Goal: Task Accomplishment & Management: Manage account settings

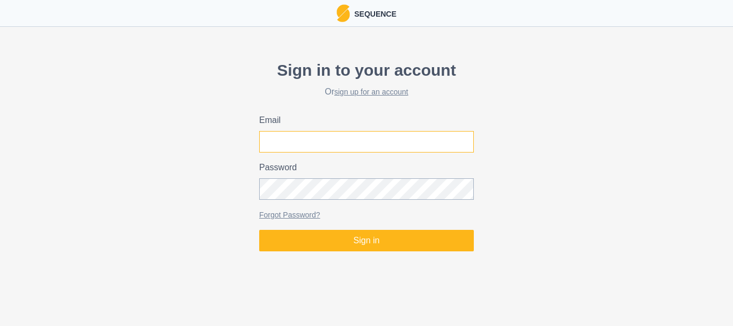
click at [319, 143] on input "Email" at bounding box center [366, 141] width 215 height 21
type input "[EMAIL_ADDRESS][DOMAIN_NAME]"
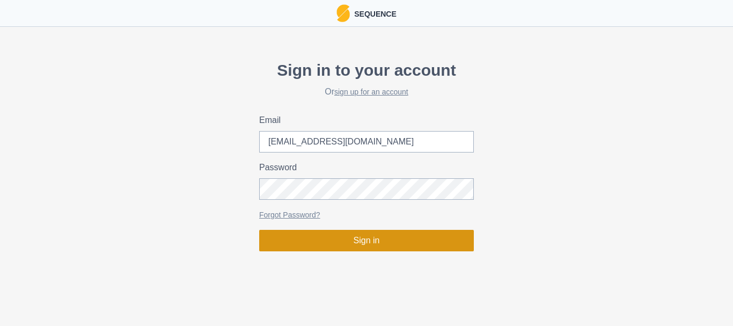
click at [369, 243] on button "Sign in" at bounding box center [366, 240] width 215 height 21
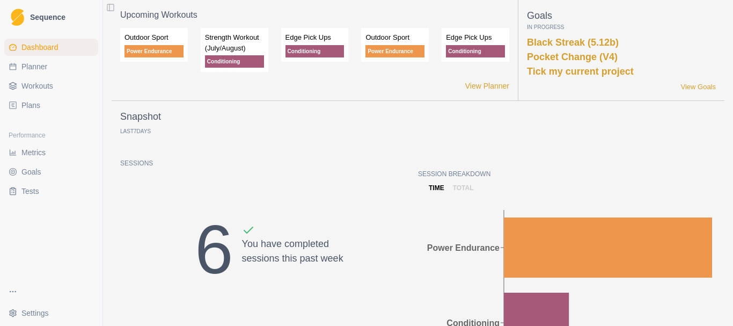
click at [27, 67] on span "Planner" at bounding box center [34, 66] width 26 height 11
select select "month"
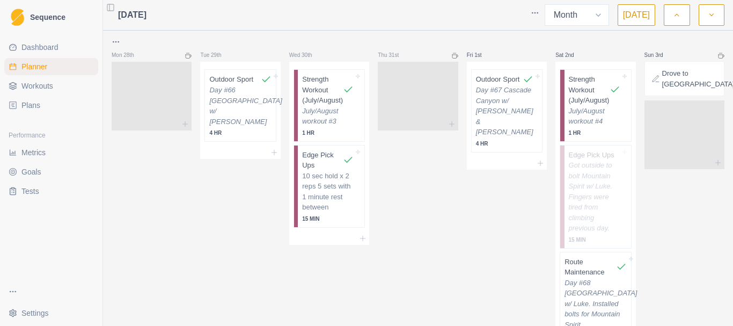
click at [676, 21] on button "button" at bounding box center [677, 14] width 26 height 21
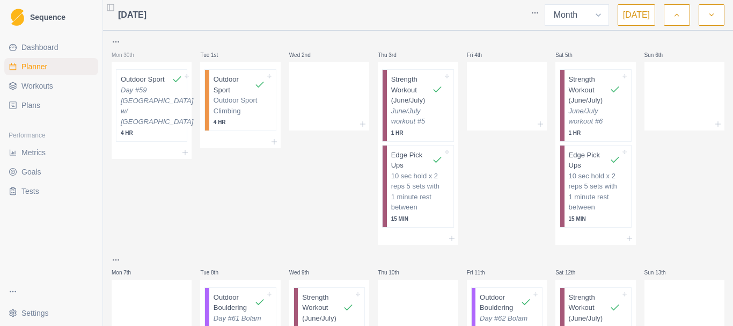
click at [676, 21] on button "button" at bounding box center [677, 14] width 26 height 21
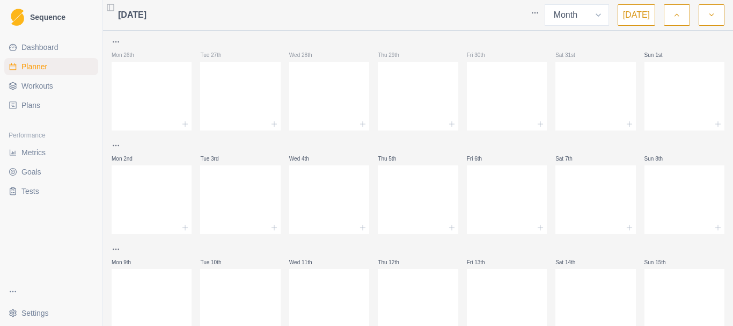
click at [676, 21] on button "button" at bounding box center [677, 14] width 26 height 21
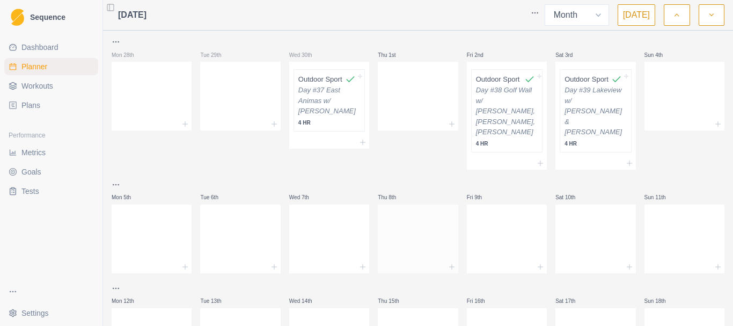
click at [410, 228] on div at bounding box center [418, 236] width 80 height 47
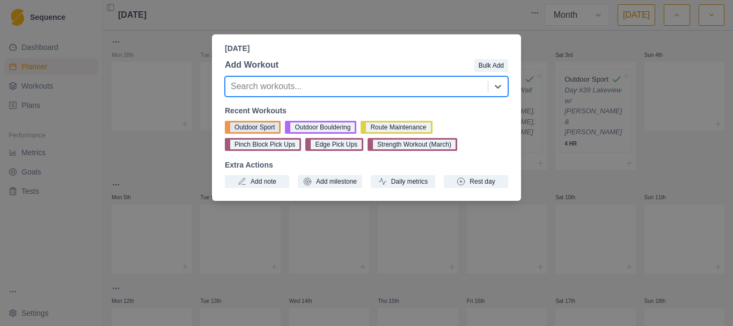
click at [255, 125] on button "Outdoor Sport" at bounding box center [253, 127] width 56 height 13
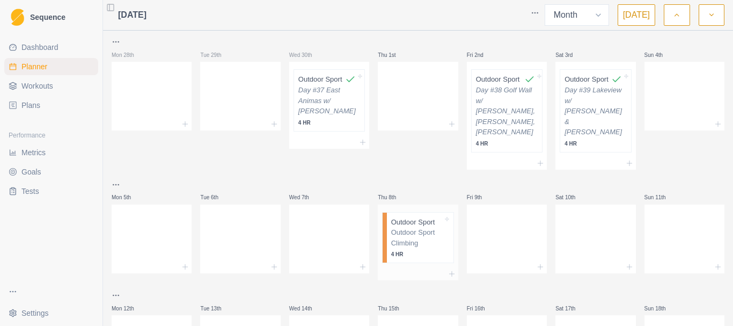
click at [413, 236] on p "Outdoor Sport Climbing" at bounding box center [417, 237] width 52 height 21
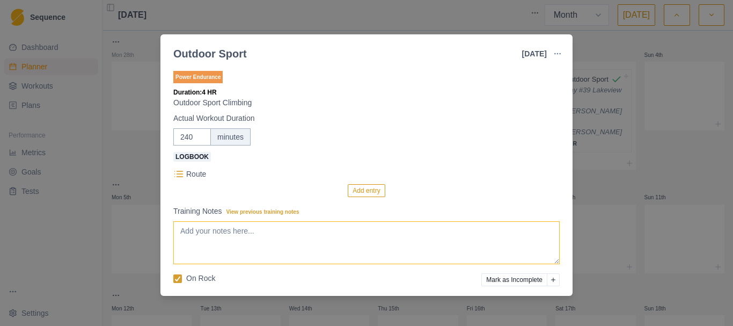
click at [227, 243] on textarea "Training Notes View previous training notes" at bounding box center [366, 242] width 386 height 43
type textarea "Day #40 Isolation Canyon w/ [PERSON_NAME]"
click at [366, 194] on button "Add entry" at bounding box center [366, 190] width 37 height 13
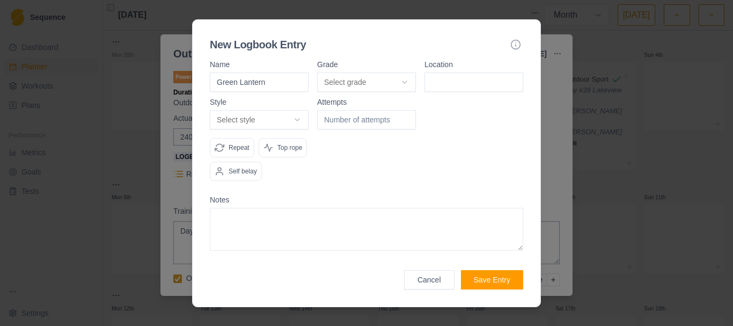
type input "Green Lantern"
click at [409, 89] on body "Sequence Dashboard Planner Workouts Plans Performance Metrics Goals Tests Setti…" at bounding box center [366, 163] width 733 height 326
click at [447, 81] on input at bounding box center [474, 81] width 99 height 19
type input "[GEOGRAPHIC_DATA]"
click at [299, 116] on body "Sequence Dashboard Planner Workouts Plans Performance Metrics Goals Tests Setti…" at bounding box center [366, 163] width 733 height 326
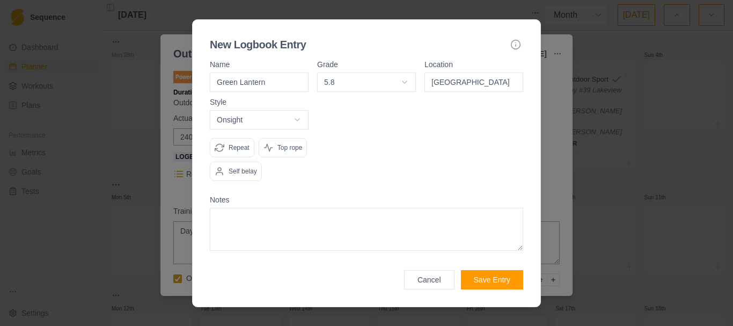
click at [432, 201] on label "Notes" at bounding box center [366, 200] width 313 height 8
click at [486, 279] on button "Save Entry" at bounding box center [492, 279] width 62 height 19
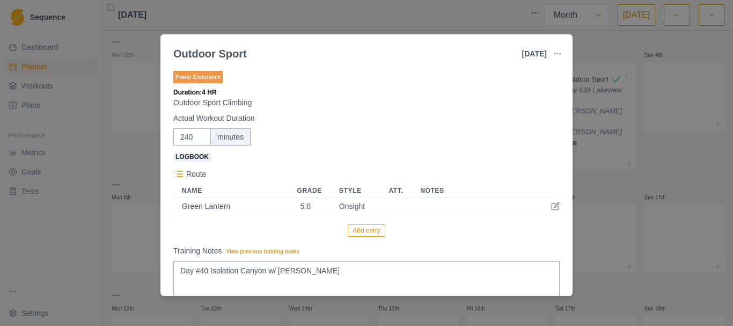
click at [364, 229] on button "Add entry" at bounding box center [366, 230] width 37 height 13
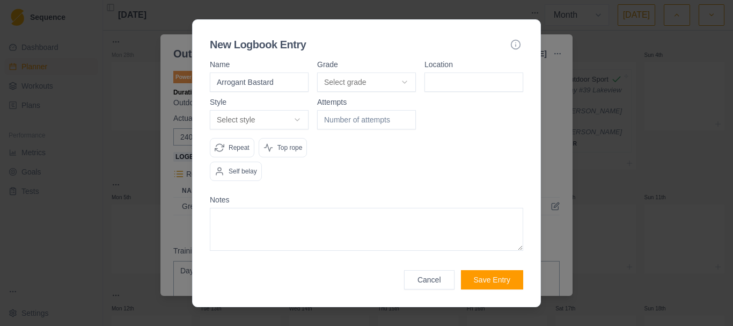
type input "Arrogant Bastard"
click at [404, 83] on button "Select grade" at bounding box center [366, 81] width 99 height 19
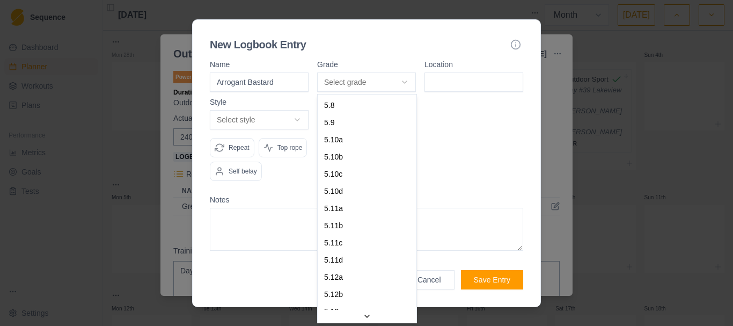
select select "841e9395-8ba2-4200-9142-a48731e75a15"
drag, startPoint x: 350, startPoint y: 143, endPoint x: 359, endPoint y: 140, distance: 9.2
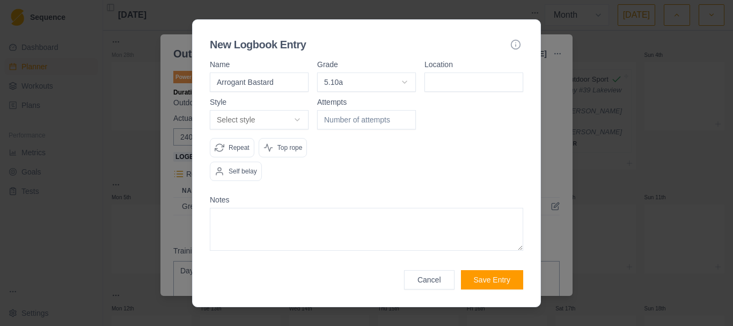
click at [476, 76] on input at bounding box center [474, 81] width 99 height 19
type input "[GEOGRAPHIC_DATA]"
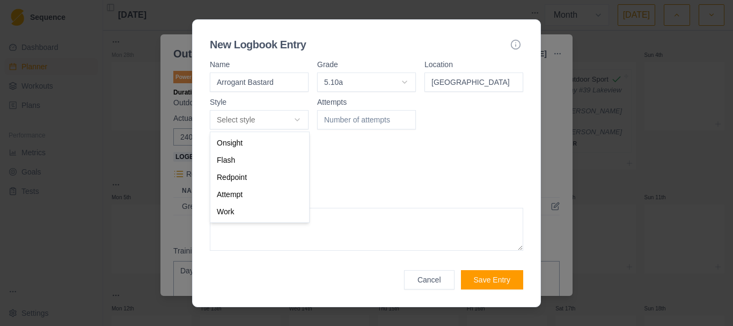
click at [299, 117] on body "Sequence Dashboard Planner Workouts Plans Performance Metrics Goals Tests Setti…" at bounding box center [366, 163] width 733 height 326
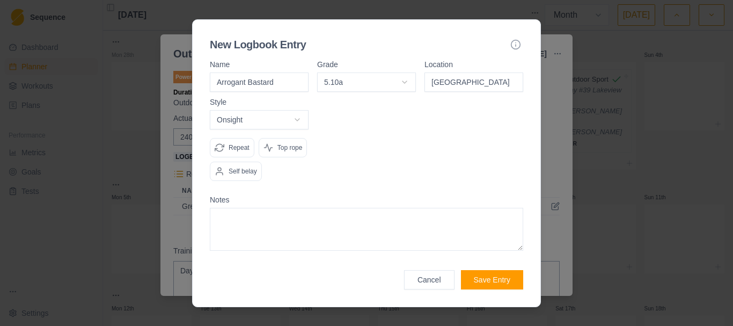
click at [354, 176] on div at bounding box center [366, 143] width 99 height 91
click at [495, 279] on button "Save Entry" at bounding box center [492, 279] width 62 height 19
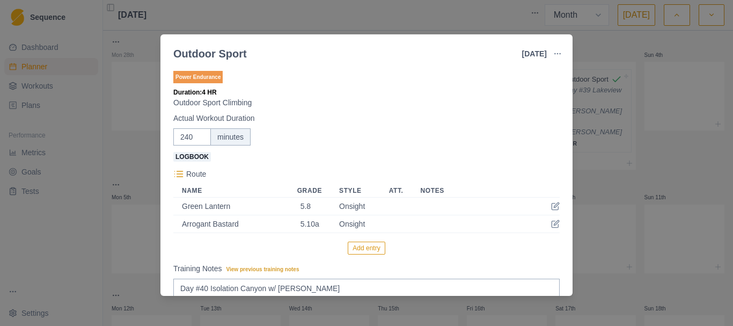
click at [358, 251] on button "Add entry" at bounding box center [366, 248] width 37 height 13
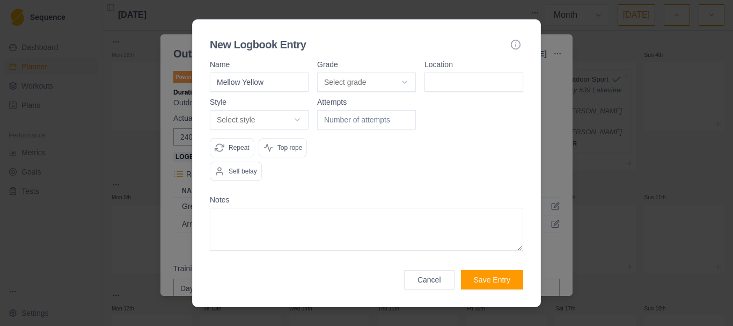
type input "Mellow Yellow"
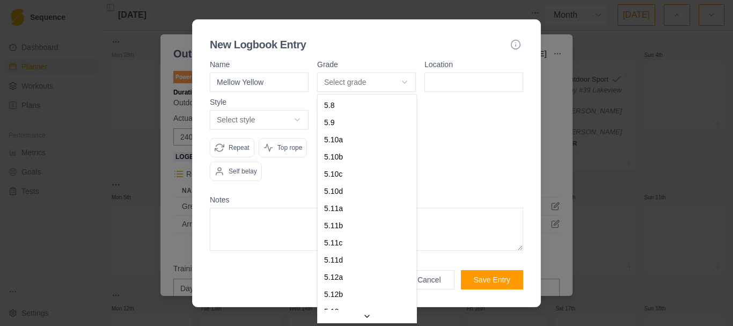
click at [411, 81] on body "Sequence Dashboard Planner Workouts Plans Performance Metrics Goals Tests Setti…" at bounding box center [366, 163] width 733 height 326
select select "841e9395-8ba2-4200-9142-a48731e75a15"
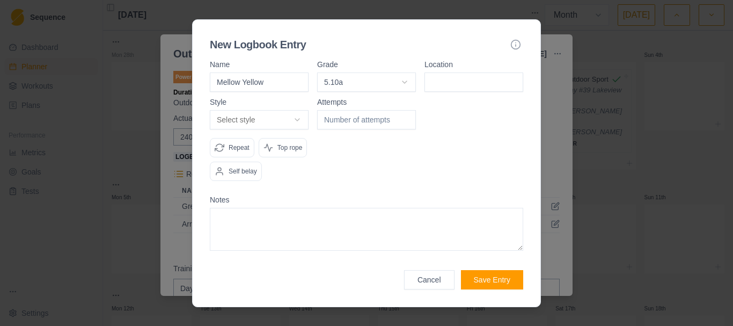
click at [445, 86] on input at bounding box center [474, 81] width 99 height 19
type input "[GEOGRAPHIC_DATA]"
click at [304, 123] on body "Sequence Dashboard Planner Workouts Plans Performance Metrics Goals Tests Setti…" at bounding box center [366, 163] width 733 height 326
click at [377, 172] on div at bounding box center [366, 143] width 99 height 91
click at [480, 275] on button "Save Entry" at bounding box center [492, 279] width 62 height 19
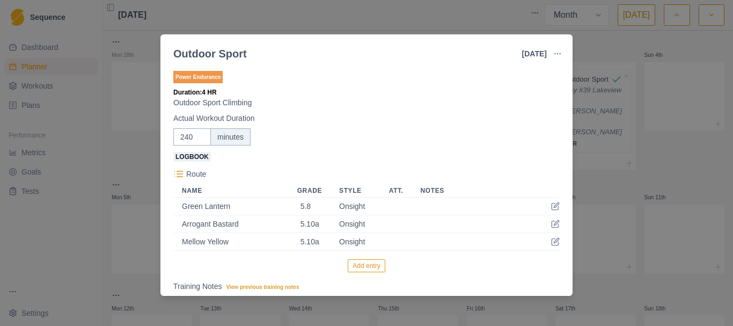
click at [364, 271] on button "Add entry" at bounding box center [366, 265] width 37 height 13
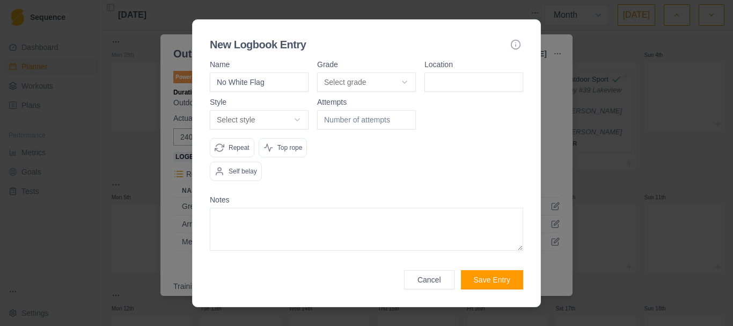
type input "No White Flag"
click at [405, 82] on body "Sequence Dashboard Planner Workouts Plans Performance Metrics Goals Tests Setti…" at bounding box center [366, 163] width 733 height 326
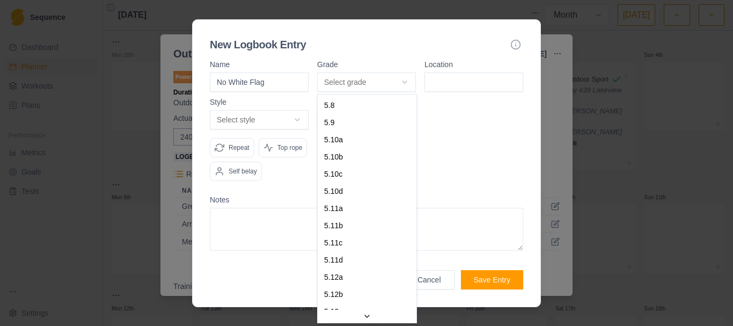
select select "c7a6cc2c-9945-4ad4-b2b7-79ad6f0965fa"
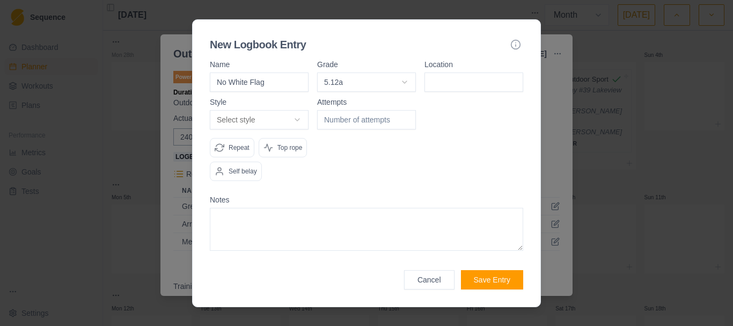
click at [454, 83] on input at bounding box center [474, 81] width 99 height 19
type input "[GEOGRAPHIC_DATA]"
click at [294, 124] on body "Sequence Dashboard Planner Workouts Plans Performance Metrics Goals Tests Setti…" at bounding box center [366, 163] width 733 height 326
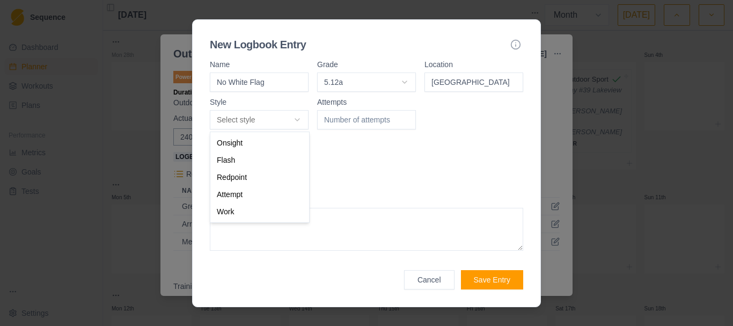
select select "attempt"
type input "1"
click at [407, 115] on input "1" at bounding box center [366, 119] width 99 height 19
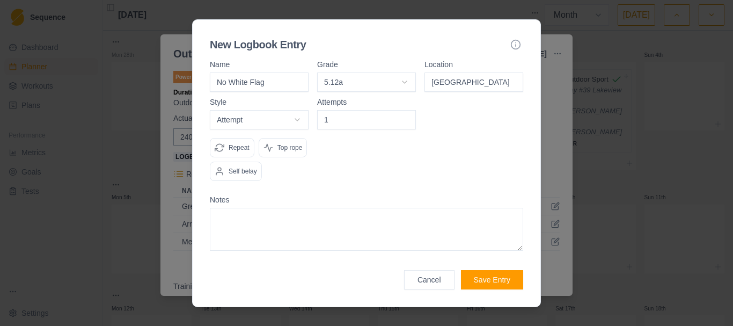
click at [488, 280] on button "Save Entry" at bounding box center [492, 279] width 62 height 19
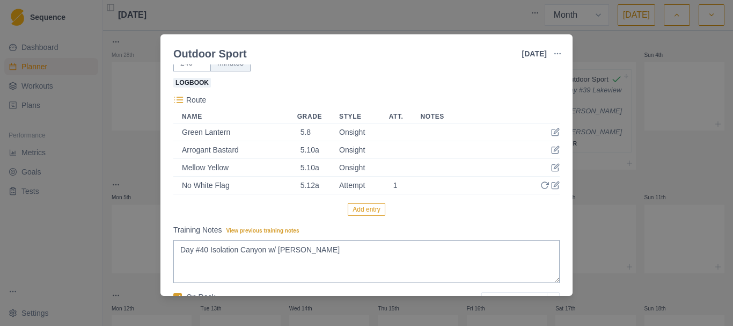
scroll to position [130, 0]
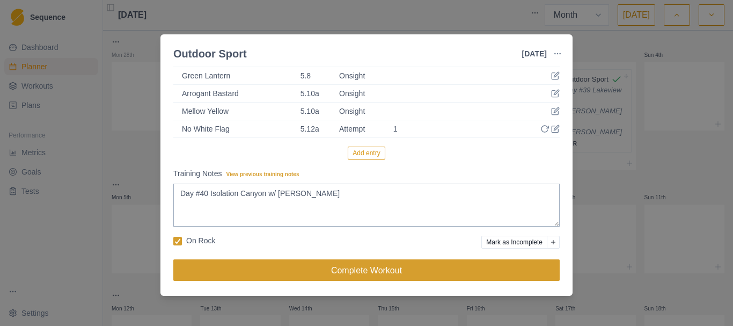
click at [350, 272] on button "Complete Workout" at bounding box center [366, 269] width 386 height 21
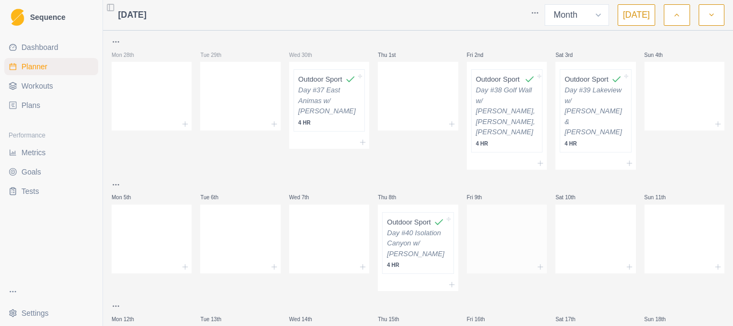
click at [505, 224] on div at bounding box center [507, 236] width 80 height 47
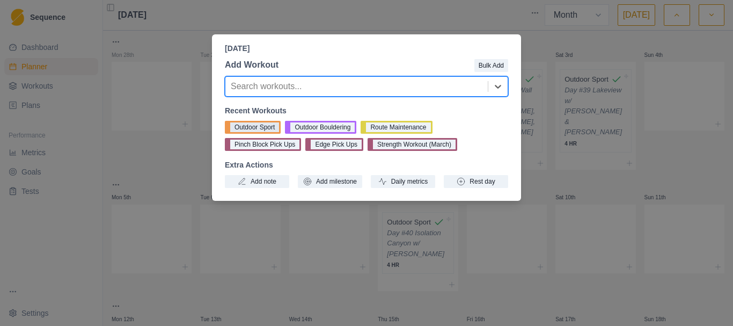
click at [257, 128] on button "Outdoor Sport" at bounding box center [253, 127] width 56 height 13
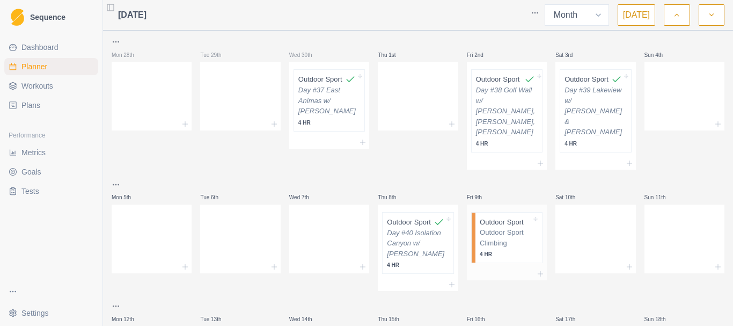
click at [483, 244] on p "Outdoor Sport Climbing" at bounding box center [506, 237] width 52 height 21
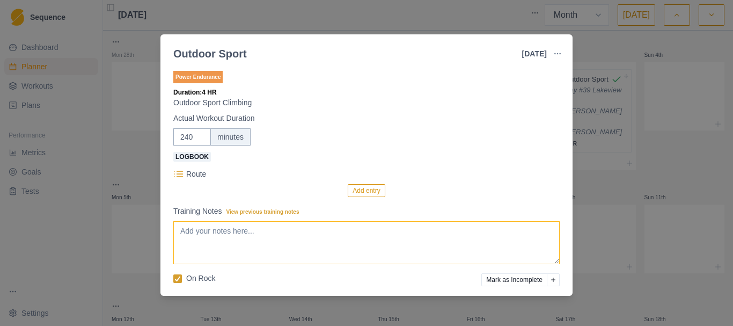
click at [287, 230] on textarea "Training Notes View previous training notes" at bounding box center [366, 242] width 386 height 43
type textarea "Day #41 [GEOGRAPHIC_DATA] w/ Brooke"
click at [369, 191] on button "Add entry" at bounding box center [366, 190] width 37 height 13
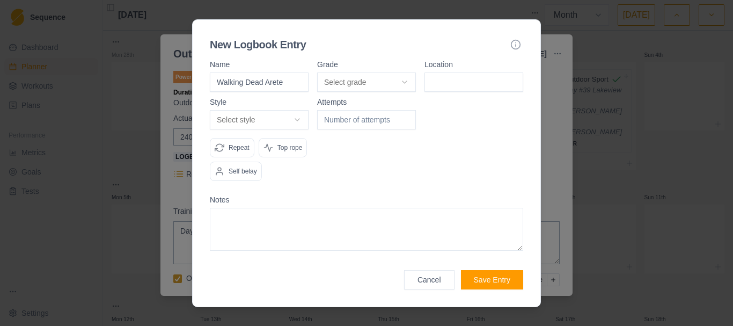
type input "Walking Dead Arete"
click at [407, 84] on button "Select grade" at bounding box center [366, 81] width 99 height 19
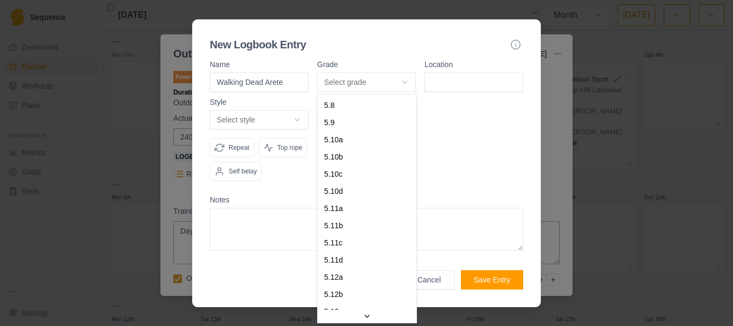
select select "a6710177-d529-4de8-9daa-fd2de67eba40"
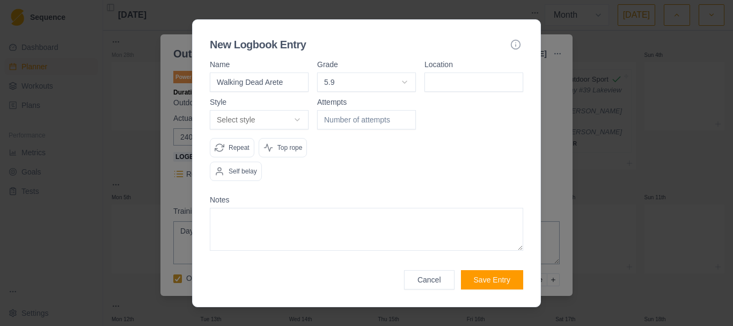
click at [453, 71] on div "Location" at bounding box center [474, 76] width 99 height 31
click at [449, 83] on input at bounding box center [474, 81] width 99 height 19
type input "[GEOGRAPHIC_DATA]"
click at [304, 122] on body "Sequence Dashboard Planner Workouts Plans Performance Metrics Goals Tests Setti…" at bounding box center [366, 163] width 733 height 326
click at [488, 278] on button "Save Entry" at bounding box center [492, 279] width 62 height 19
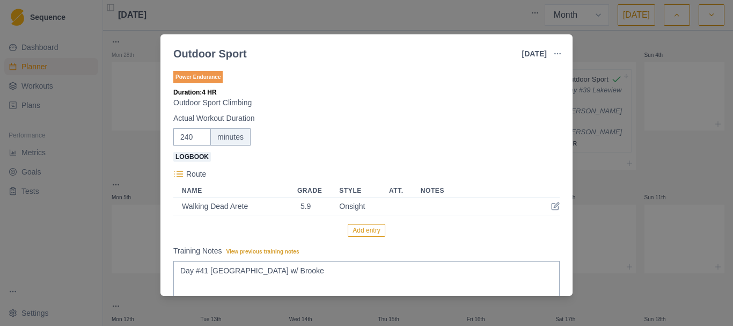
click at [361, 231] on button "Add entry" at bounding box center [366, 230] width 37 height 13
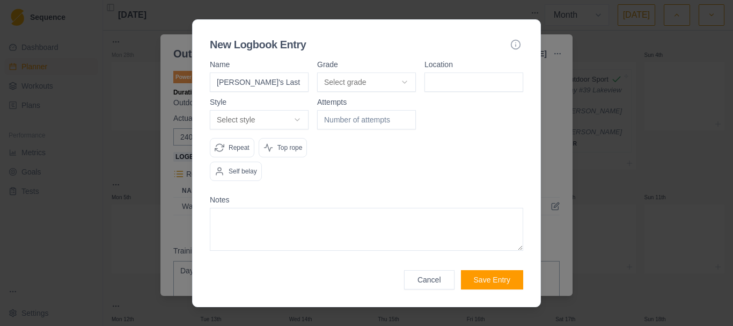
type input "[PERSON_NAME]'s Last Stand"
click at [400, 84] on body "Sequence Dashboard Planner Workouts Plans Performance Metrics Goals Tests Setti…" at bounding box center [366, 163] width 733 height 326
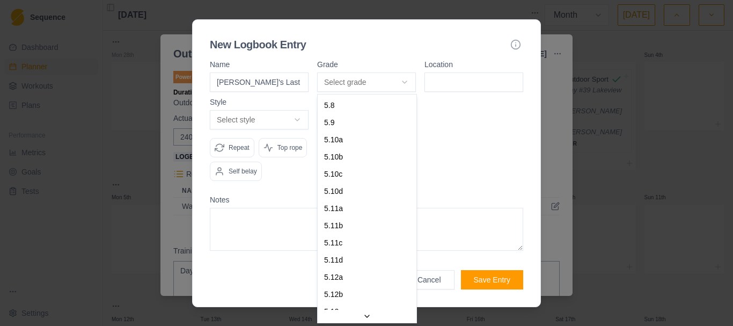
select select "23ce206a-86d7-4db7-8dae-053c7bb456b6"
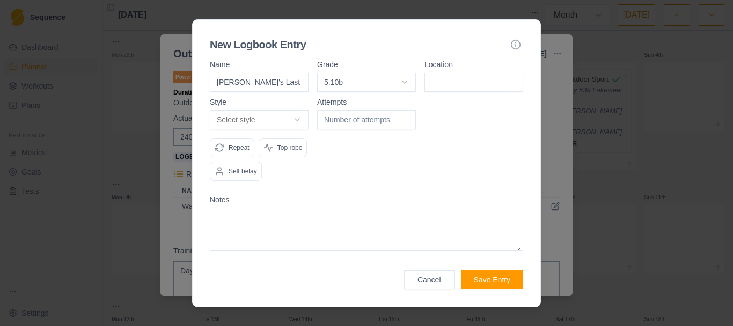
click at [458, 87] on input at bounding box center [474, 81] width 99 height 19
type input "[GEOGRAPHIC_DATA]"
click at [290, 115] on body "Sequence Dashboard Planner Workouts Plans Performance Metrics Goals Tests Setti…" at bounding box center [366, 163] width 733 height 326
click at [496, 282] on button "Save Entry" at bounding box center [492, 279] width 62 height 19
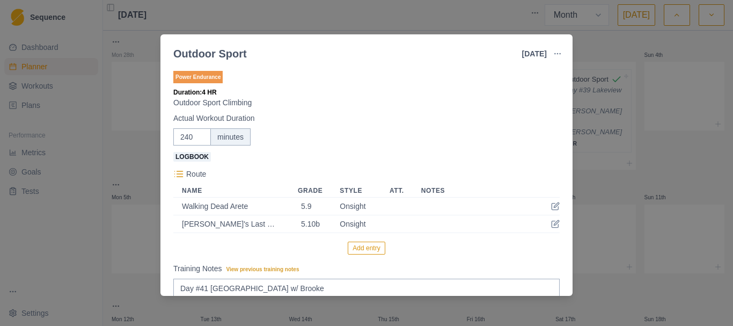
click at [363, 248] on button "Add entry" at bounding box center [366, 248] width 37 height 13
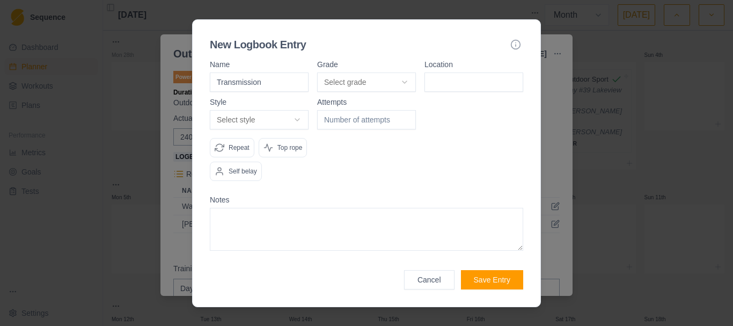
type input "Transmission"
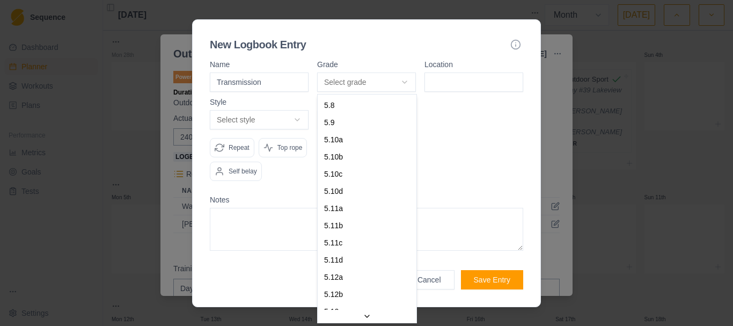
click at [405, 78] on body "Sequence Dashboard Planner Workouts Plans Performance Metrics Goals Tests Setti…" at bounding box center [366, 163] width 733 height 326
select select "23ce206a-86d7-4db7-8dae-053c7bb456b6"
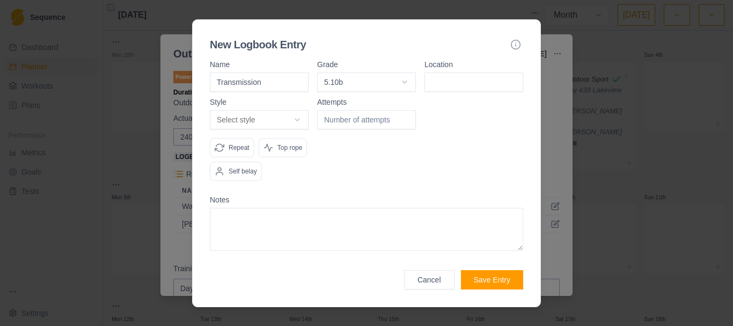
click at [448, 75] on input at bounding box center [474, 81] width 99 height 19
type input "[GEOGRAPHIC_DATA]"
click at [299, 123] on body "Sequence Dashboard Planner Workouts Plans Performance Metrics Goals Tests Setti…" at bounding box center [366, 163] width 733 height 326
click at [497, 282] on button "Save Entry" at bounding box center [492, 279] width 62 height 19
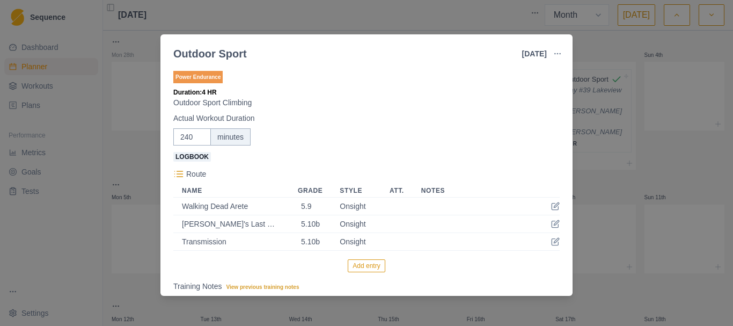
click at [363, 269] on button "Add entry" at bounding box center [366, 265] width 37 height 13
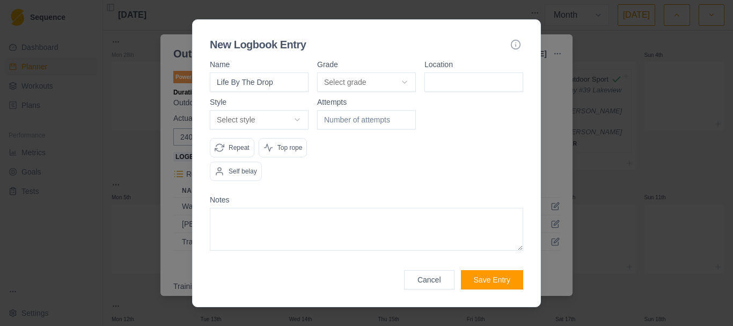
type input "Life By The Drop"
click at [406, 83] on body "Sequence Dashboard Planner Workouts Plans Performance Metrics Goals Tests Setti…" at bounding box center [366, 163] width 733 height 326
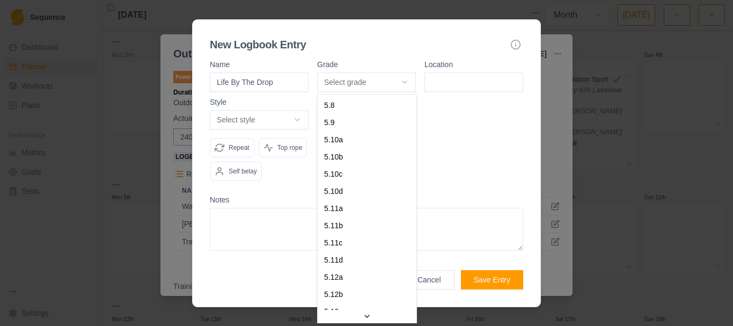
select select "9d36fb51-8d38-49c3-b5dc-7d7f42afbcfa"
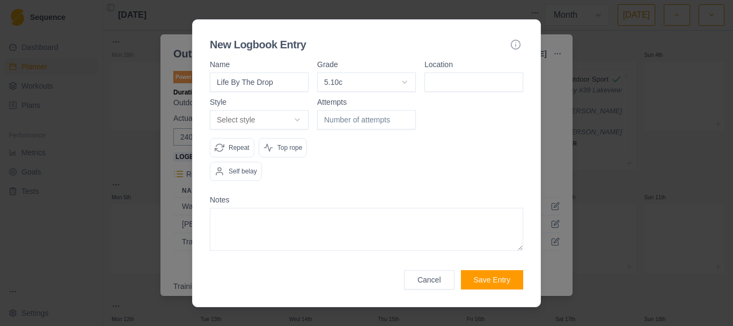
click at [450, 82] on input at bounding box center [474, 81] width 99 height 19
type input "[GEOGRAPHIC_DATA]"
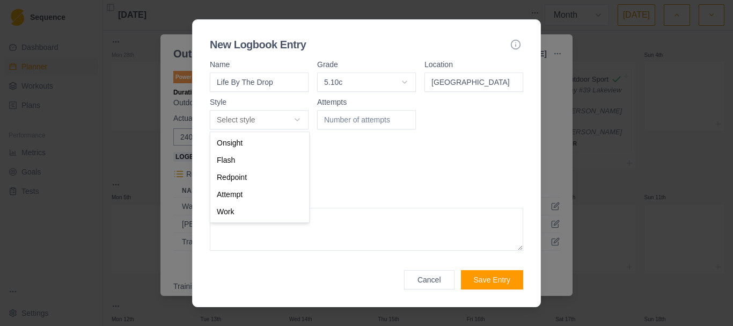
click at [303, 123] on body "Sequence Dashboard Planner Workouts Plans Performance Metrics Goals Tests Setti…" at bounding box center [366, 163] width 733 height 326
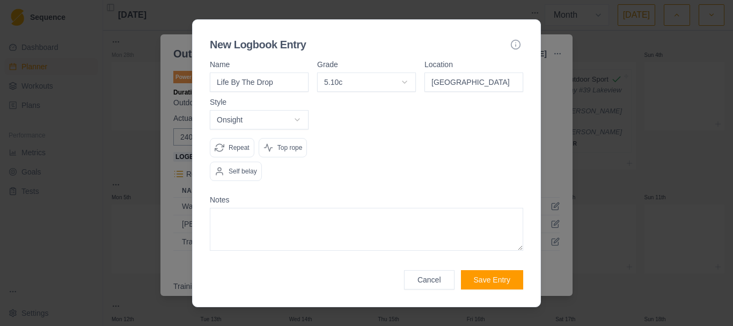
click at [493, 284] on button "Save Entry" at bounding box center [492, 279] width 62 height 19
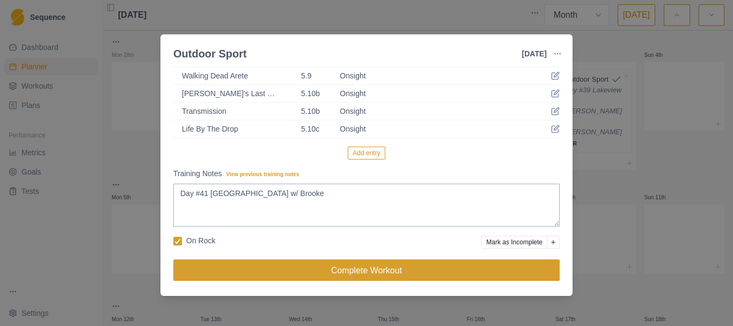
click at [361, 275] on button "Complete Workout" at bounding box center [366, 269] width 386 height 21
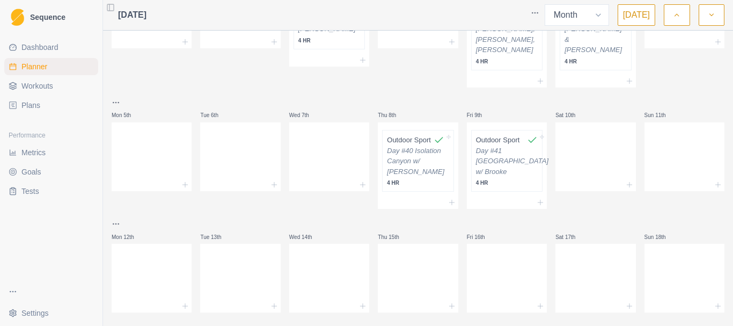
scroll to position [107, 0]
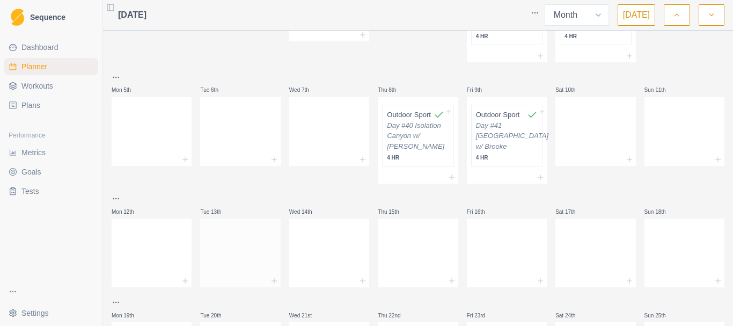
click at [246, 271] on div at bounding box center [240, 250] width 80 height 47
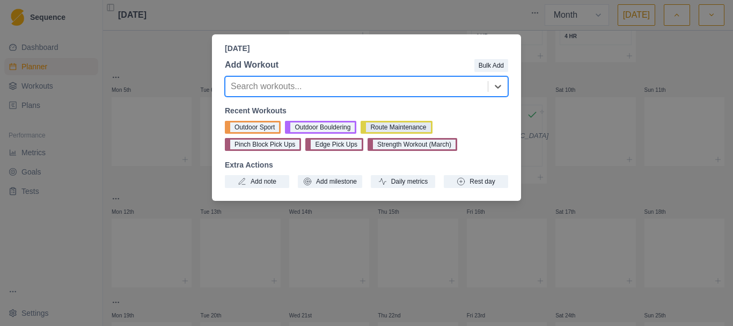
click at [388, 126] on button "Route Maintenance" at bounding box center [396, 127] width 71 height 13
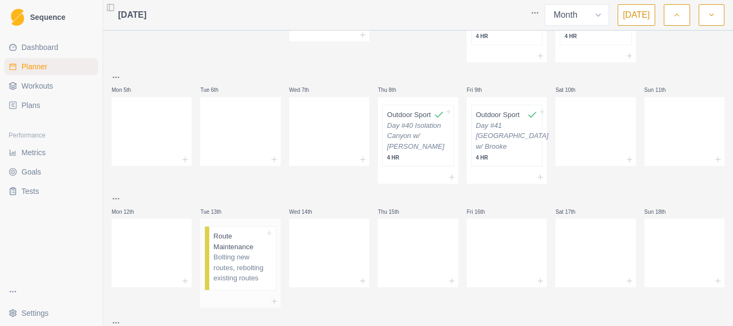
click at [240, 283] on p "Bolting new routes, rebolting existing routes" at bounding box center [240, 268] width 52 height 32
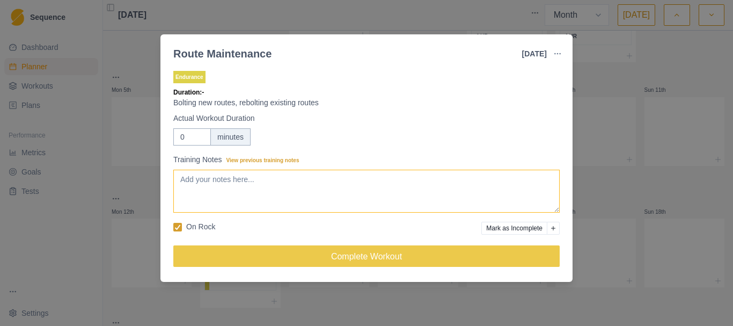
click at [220, 185] on textarea "Training Notes View previous training notes" at bounding box center [366, 191] width 386 height 43
type textarea "Day #42 Cascade Canyon Rebolted "Free Tibet" Did 2 TR Solo laps"
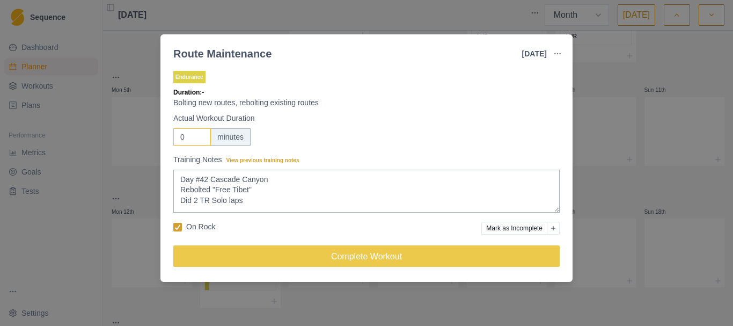
click at [186, 141] on input "0" at bounding box center [192, 136] width 38 height 17
type input "4"
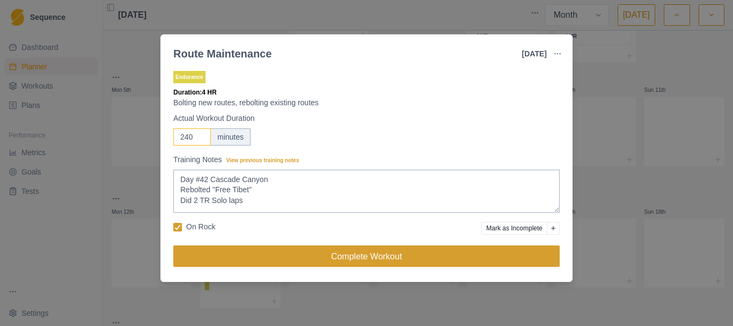
type input "240"
click at [355, 251] on button "Complete Workout" at bounding box center [366, 255] width 386 height 21
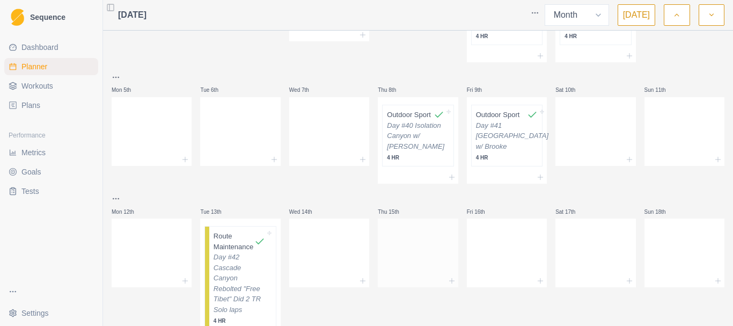
click at [402, 269] on div at bounding box center [418, 250] width 80 height 47
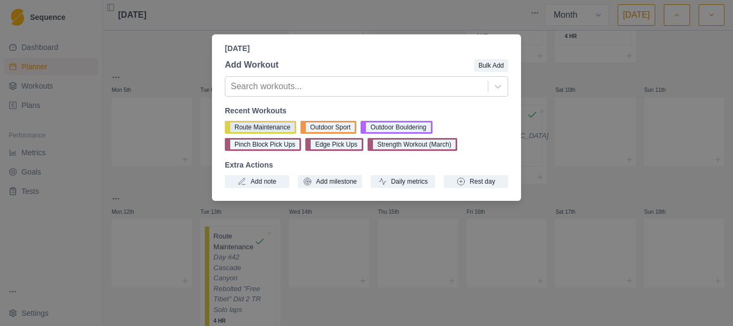
click at [256, 128] on button "Route Maintenance" at bounding box center [260, 127] width 71 height 13
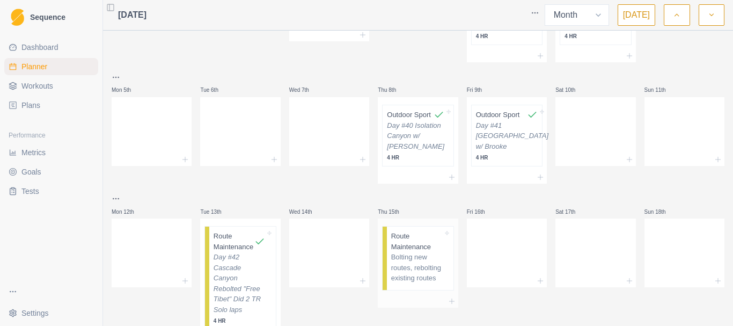
click at [408, 279] on p "Bolting new routes, rebolting existing routes" at bounding box center [417, 268] width 52 height 32
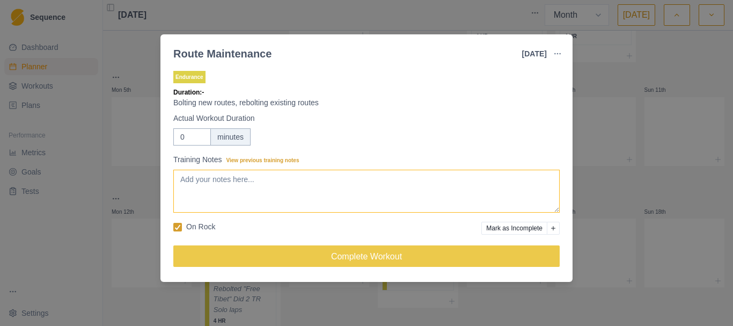
click at [319, 183] on textarea "Training Notes View previous training notes" at bounding box center [366, 191] width 386 height 43
type textarea "Day #43 [GEOGRAPHIC_DATA] Started rebolting "Eagle Block""
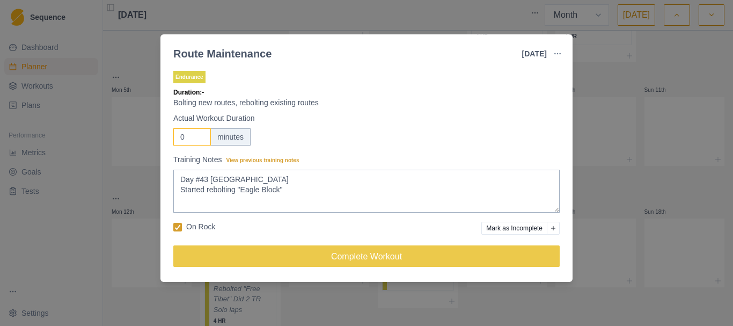
click at [185, 134] on input "0" at bounding box center [192, 136] width 38 height 17
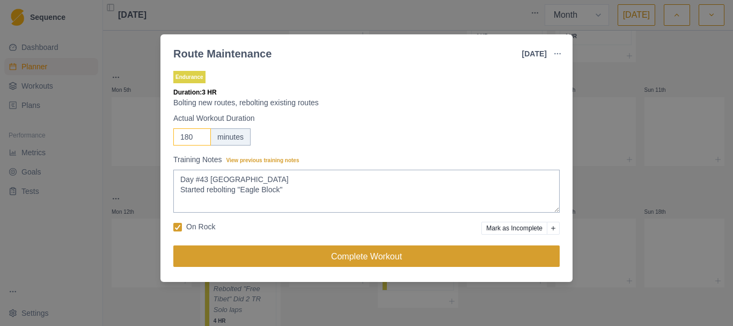
type input "180"
click at [360, 260] on button "Complete Workout" at bounding box center [366, 255] width 386 height 21
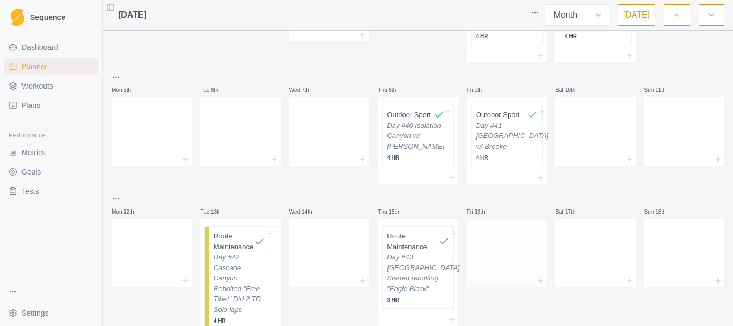
click at [487, 269] on div at bounding box center [507, 250] width 80 height 47
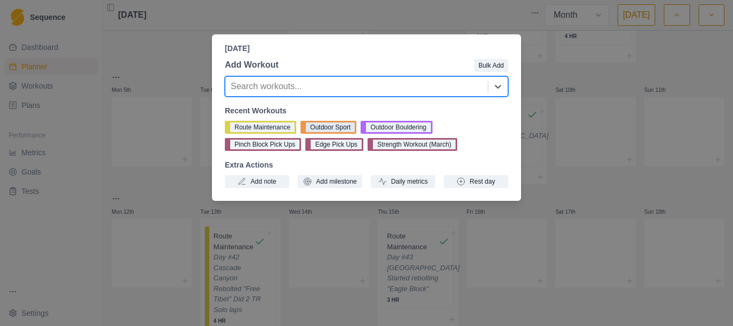
click at [325, 125] on button "Outdoor Sport" at bounding box center [329, 127] width 56 height 13
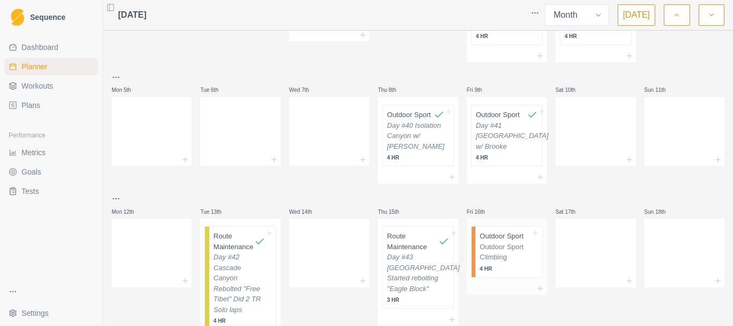
click at [515, 273] on p "4 HR" at bounding box center [506, 269] width 52 height 8
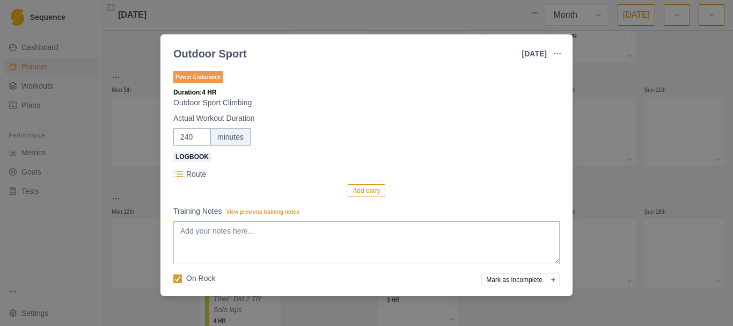
click at [216, 254] on textarea "Training Notes View previous training notes" at bounding box center [366, 242] width 386 height 43
type textarea "Day #44 Golf Wall w/ [PERSON_NAME] & [PERSON_NAME]"
click at [376, 188] on button "Add entry" at bounding box center [366, 190] width 37 height 13
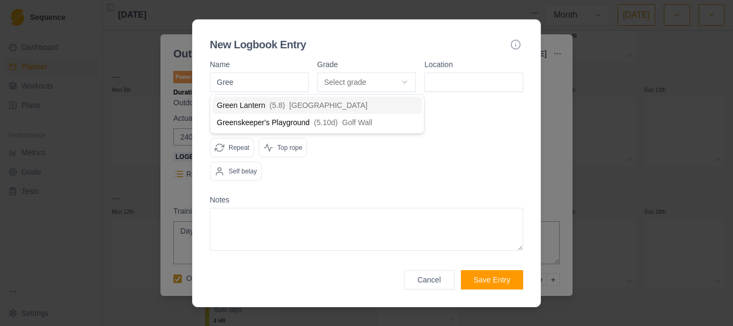
type input "Green"
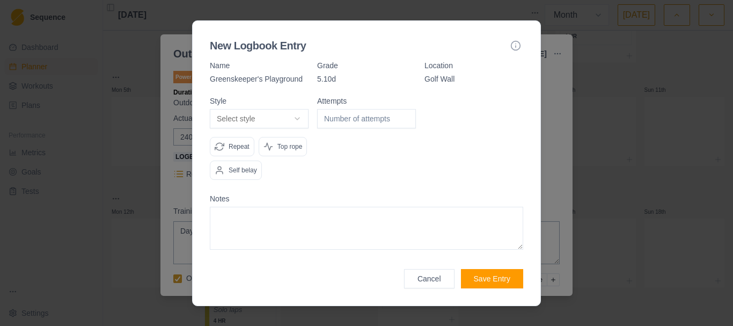
click at [300, 122] on body "Sequence Dashboard Planner Workouts Plans Performance Metrics Goals Tests Setti…" at bounding box center [366, 163] width 733 height 326
select select "redpoint"
type input "1"
click at [403, 117] on input "1" at bounding box center [366, 118] width 99 height 19
click at [487, 278] on button "Save Entry" at bounding box center [492, 278] width 62 height 19
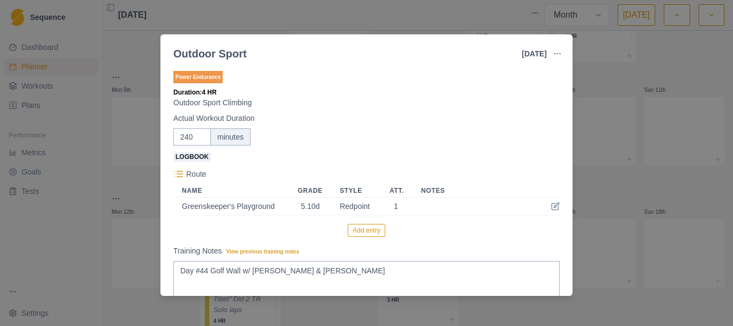
click at [366, 230] on button "Add entry" at bounding box center [366, 230] width 37 height 13
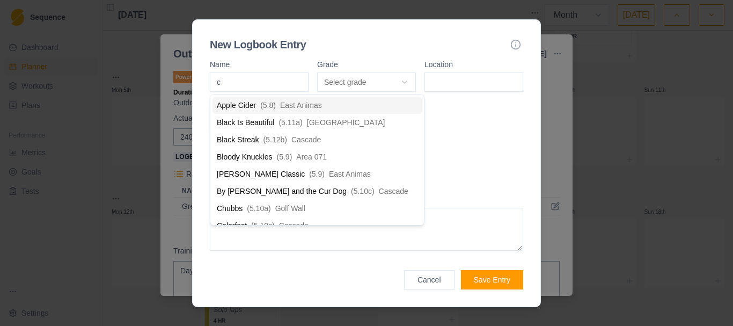
type input "ch"
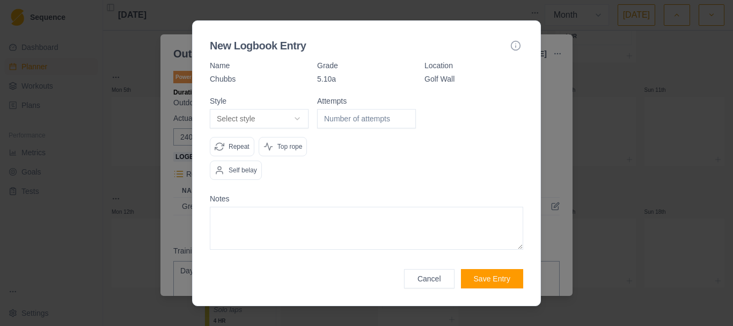
click at [298, 116] on body "Sequence Dashboard Planner Workouts Plans Performance Metrics Goals Tests Setti…" at bounding box center [366, 163] width 733 height 326
select select "redpoint"
type input "1"
click at [405, 114] on input "1" at bounding box center [366, 118] width 99 height 19
click at [483, 278] on button "Save Entry" at bounding box center [492, 278] width 62 height 19
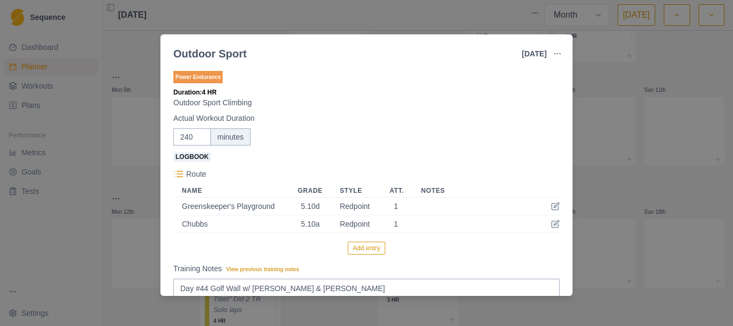
click at [372, 249] on button "Add entry" at bounding box center [366, 248] width 37 height 13
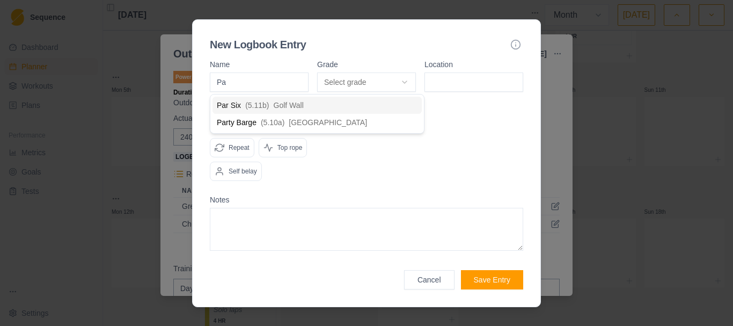
type input "Par"
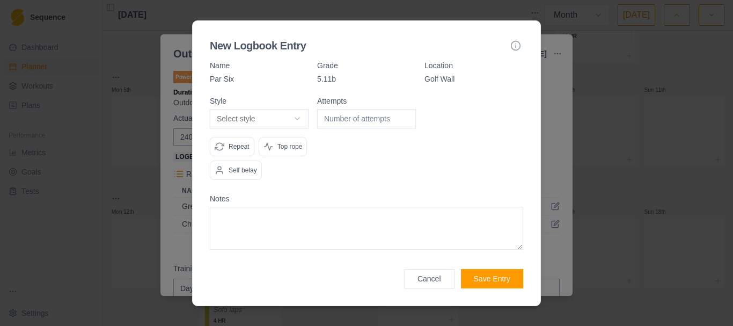
click at [300, 120] on body "Sequence Dashboard Planner Workouts Plans Performance Metrics Goals Tests Setti…" at bounding box center [366, 163] width 733 height 326
select select "attempt"
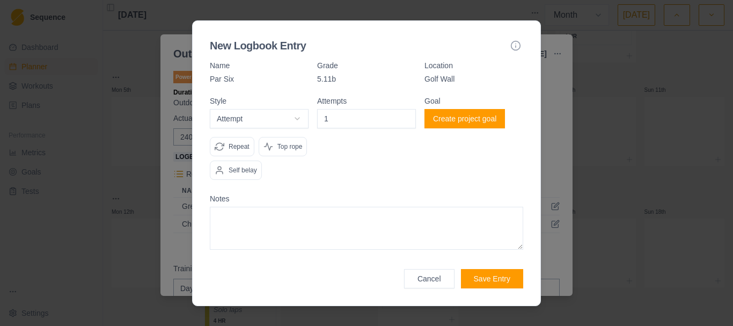
click at [407, 114] on input "1" at bounding box center [366, 118] width 99 height 19
type input "2"
click at [407, 114] on input "2" at bounding box center [366, 118] width 99 height 19
click at [474, 116] on button "Create project goal" at bounding box center [465, 118] width 81 height 19
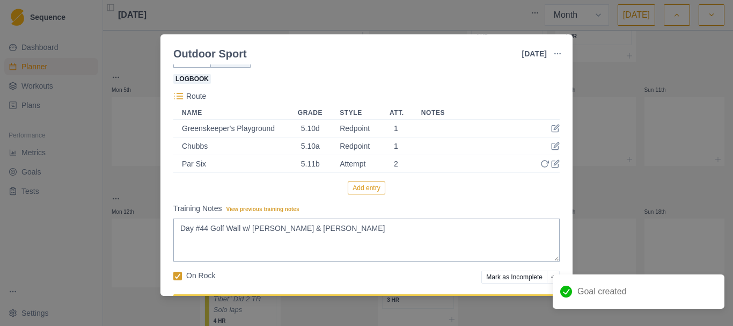
scroll to position [113, 0]
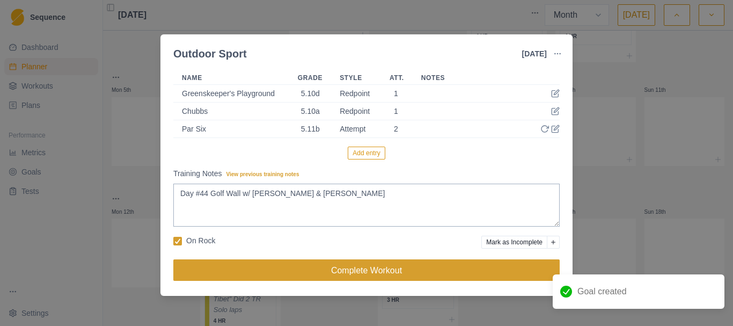
click at [348, 269] on button "Complete Workout" at bounding box center [366, 269] width 386 height 21
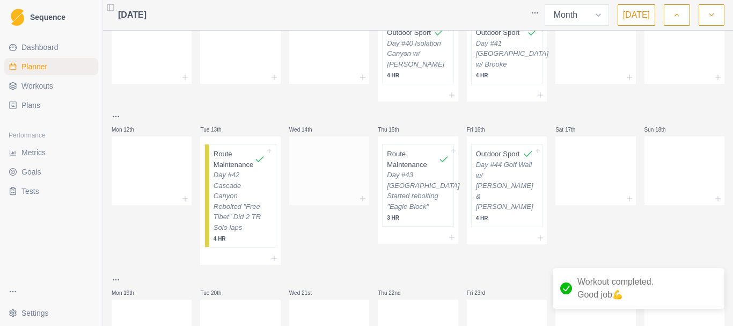
scroll to position [215, 0]
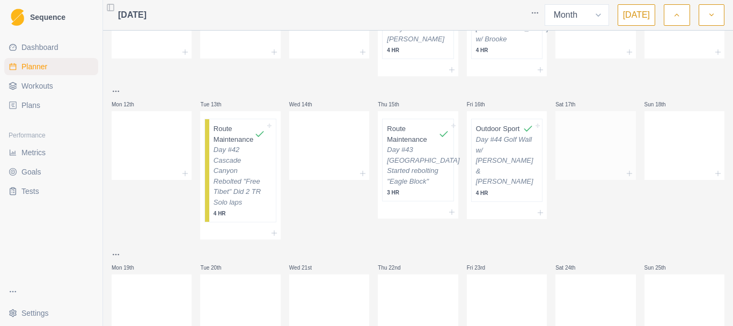
click at [590, 161] on div at bounding box center [596, 143] width 80 height 47
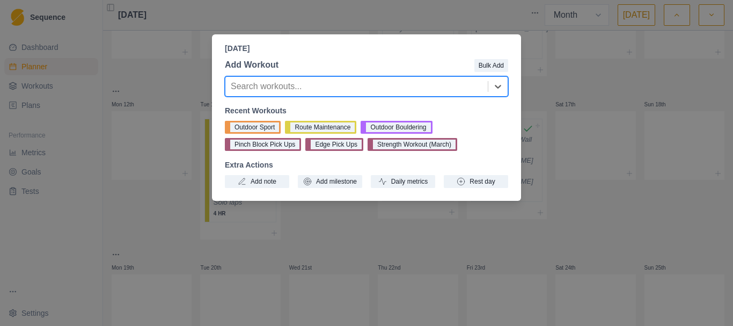
click at [319, 129] on button "Route Maintenance" at bounding box center [320, 127] width 71 height 13
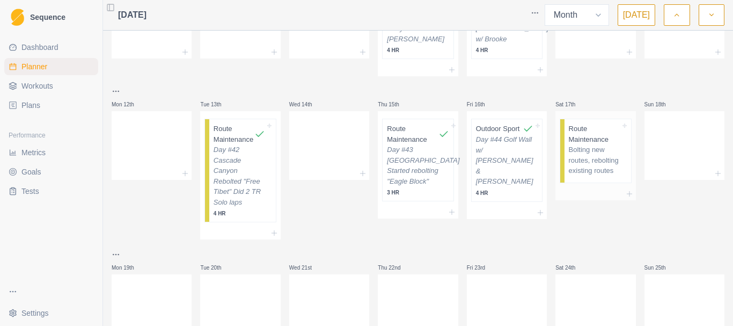
click at [594, 176] on p "Bolting new routes, rebolting existing routes" at bounding box center [595, 160] width 52 height 32
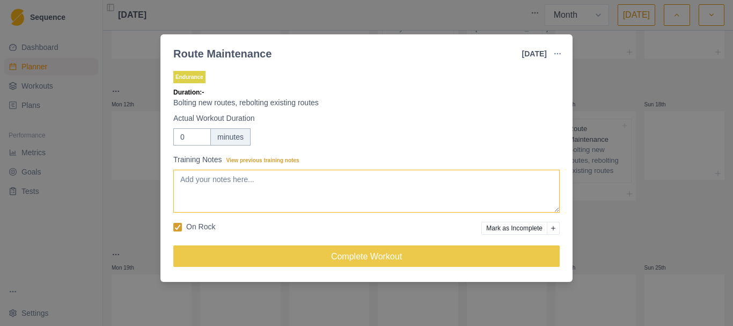
click at [306, 207] on textarea "Training Notes View previous training notes" at bounding box center [366, 191] width 386 height 43
type textarea "Day #45 [GEOGRAPHIC_DATA] More rebolting on "Eagle Block""
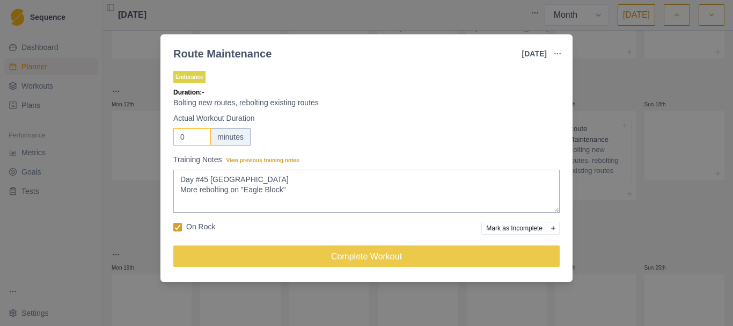
click at [186, 136] on input "0" at bounding box center [192, 136] width 38 height 17
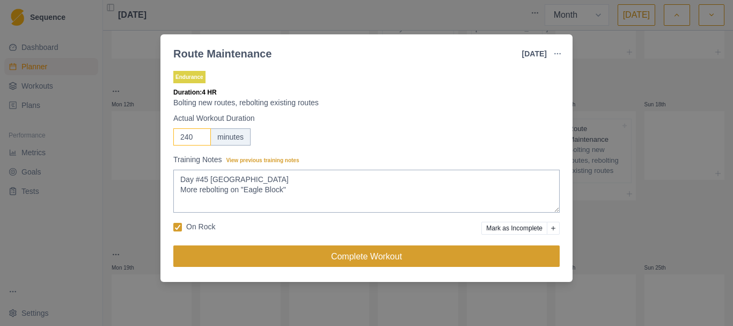
type input "240"
click at [347, 256] on button "Complete Workout" at bounding box center [366, 255] width 386 height 21
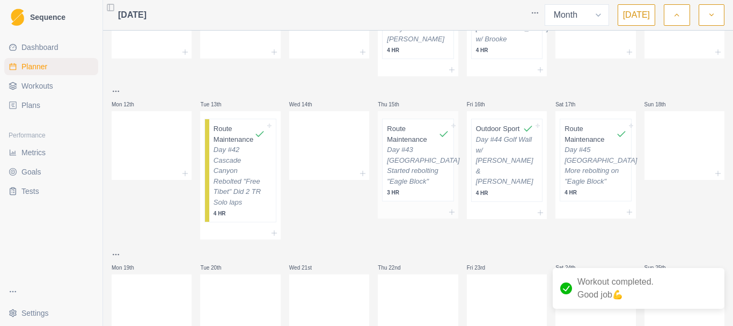
click at [408, 186] on p "Day #43 [GEOGRAPHIC_DATA] Started rebolting "Eagle Block"" at bounding box center [418, 165] width 62 height 42
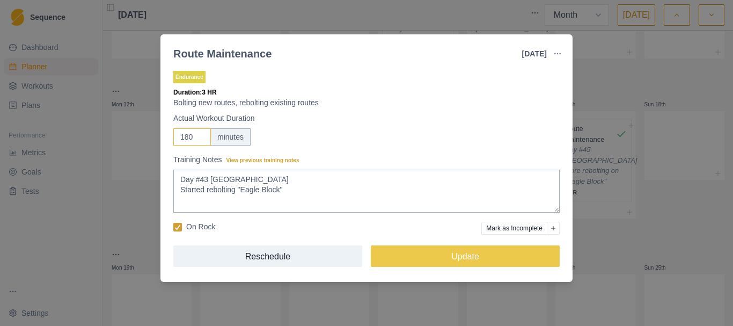
drag, startPoint x: 195, startPoint y: 136, endPoint x: 172, endPoint y: 136, distance: 23.1
click at [172, 136] on div "Endurance Duration: 3 HR Bolting new routes, rebolting existing routes Actual W…" at bounding box center [367, 172] width 412 height 217
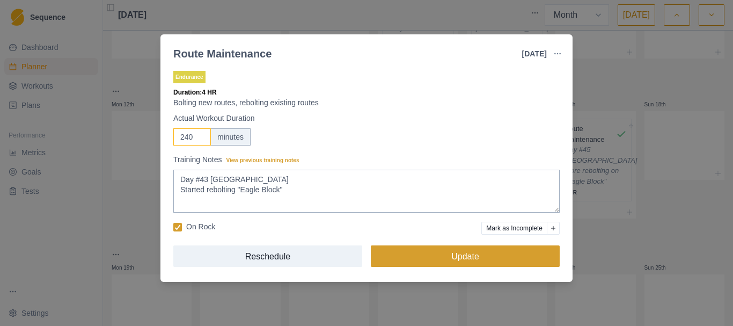
type input "240"
click at [478, 253] on button "Update" at bounding box center [465, 255] width 189 height 21
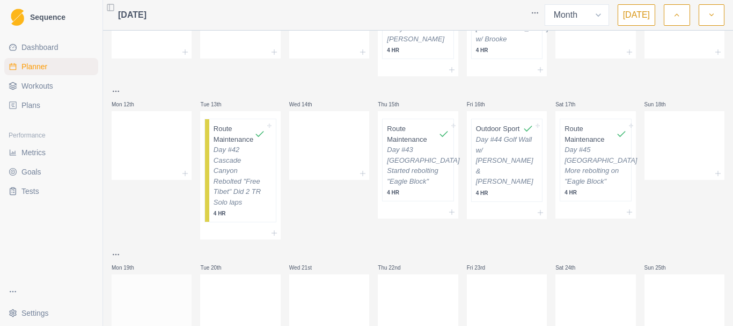
click at [136, 307] on div at bounding box center [152, 306] width 80 height 47
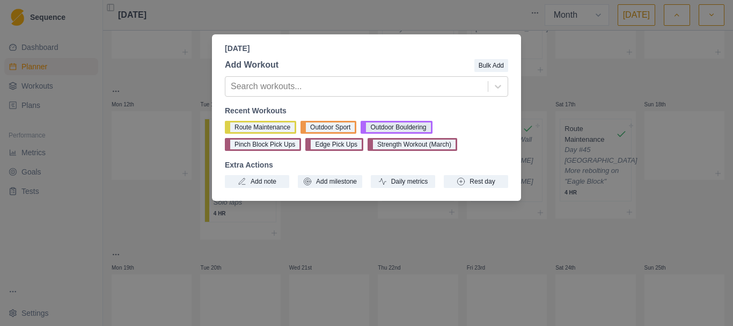
click at [401, 126] on button "Outdoor Bouldering" at bounding box center [396, 127] width 71 height 13
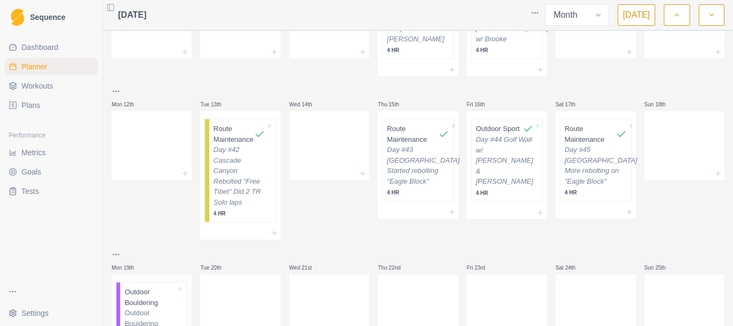
scroll to position [322, 0]
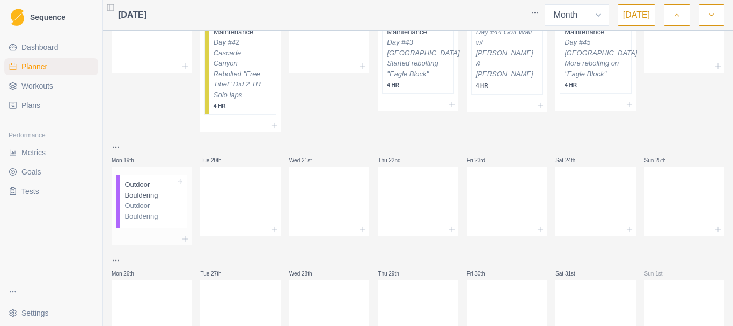
click at [142, 200] on p "Outdoor Bouldering" at bounding box center [151, 189] width 52 height 21
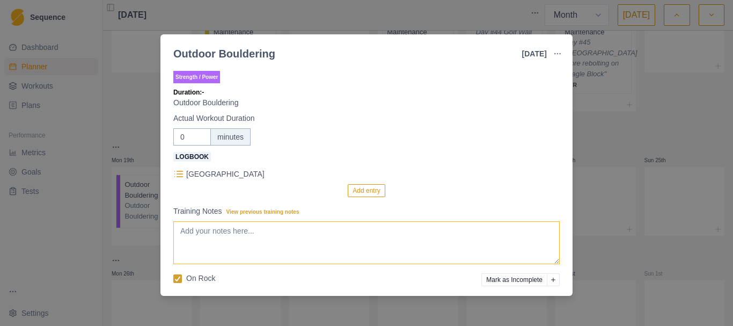
click at [274, 250] on textarea "Training Notes View previous training notes" at bounding box center [366, 242] width 386 height 43
type textarea "Day #46 Sailing Hawks w/ [PERSON_NAME]"
click at [365, 188] on button "Add entry" at bounding box center [366, 190] width 37 height 13
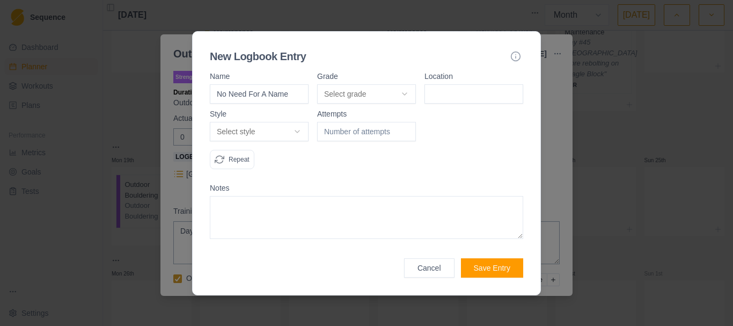
type input "No Need For A Name"
click at [405, 94] on button "Select grade" at bounding box center [366, 93] width 99 height 19
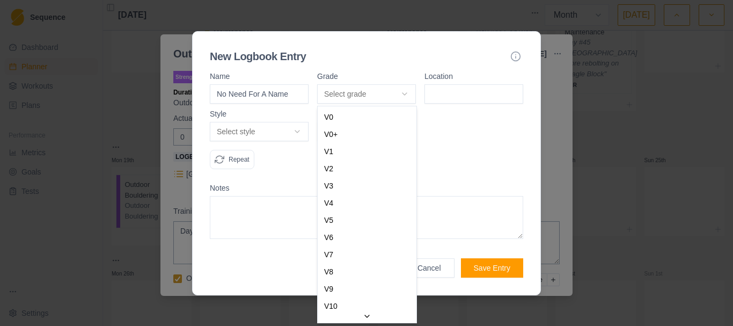
select select "0b202f69-122e-4275-962e-7e39352517db"
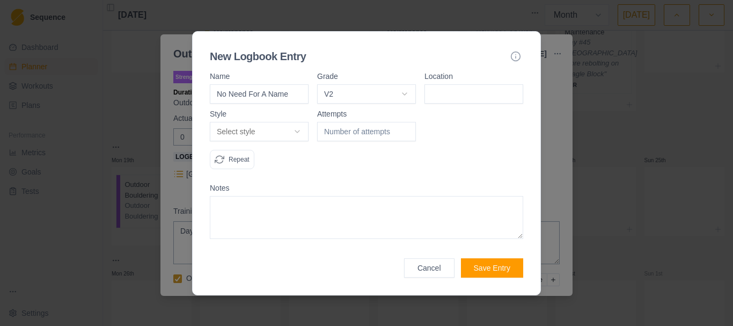
click at [459, 88] on input at bounding box center [474, 93] width 99 height 19
click at [456, 94] on input at bounding box center [474, 93] width 99 height 19
type input "Sailing Hawks"
click at [302, 131] on body "Sequence Dashboard Planner Workouts Plans Performance Metrics Goals Tests Setti…" at bounding box center [366, 163] width 733 height 326
select select "redpoint"
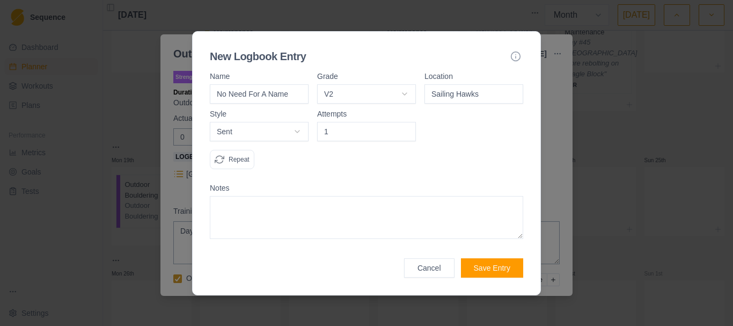
type input "1"
click at [405, 128] on input "1" at bounding box center [366, 131] width 99 height 19
click at [501, 270] on button "Save Entry" at bounding box center [492, 267] width 62 height 19
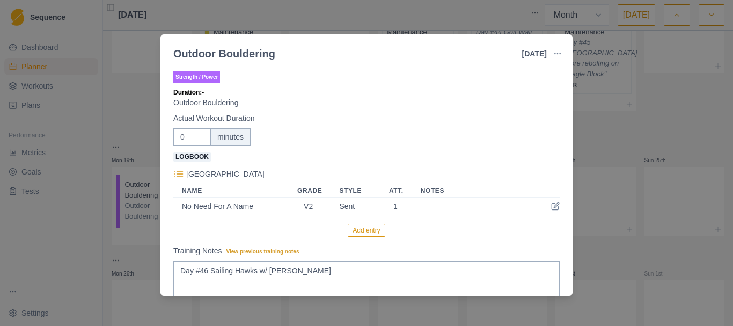
click at [365, 228] on button "Add entry" at bounding box center [366, 230] width 37 height 13
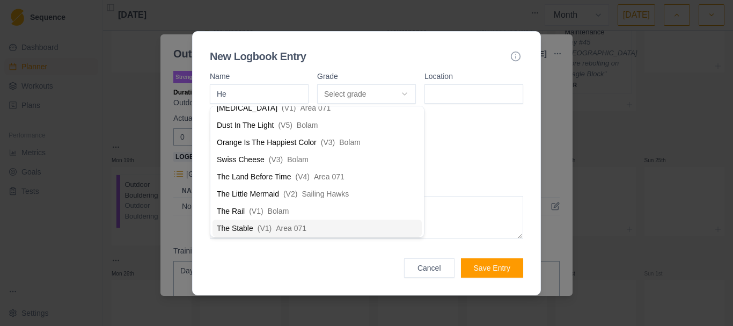
scroll to position [8, 0]
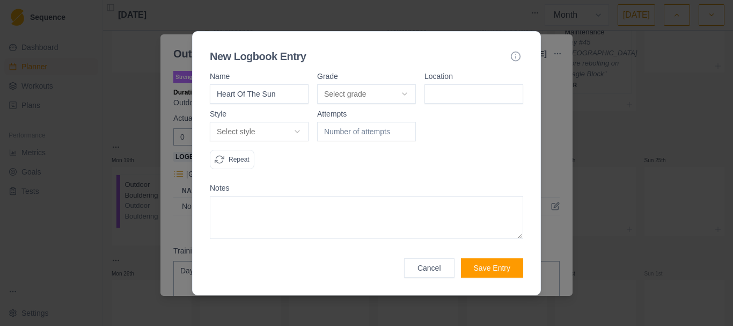
type input "Heart Of The Sun"
click at [407, 94] on body "Sequence Dashboard Planner Workouts Plans Performance Metrics Goals Tests Setti…" at bounding box center [366, 163] width 733 height 326
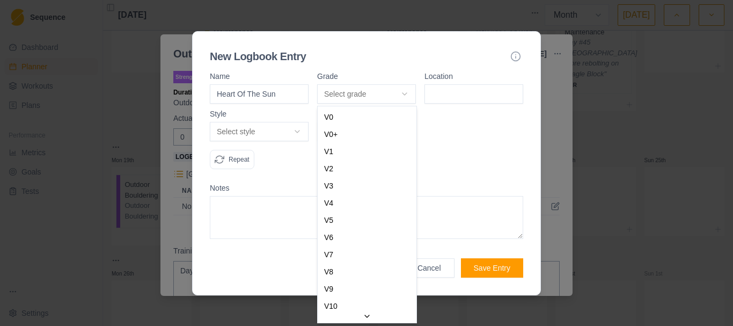
select select "a2a0e934-e7b9-4e05-bd2a-c345c5bfab76"
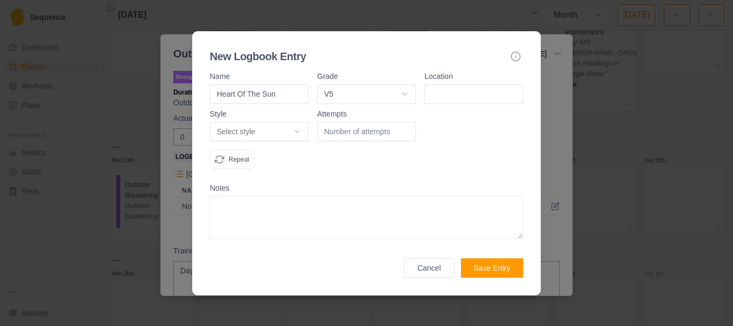
click at [457, 93] on input at bounding box center [474, 93] width 99 height 19
type input "Sailing Hawks"
click at [298, 129] on body "Sequence Dashboard Planner Workouts Plans Performance Metrics Goals Tests Setti…" at bounding box center [366, 163] width 733 height 326
click at [302, 127] on body "Sequence Dashboard Planner Workouts Plans Performance Metrics Goals Tests Setti…" at bounding box center [366, 163] width 733 height 326
select select "attempt"
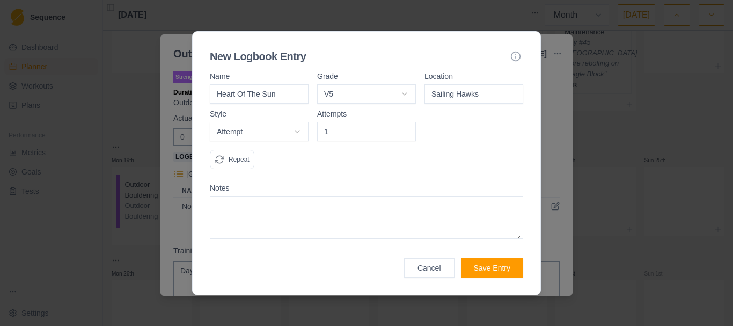
drag, startPoint x: 402, startPoint y: 127, endPoint x: 408, endPoint y: 124, distance: 7.0
click at [403, 127] on input "1" at bounding box center [366, 131] width 99 height 19
click at [406, 126] on input "2" at bounding box center [366, 131] width 99 height 19
type input "3"
click at [406, 126] on input "3" at bounding box center [366, 131] width 99 height 19
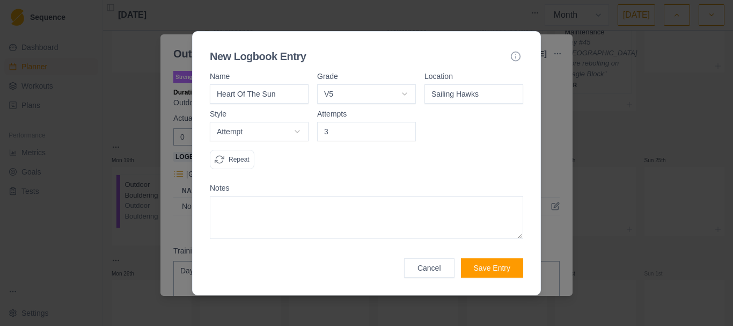
click at [398, 179] on form "Name Heart Of The Sun Grade V5 V0 V0+ V1 V2 V3 V4 V5 V6 V7 V8 V9 V10 V11 V12 V1…" at bounding box center [366, 174] width 313 height 205
click at [508, 260] on button "Save Entry" at bounding box center [492, 267] width 62 height 19
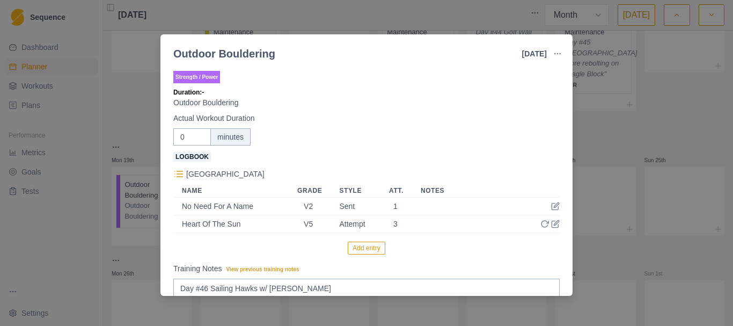
click at [367, 250] on button "Add entry" at bounding box center [366, 248] width 37 height 13
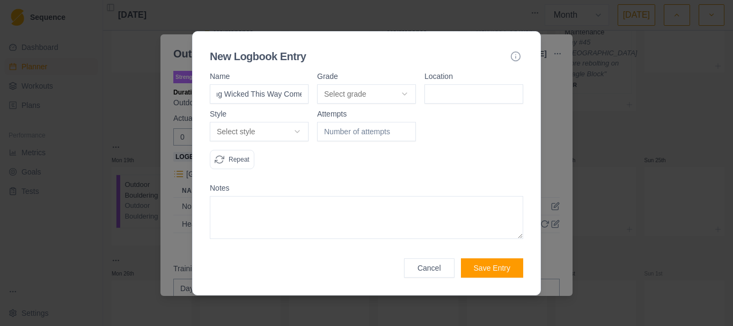
scroll to position [0, 34]
type input "Something Wicked This Way Comes"
click at [411, 91] on body "Sequence Dashboard Planner Workouts Plans Performance Metrics Goals Tests Setti…" at bounding box center [366, 163] width 733 height 326
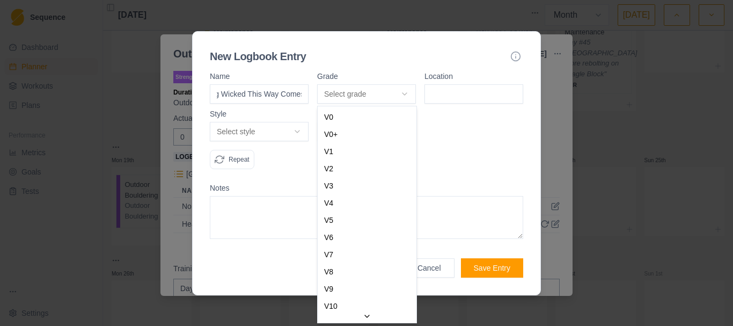
scroll to position [0, 0]
select select "7b6a862c-bca5-4c06-9578-13a9ae5e87e9"
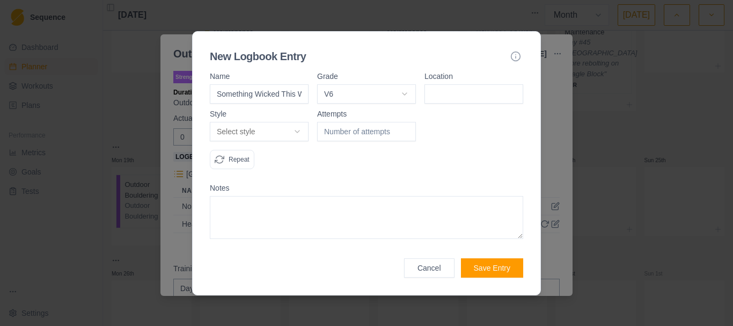
click at [459, 93] on input at bounding box center [474, 93] width 99 height 19
type input "Sailing Hawks"
click at [303, 131] on body "Sequence Dashboard Planner Workouts Plans Performance Metrics Goals Tests Setti…" at bounding box center [366, 163] width 733 height 326
select select "attempt"
click at [403, 127] on input "1" at bounding box center [366, 131] width 99 height 19
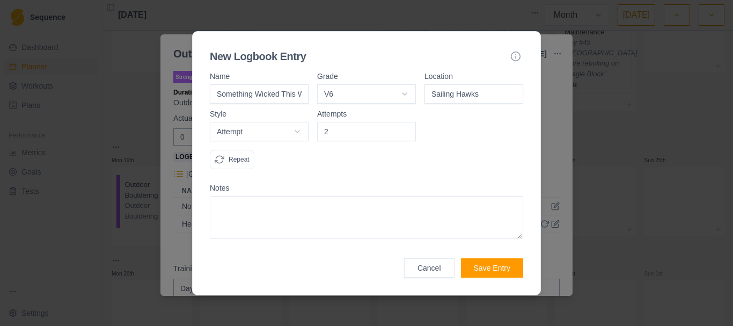
click at [403, 127] on input "2" at bounding box center [366, 131] width 99 height 19
type input "3"
click at [403, 127] on input "3" at bounding box center [366, 131] width 99 height 19
click at [505, 271] on button "Save Entry" at bounding box center [492, 267] width 62 height 19
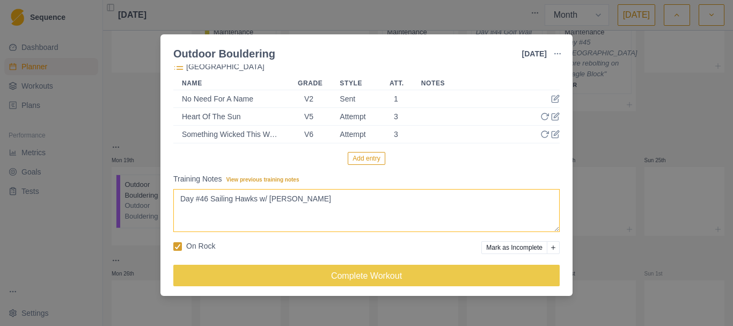
scroll to position [113, 0]
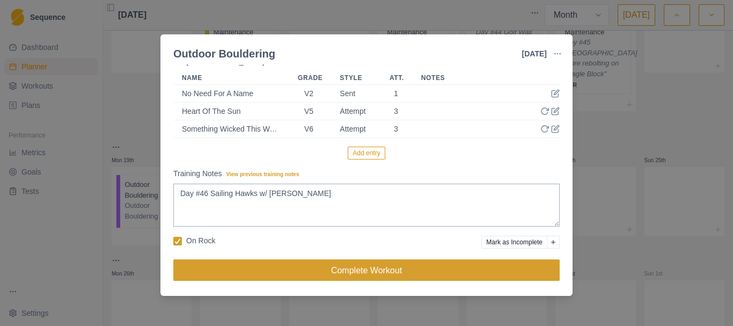
click at [362, 272] on button "Complete Workout" at bounding box center [366, 269] width 386 height 21
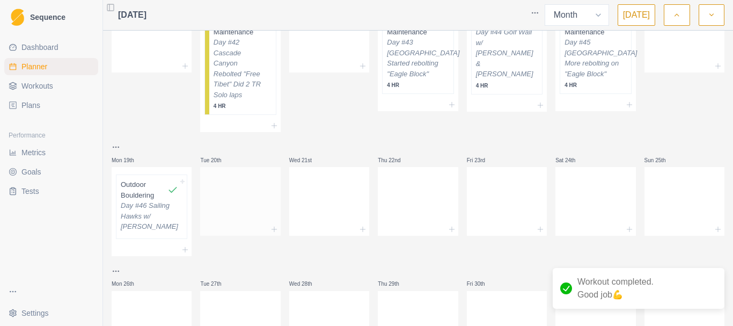
click at [243, 221] on div at bounding box center [240, 199] width 80 height 47
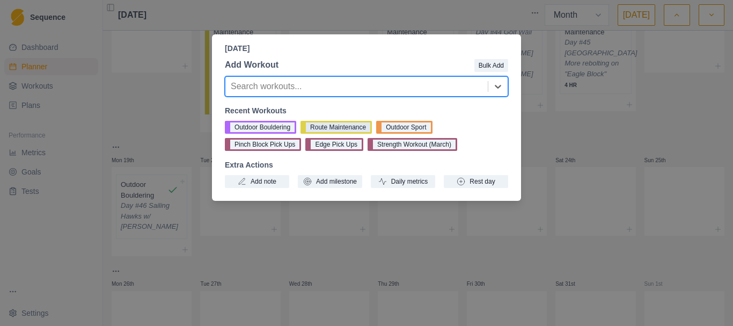
click at [328, 128] on button "Route Maintenance" at bounding box center [336, 127] width 71 height 13
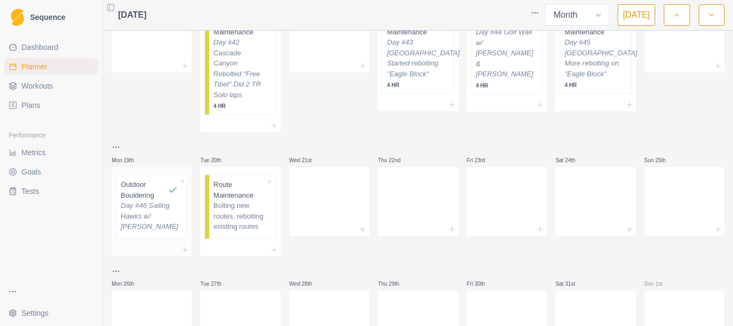
click at [132, 232] on p "Day #46 Sailing Hawks w/ [PERSON_NAME]" at bounding box center [149, 216] width 57 height 32
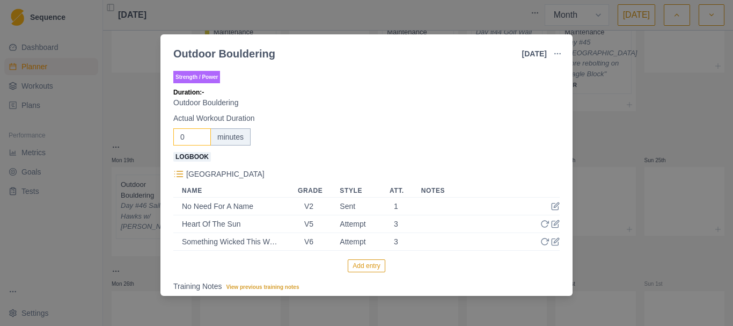
click at [190, 134] on input "0" at bounding box center [192, 136] width 38 height 17
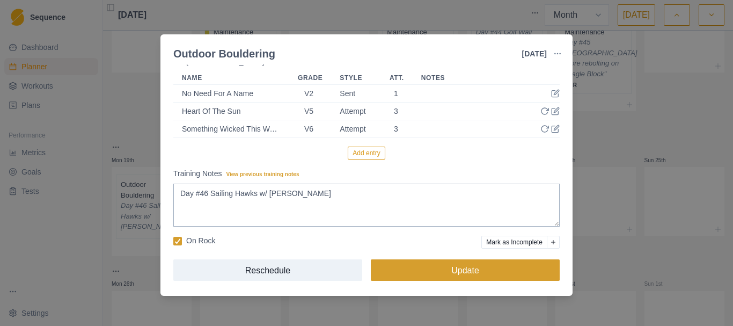
type input "0240"
click at [454, 271] on button "Update" at bounding box center [465, 269] width 189 height 21
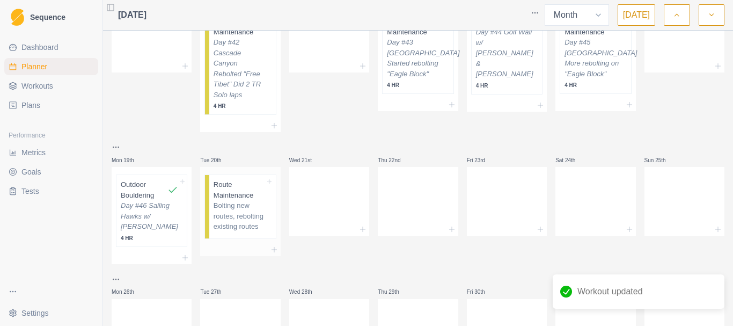
click at [240, 232] on p "Bolting new routes, rebolting existing routes" at bounding box center [240, 216] width 52 height 32
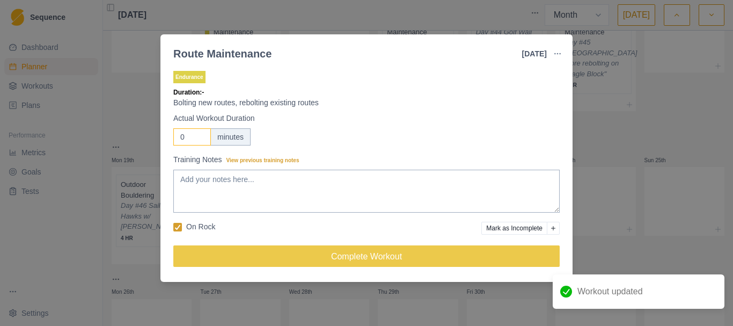
click at [183, 141] on input "0" at bounding box center [192, 136] width 38 height 17
drag, startPoint x: 183, startPoint y: 141, endPoint x: 172, endPoint y: 135, distance: 12.7
click at [183, 141] on input "0" at bounding box center [192, 136] width 38 height 17
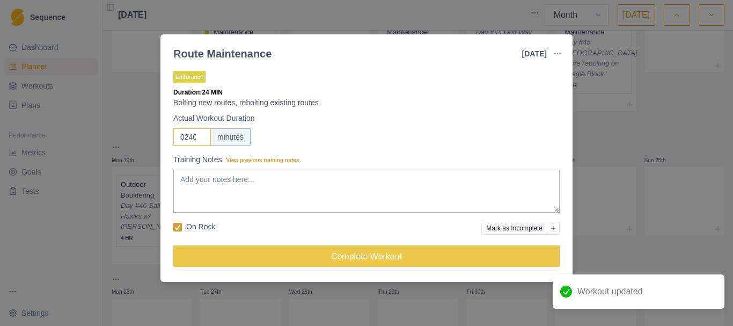
scroll to position [0, 1]
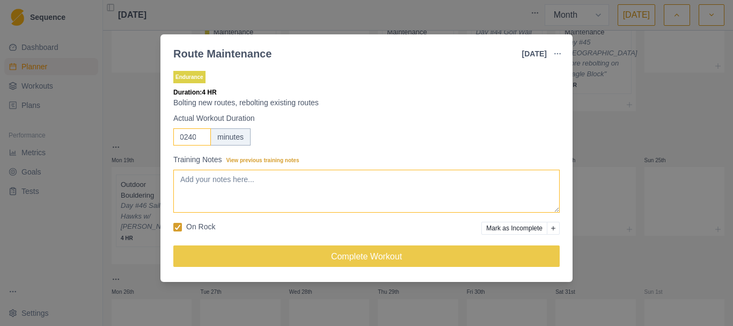
type input "0240"
click at [251, 186] on textarea "Training Notes View previous training notes" at bounding box center [366, 191] width 386 height 43
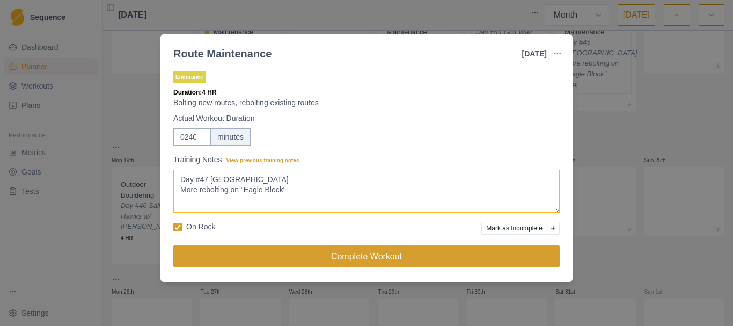
type textarea "Day #47 [GEOGRAPHIC_DATA] More rebolting on "Eagle Block""
click at [362, 256] on button "Complete Workout" at bounding box center [366, 255] width 386 height 21
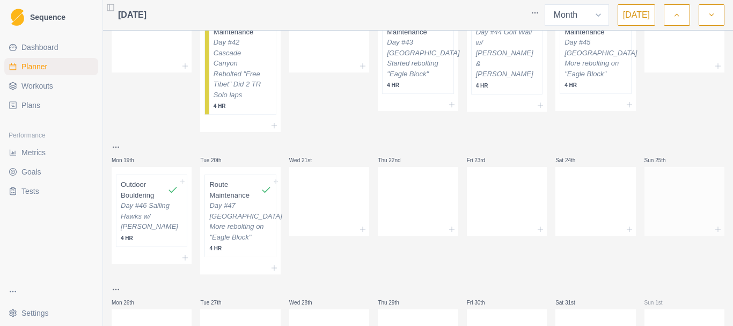
click at [661, 217] on div at bounding box center [685, 199] width 80 height 47
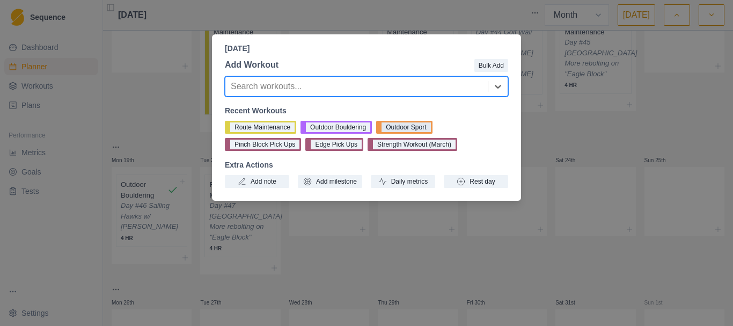
click at [398, 129] on button "Outdoor Sport" at bounding box center [404, 127] width 56 height 13
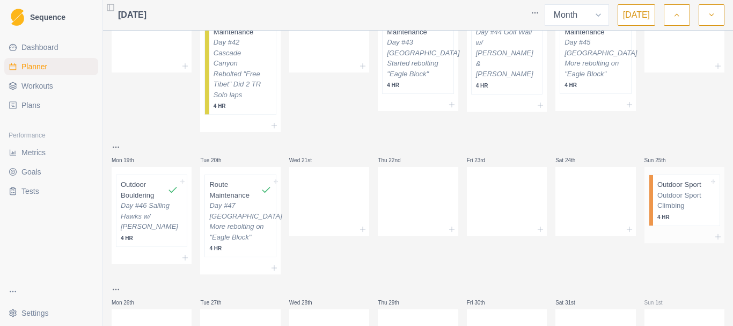
click at [676, 211] on p "Outdoor Sport Climbing" at bounding box center [684, 200] width 52 height 21
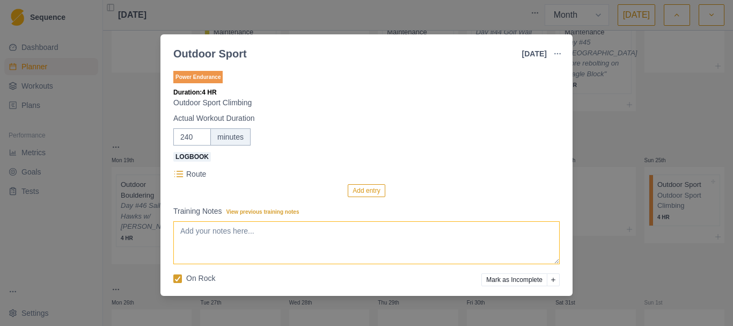
click at [290, 245] on textarea "Training Notes View previous training notes" at bounding box center [366, 242] width 386 height 43
type textarea "Day #48 [GEOGRAPHIC_DATA] w/ [PERSON_NAME]"
click at [366, 192] on button "Add entry" at bounding box center [366, 190] width 37 height 13
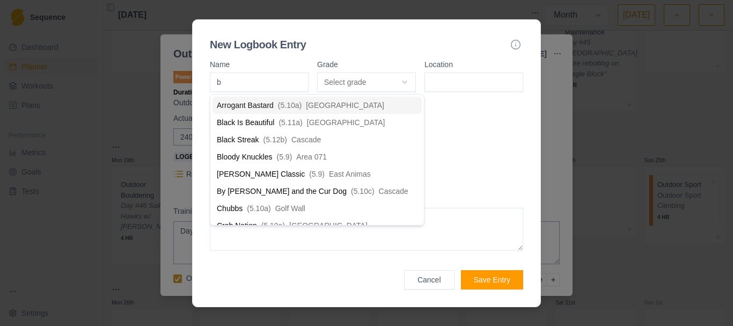
type input "by"
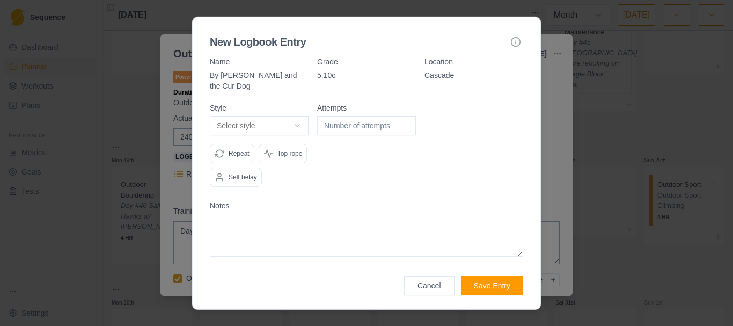
click at [295, 120] on button "Select style" at bounding box center [259, 124] width 99 height 19
select select "redpoint"
type input "1"
click at [406, 115] on input "1" at bounding box center [366, 124] width 99 height 19
click at [494, 284] on button "Save Entry" at bounding box center [492, 284] width 62 height 19
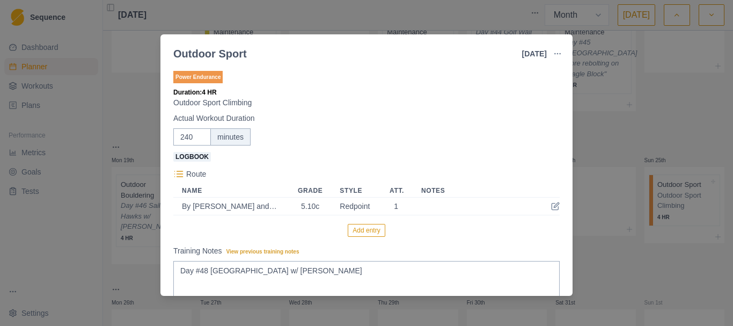
click at [356, 230] on button "Add entry" at bounding box center [366, 230] width 37 height 13
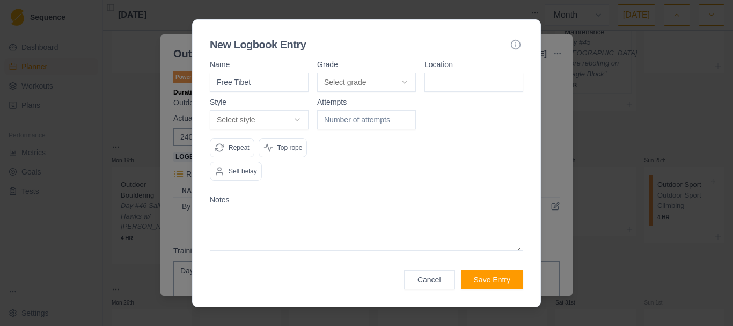
type input "Free Tibet"
click at [403, 77] on body "Sequence Dashboard Planner Workouts Plans Performance Metrics Goals Tests Setti…" at bounding box center [366, 163] width 733 height 326
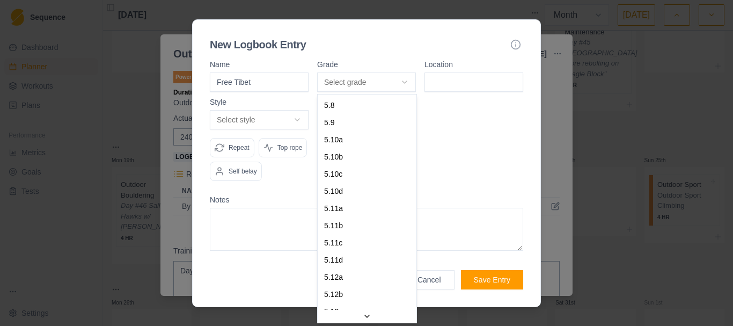
select select "aa833fe0-d05e-4ad5-b698-daf0b5ae1d16"
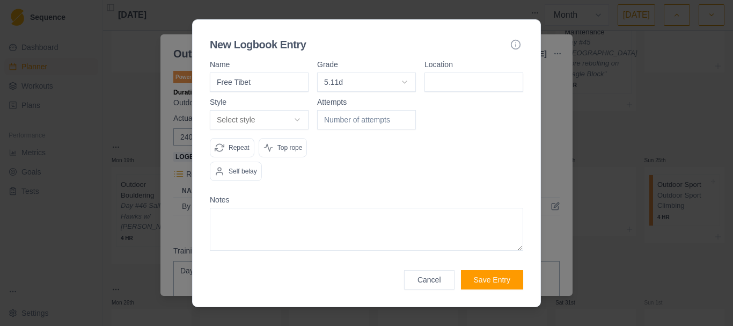
click at [465, 79] on input at bounding box center [474, 81] width 99 height 19
type input "Cascade"
click at [298, 125] on body "Sequence Dashboard Planner Workouts Plans Performance Metrics Goals Tests Setti…" at bounding box center [366, 163] width 733 height 326
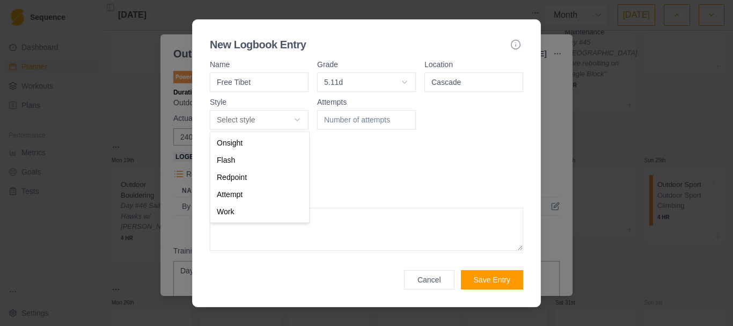
select select "attempt"
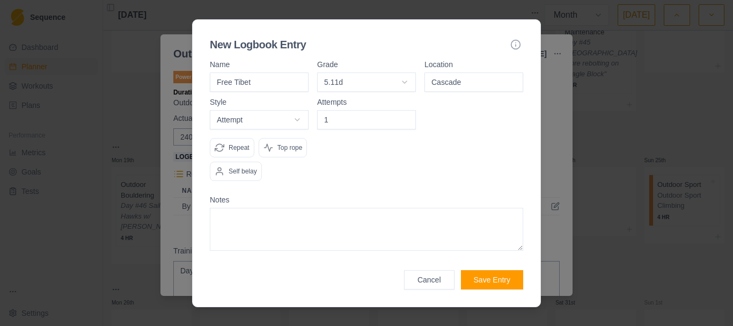
type input "1"
click at [405, 116] on input "1" at bounding box center [366, 119] width 99 height 19
click at [493, 275] on button "Save Entry" at bounding box center [492, 279] width 62 height 19
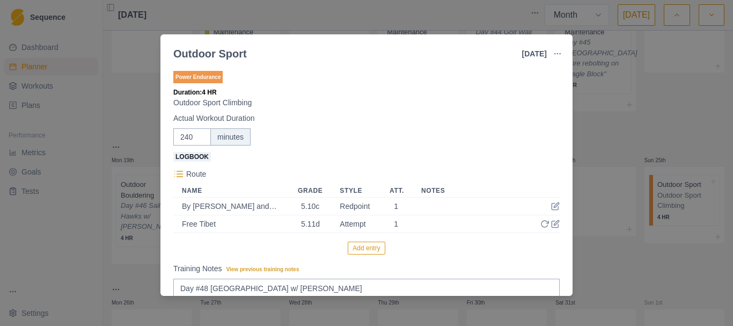
click at [353, 251] on button "Add entry" at bounding box center [366, 248] width 37 height 13
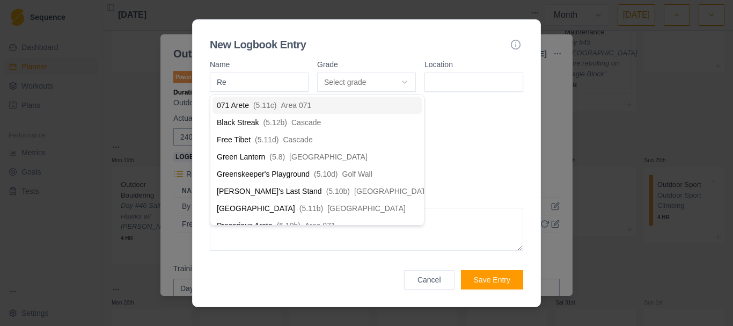
type input "R"
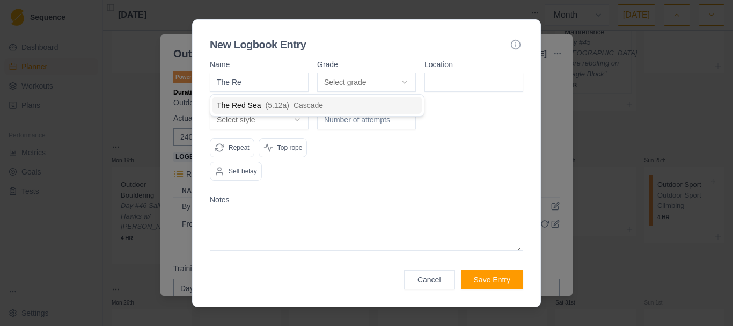
type input "The Red"
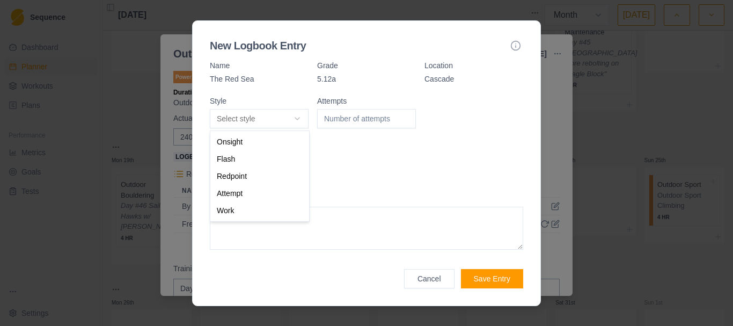
click at [304, 118] on body "Sequence Dashboard Planner Workouts Plans Performance Metrics Goals Tests Setti…" at bounding box center [366, 163] width 733 height 326
select select "attempt"
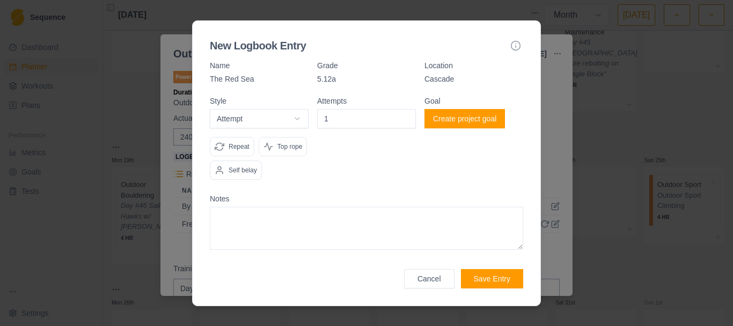
type input "1"
click at [405, 116] on input "1" at bounding box center [366, 118] width 99 height 19
click at [407, 186] on div "Attempts 1" at bounding box center [366, 142] width 99 height 91
click at [493, 279] on button "Save Entry" at bounding box center [492, 278] width 62 height 19
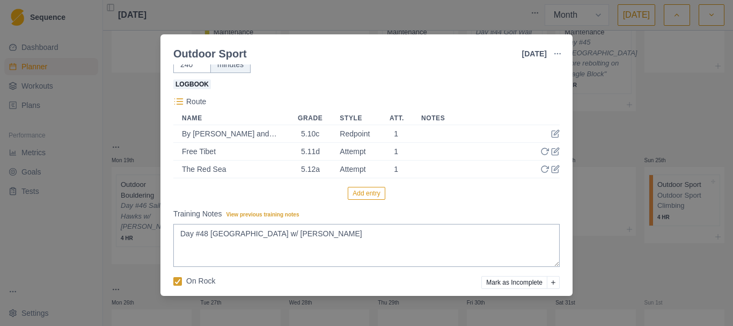
scroll to position [113, 0]
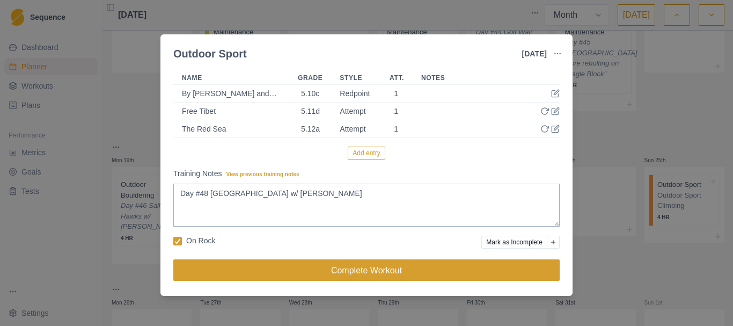
click at [357, 266] on button "Complete Workout" at bounding box center [366, 269] width 386 height 21
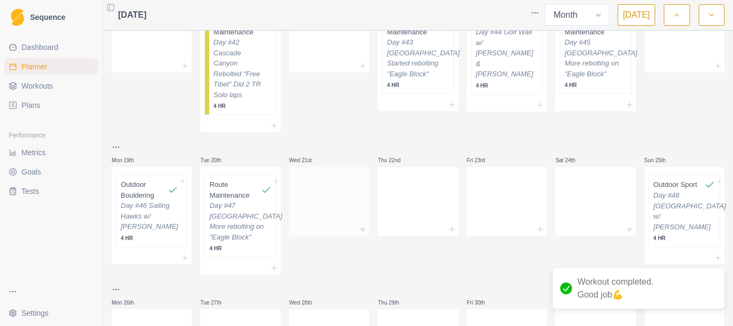
scroll to position [429, 0]
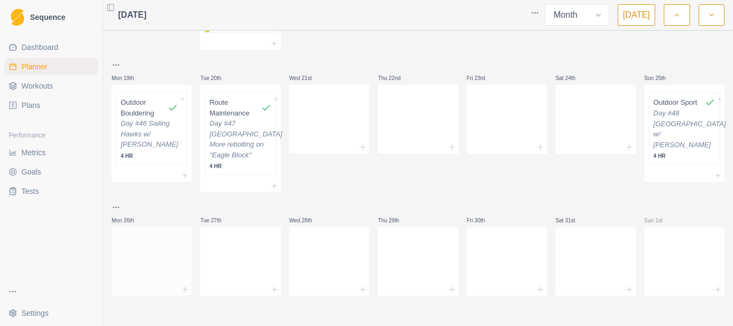
click at [164, 263] on div at bounding box center [152, 259] width 80 height 47
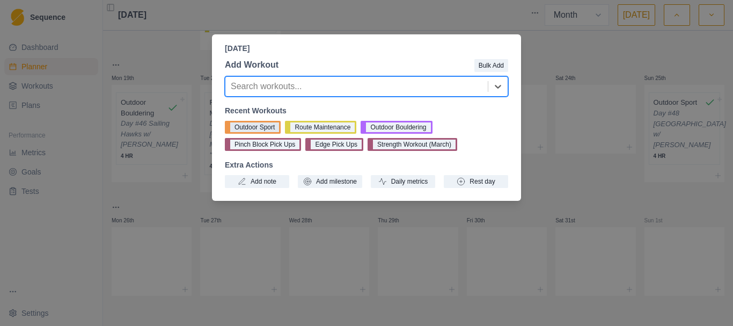
click at [252, 130] on button "Outdoor Sport" at bounding box center [253, 127] width 56 height 13
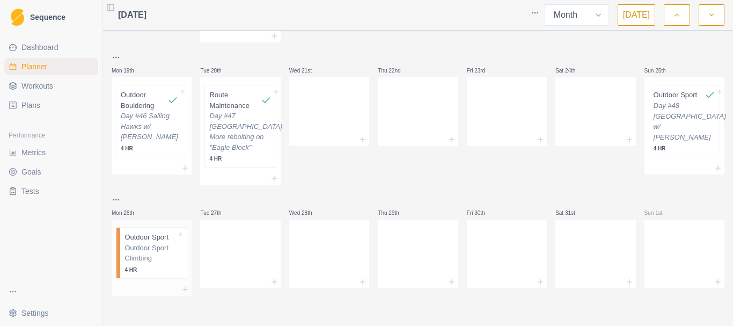
click at [140, 259] on p "Outdoor Sport Climbing" at bounding box center [151, 253] width 52 height 21
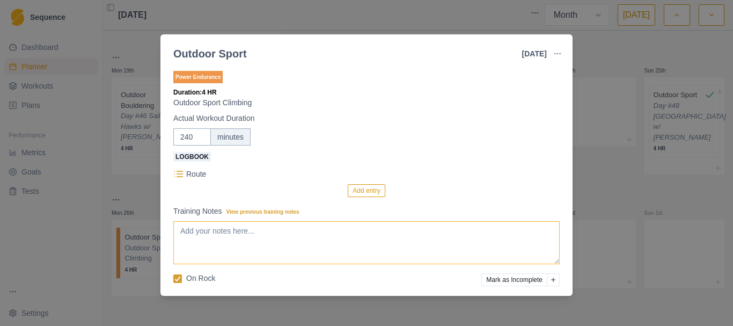
click at [255, 243] on textarea "Training Notes View previous training notes" at bounding box center [366, 242] width 386 height 43
type textarea "Day #49 East Animas w/ [PERSON_NAME]"
click at [358, 191] on button "Add entry" at bounding box center [366, 190] width 37 height 13
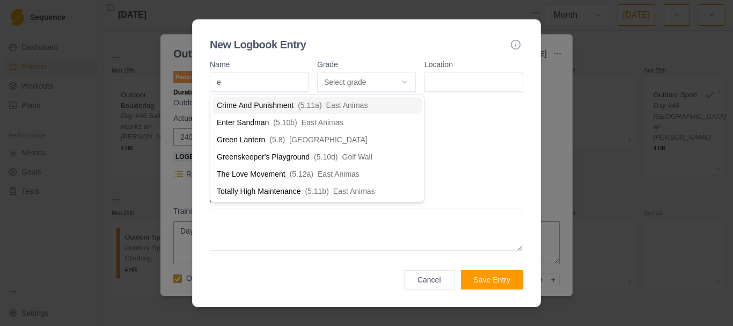
type input "en"
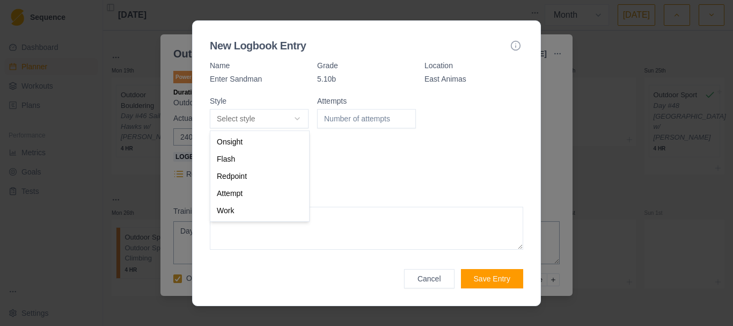
click at [302, 120] on body "Sequence Dashboard Planner Workouts Plans Performance Metrics Goals Tests Setti…" at bounding box center [366, 163] width 733 height 326
select select "redpoint"
drag, startPoint x: 273, startPoint y: 177, endPoint x: 283, endPoint y: 163, distance: 17.3
click at [403, 117] on input "1" at bounding box center [366, 118] width 99 height 19
click at [403, 117] on input "2" at bounding box center [366, 118] width 99 height 19
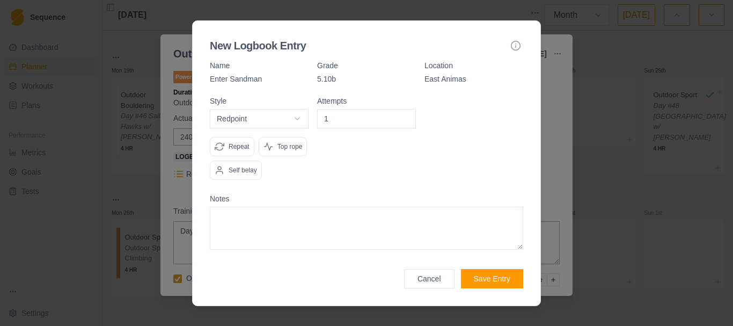
type input "1"
click at [404, 121] on input "1" at bounding box center [366, 118] width 99 height 19
click at [491, 277] on button "Save Entry" at bounding box center [492, 278] width 62 height 19
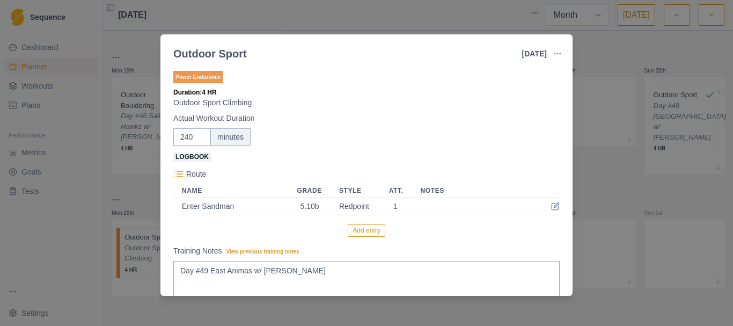
click at [361, 234] on button "Add entry" at bounding box center [366, 230] width 37 height 13
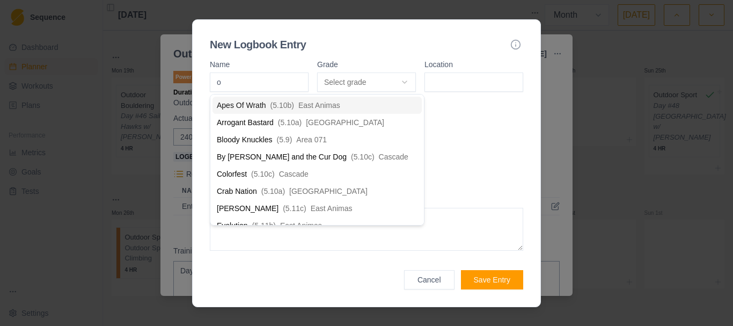
type input "o'"
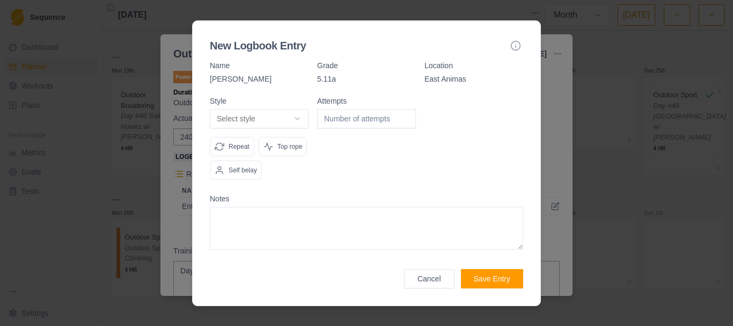
click at [299, 113] on body "Sequence Dashboard Planner Workouts Plans Performance Metrics Goals Tests Setti…" at bounding box center [366, 163] width 733 height 326
select select "redpoint"
type input "1"
click at [405, 115] on input "1" at bounding box center [366, 118] width 99 height 19
click at [500, 288] on div "New Logbook Entry Name [PERSON_NAME] Grade 5.11a Location East Animas Style Red…" at bounding box center [366, 163] width 349 height 286
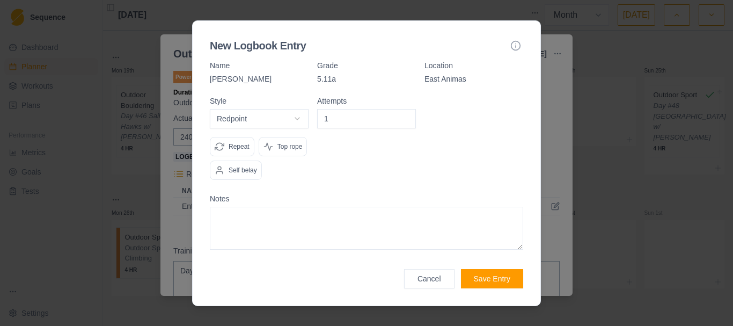
click at [496, 272] on button "Save Entry" at bounding box center [492, 278] width 62 height 19
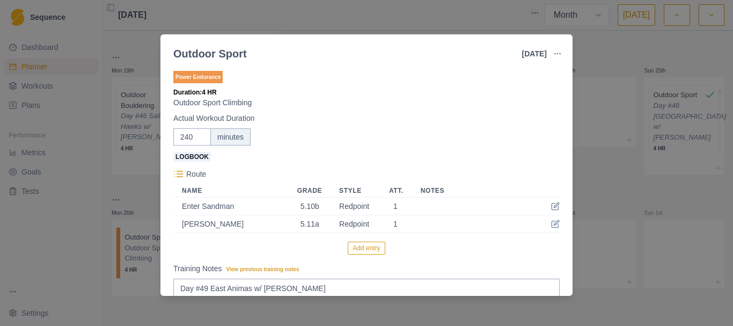
click at [370, 251] on button "Add entry" at bounding box center [366, 248] width 37 height 13
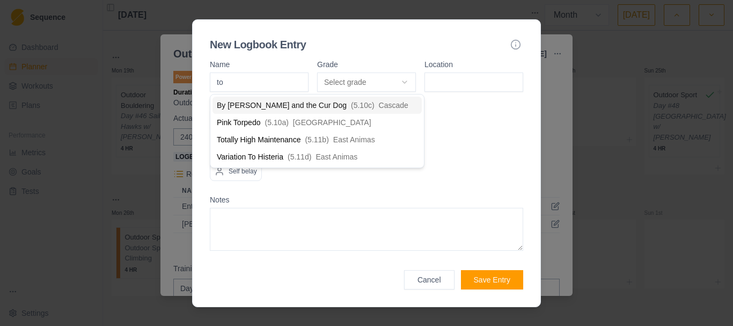
type input "tot"
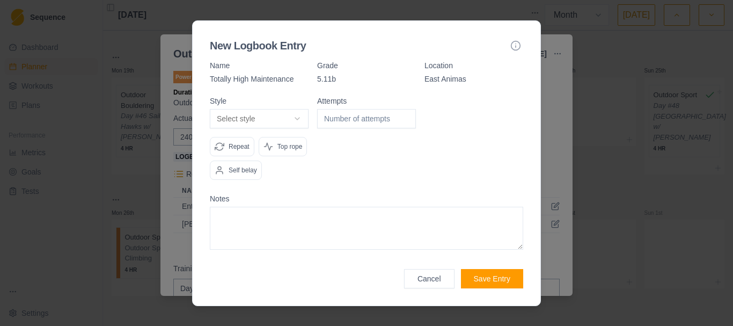
click at [299, 116] on body "Sequence Dashboard Planner Workouts Plans Performance Metrics Goals Tests Setti…" at bounding box center [366, 163] width 733 height 326
select select "attempt"
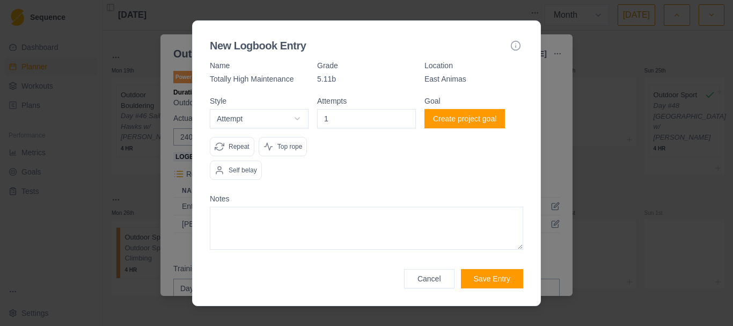
type input "1"
click at [407, 117] on input "1" at bounding box center [366, 118] width 99 height 19
click at [470, 123] on button "Create project goal" at bounding box center [465, 118] width 81 height 19
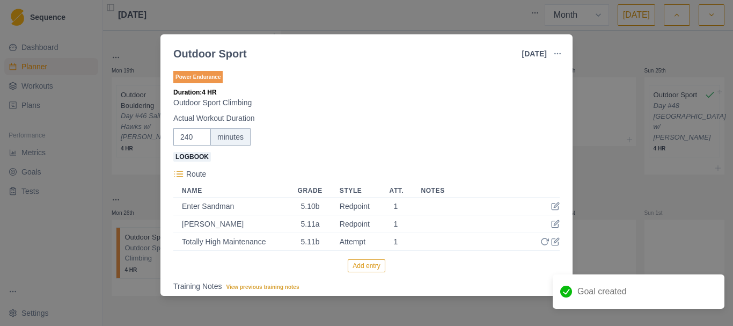
click at [371, 265] on button "Add entry" at bounding box center [366, 265] width 37 height 13
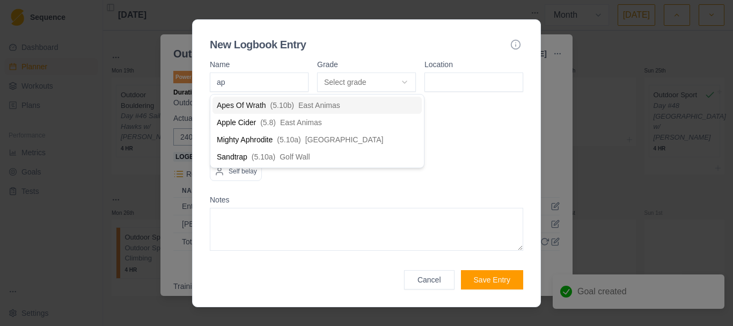
type input "ape"
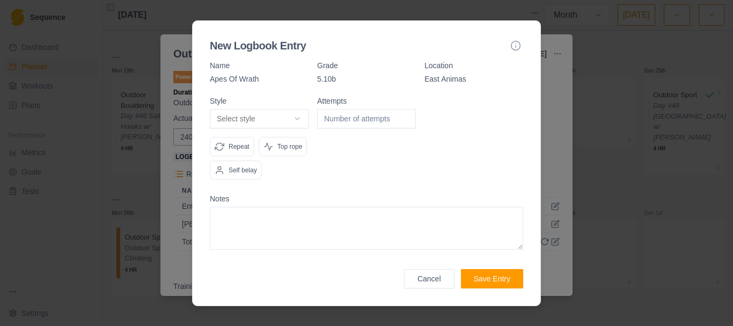
click at [294, 118] on body "Sequence Dashboard Planner Workouts Plans Performance Metrics Goals Tests Setti…" at bounding box center [366, 163] width 733 height 326
select select "redpoint"
drag, startPoint x: 283, startPoint y: 175, endPoint x: 310, endPoint y: 157, distance: 32.2
type input "1"
click at [406, 116] on input "1" at bounding box center [366, 118] width 99 height 19
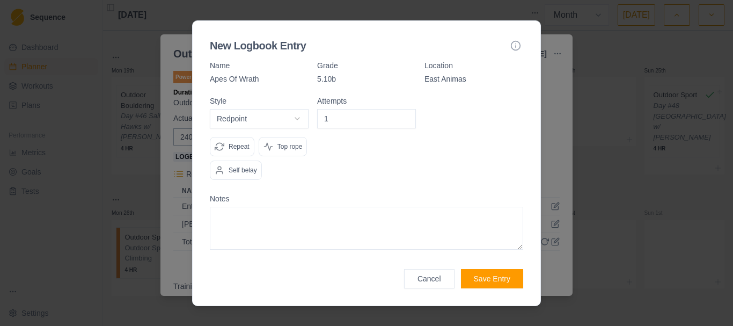
click at [491, 276] on button "Save Entry" at bounding box center [492, 278] width 62 height 19
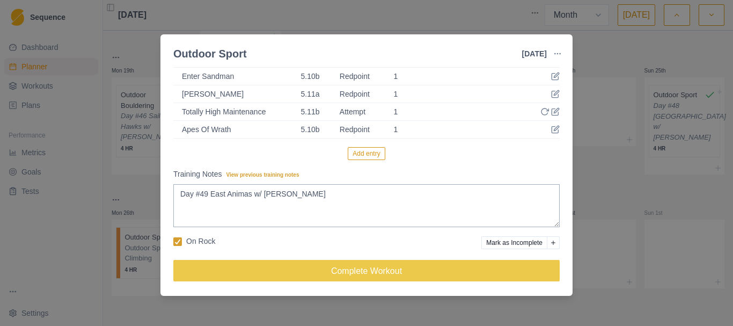
scroll to position [130, 0]
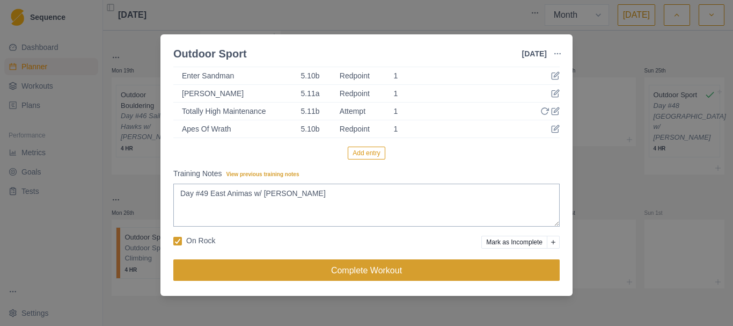
click at [348, 269] on button "Complete Workout" at bounding box center [366, 269] width 386 height 21
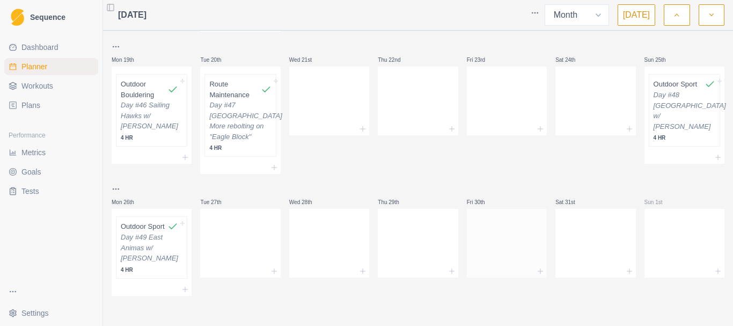
click at [517, 262] on div at bounding box center [507, 240] width 80 height 47
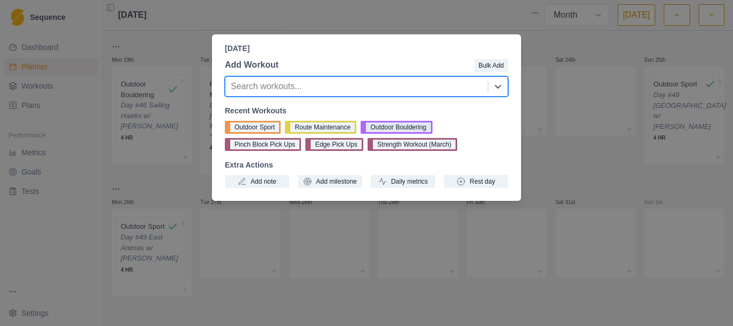
click at [376, 126] on button "Outdoor Bouldering" at bounding box center [396, 127] width 71 height 13
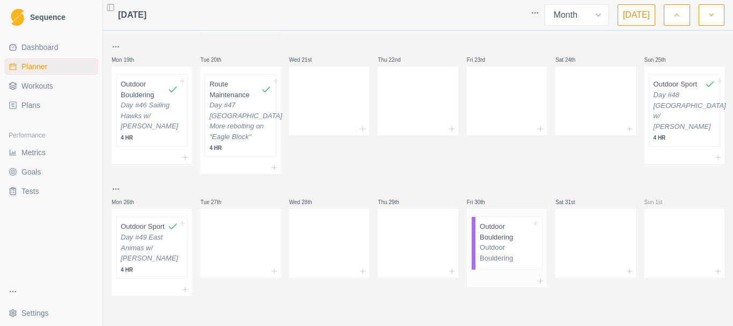
click at [496, 242] on p "Outdoor Bouldering" at bounding box center [506, 231] width 52 height 21
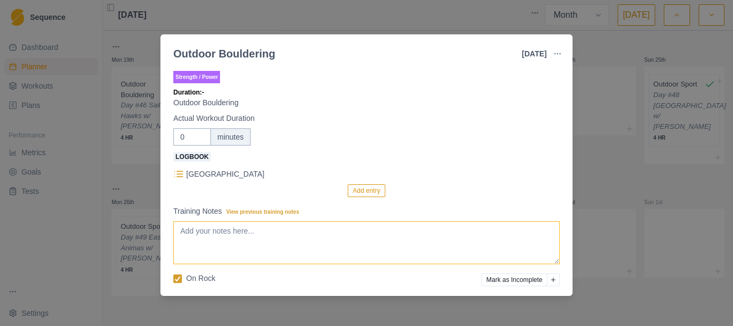
click at [221, 249] on textarea "Training Notes View previous training notes" at bounding box center [366, 242] width 386 height 43
type textarea "Day #50 Area 071"
click at [360, 191] on button "Add entry" at bounding box center [366, 190] width 37 height 13
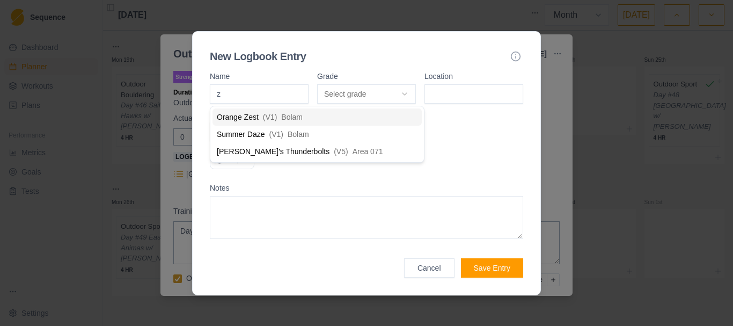
type input "ze"
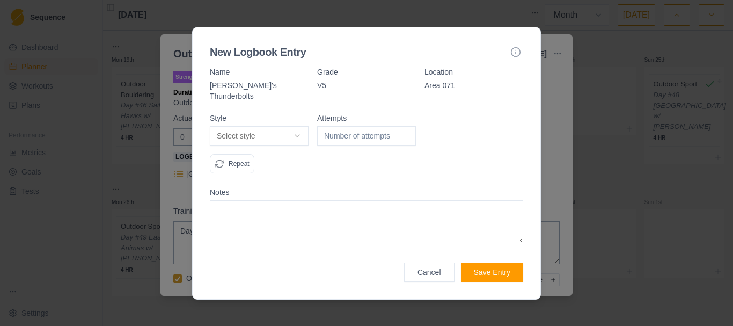
click at [298, 127] on body "Sequence Dashboard Planner Workouts Plans Performance Metrics Goals Tests Setti…" at bounding box center [366, 163] width 733 height 326
select select "attempt"
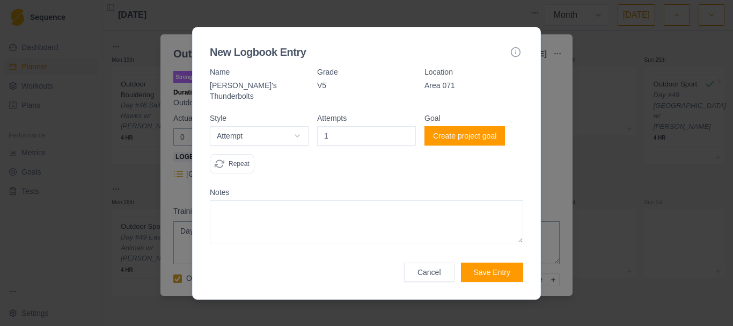
type input "1"
click at [404, 129] on input "1" at bounding box center [366, 135] width 99 height 19
click at [493, 269] on button "Save Entry" at bounding box center [492, 271] width 62 height 19
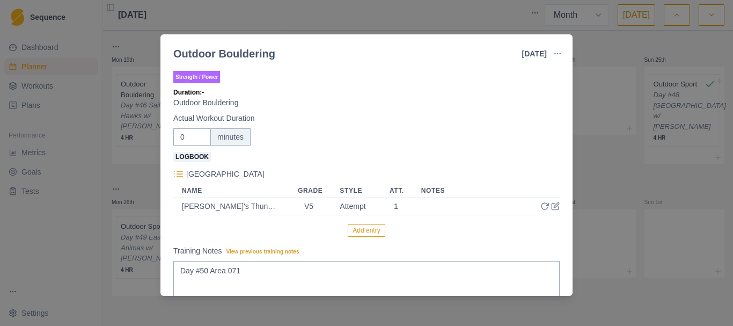
click at [366, 230] on button "Add entry" at bounding box center [366, 230] width 37 height 13
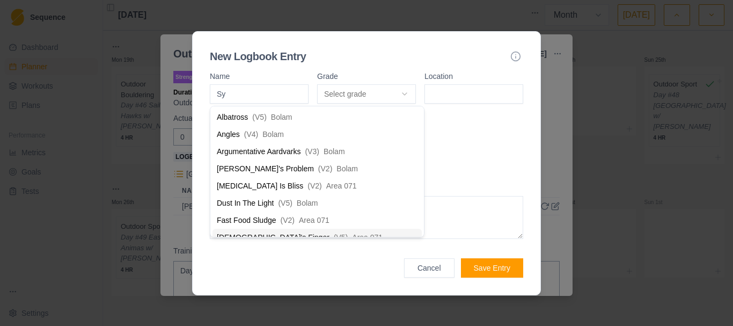
scroll to position [0, 0]
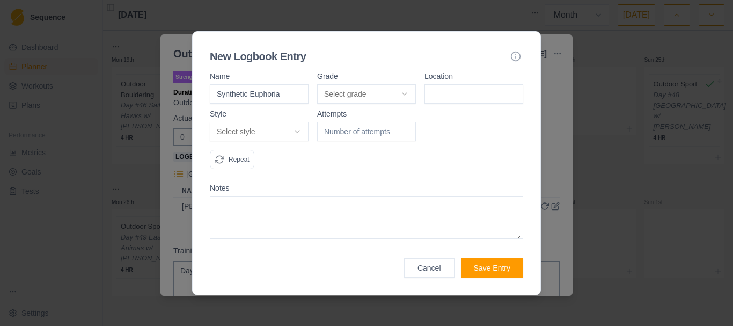
type input "Synthetic Euphoria"
click at [411, 91] on body "Sequence Dashboard Planner Workouts Plans Performance Metrics Goals Tests Setti…" at bounding box center [366, 163] width 733 height 326
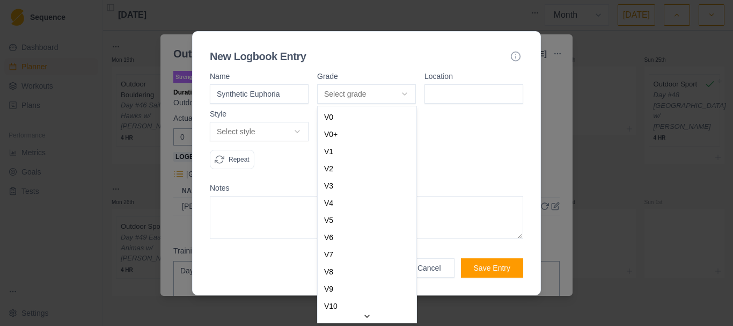
select select "0b202f69-122e-4275-962e-7e39352517db"
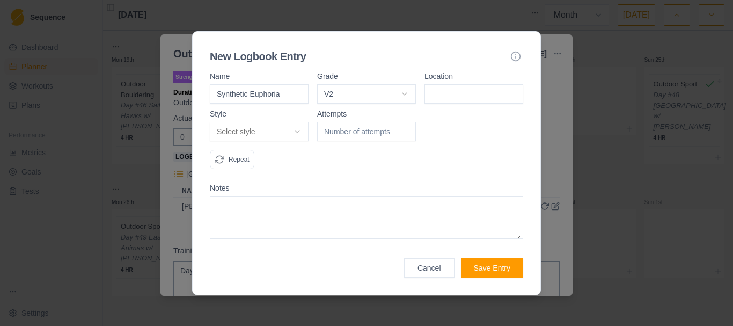
click at [462, 104] on form "Name Synthetic Euphoria Grade V2 V0 V0+ V1 V2 V3 V4 V5 V6 V7 V8 V9 V10 V11 V12 …" at bounding box center [366, 174] width 313 height 205
click at [461, 92] on input at bounding box center [474, 93] width 99 height 19
type input "Area 071"
click at [295, 128] on body "Sequence Dashboard Planner Workouts Plans Performance Metrics Goals Tests Setti…" at bounding box center [366, 163] width 733 height 326
select select "redpoint"
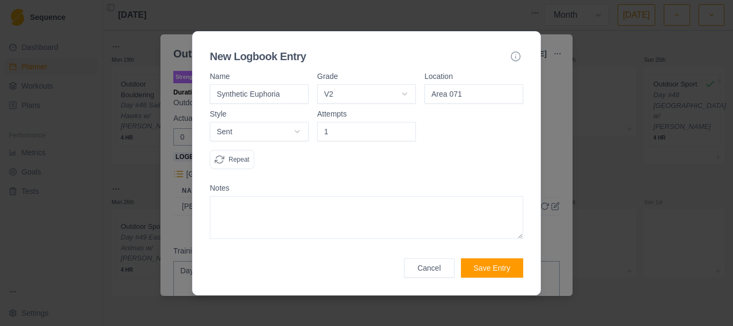
click at [407, 127] on input "1" at bounding box center [366, 131] width 99 height 19
type input "2"
click at [407, 127] on input "2" at bounding box center [366, 131] width 99 height 19
click at [491, 261] on button "Save Entry" at bounding box center [492, 267] width 62 height 19
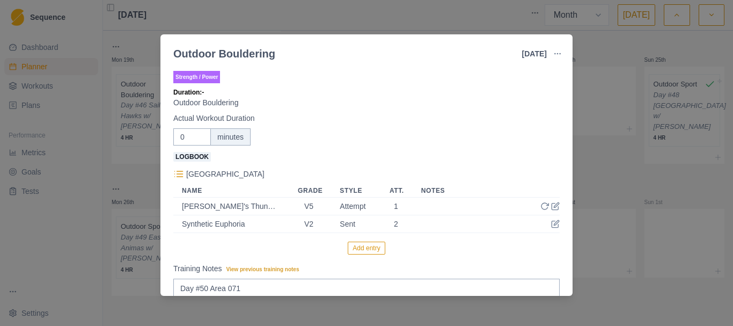
click at [349, 246] on button "Add entry" at bounding box center [366, 248] width 37 height 13
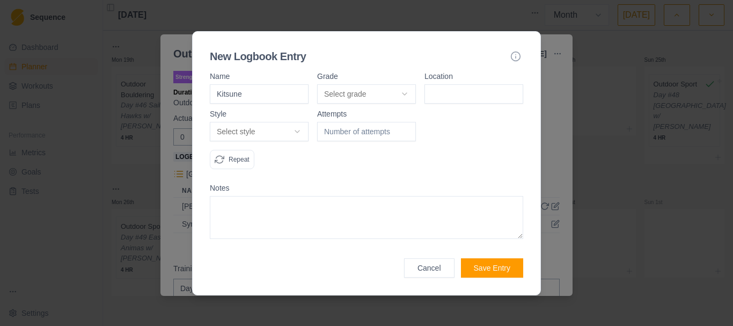
type input "Kitsune"
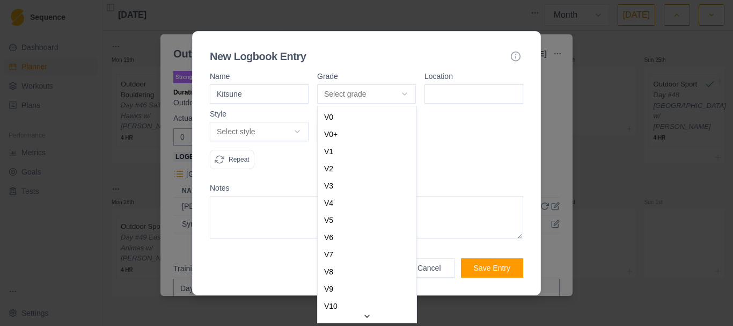
click at [406, 90] on body "Sequence Dashboard Planner Workouts Plans Performance Metrics Goals Tests Setti…" at bounding box center [366, 163] width 733 height 326
select select "5b9072a5-f5b3-4744-8a90-41055ab3ae84"
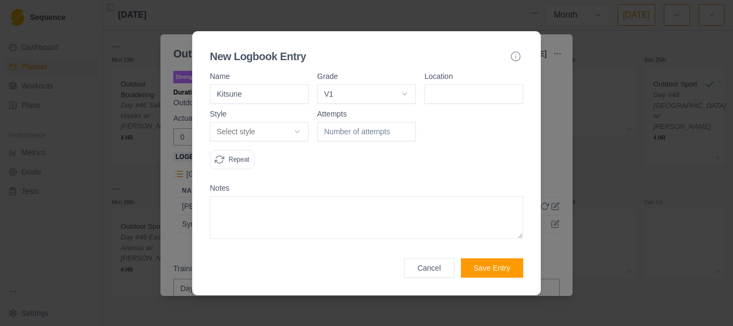
click at [487, 88] on input at bounding box center [474, 93] width 99 height 19
type input "Area 071"
click at [290, 135] on body "Sequence Dashboard Planner Workouts Plans Performance Metrics Goals Tests Setti…" at bounding box center [366, 163] width 733 height 326
select select "redpoint"
click at [406, 129] on input "1" at bounding box center [366, 131] width 99 height 19
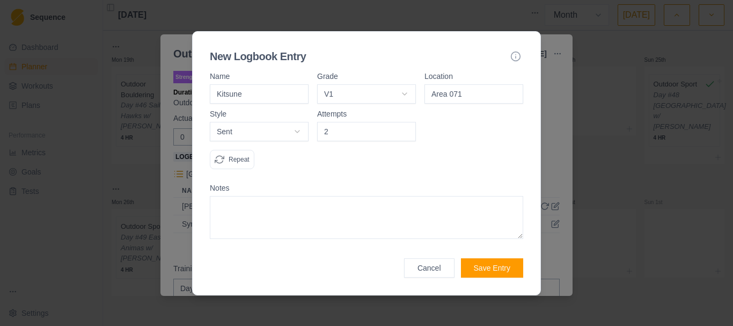
type input "2"
click at [406, 129] on input "2" at bounding box center [366, 131] width 99 height 19
click at [491, 265] on button "Save Entry" at bounding box center [492, 267] width 62 height 19
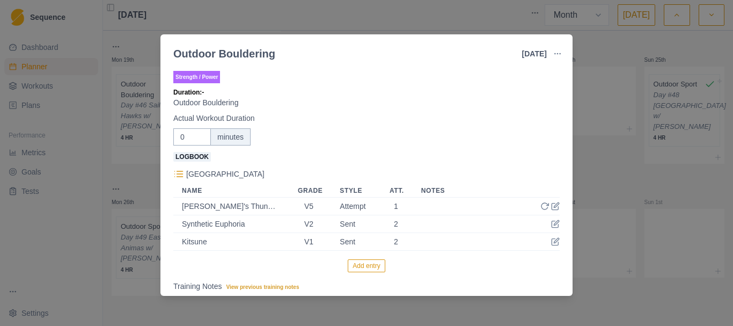
click at [365, 269] on button "Add entry" at bounding box center [366, 265] width 37 height 13
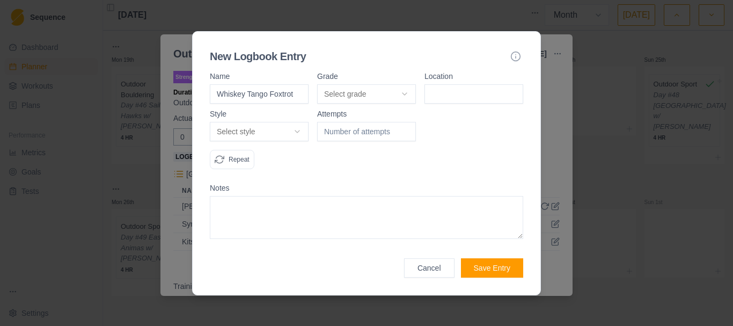
type input "Whiskey Tango Foxtrot"
click at [404, 98] on body "Sequence Dashboard Planner Workouts Plans Performance Metrics Goals Tests Setti…" at bounding box center [366, 163] width 733 height 326
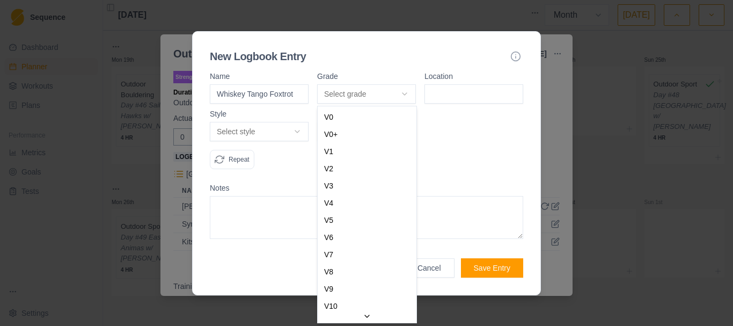
select select "f94f6641-cf14-4dd4-815c-3fad2c452406"
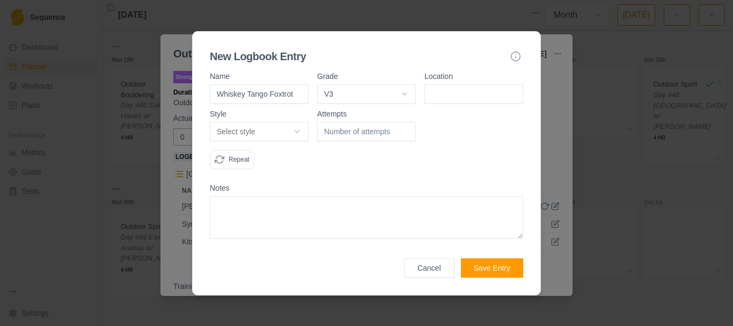
click at [441, 89] on input at bounding box center [474, 93] width 99 height 19
type input "Area 071"
click at [303, 136] on body "Sequence Dashboard Planner Workouts Plans Performance Metrics Goals Tests Setti…" at bounding box center [366, 163] width 733 height 326
select select "attempt"
click at [404, 130] on input "1" at bounding box center [366, 131] width 99 height 19
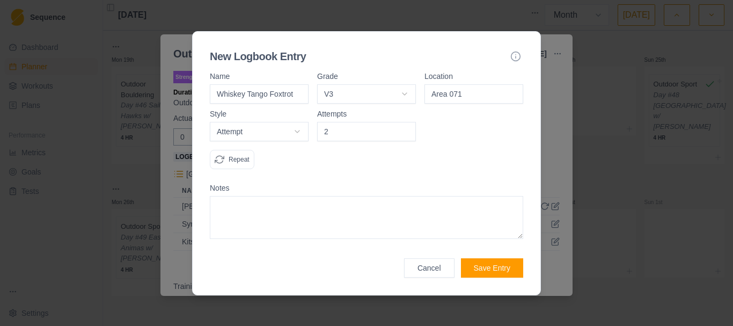
click at [404, 130] on input "2" at bounding box center [366, 131] width 99 height 19
type input "3"
click at [404, 130] on input "3" at bounding box center [366, 131] width 99 height 19
click at [498, 271] on button "Save Entry" at bounding box center [492, 267] width 62 height 19
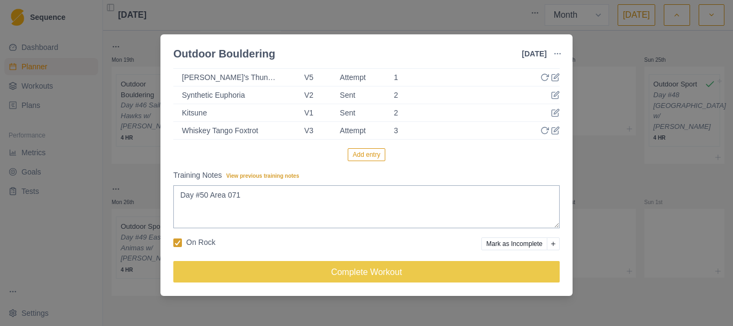
scroll to position [130, 0]
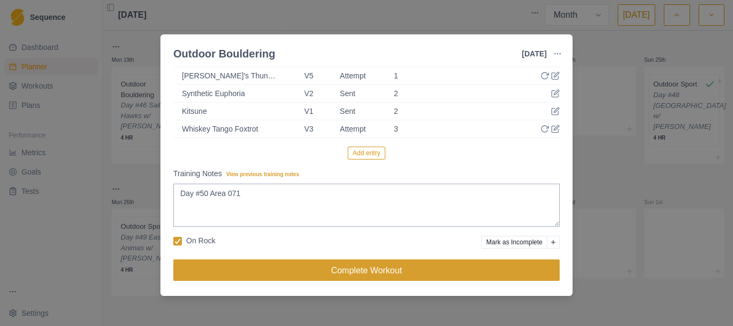
click at [349, 276] on button "Complete Workout" at bounding box center [366, 269] width 386 height 21
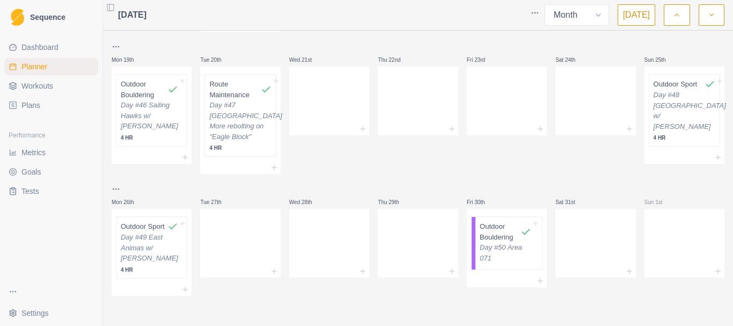
scroll to position [463, 0]
click at [713, 14] on icon "button" at bounding box center [712, 15] width 8 height 11
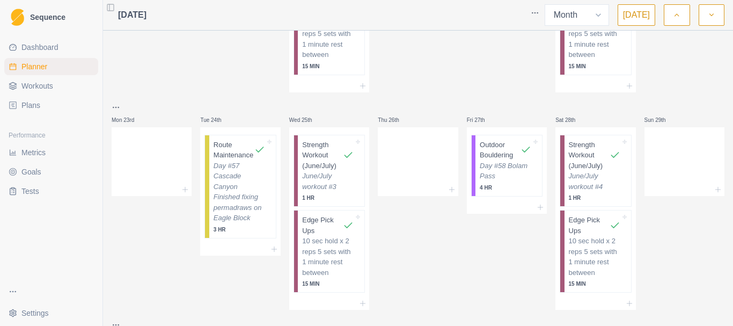
scroll to position [0, 0]
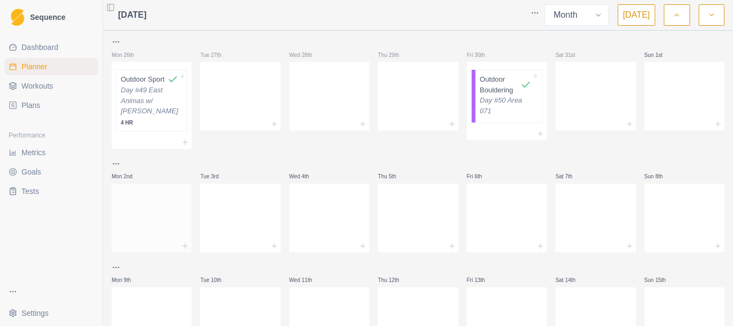
click at [143, 216] on div at bounding box center [152, 215] width 80 height 47
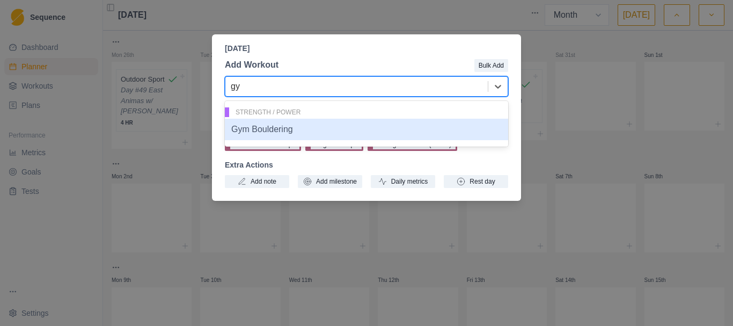
type input "gym"
click at [282, 132] on div "Gym Bouldering" at bounding box center [366, 129] width 283 height 21
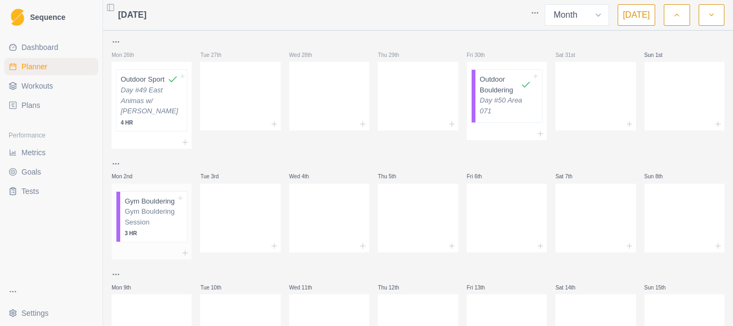
click at [137, 237] on div "Gym Bouldering Session 3 HR" at bounding box center [151, 221] width 52 height 31
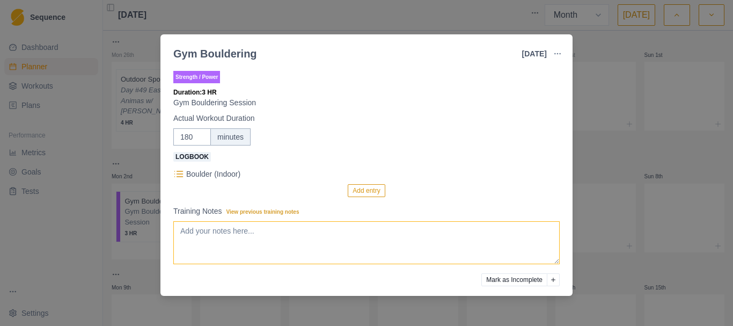
click at [217, 236] on textarea "Training Notes View previous training notes" at bounding box center [366, 242] width 386 height 43
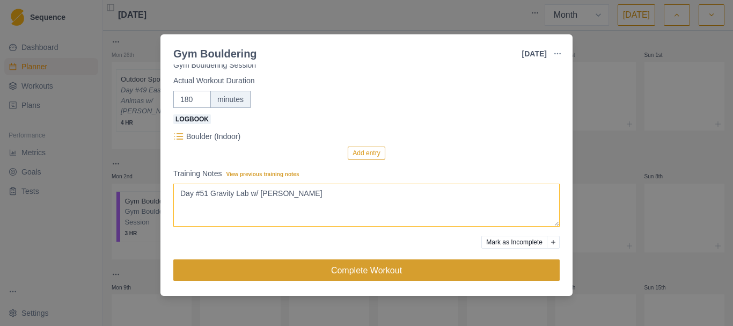
type textarea "Day #51 Gravity Lab w/ [PERSON_NAME]"
click at [327, 269] on button "Complete Workout" at bounding box center [366, 269] width 386 height 21
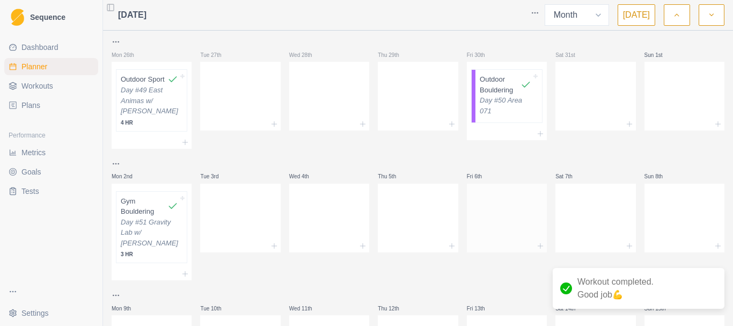
click at [497, 220] on div at bounding box center [507, 215] width 80 height 47
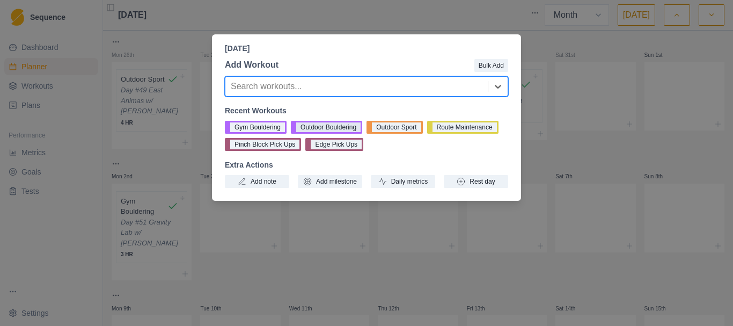
click at [331, 126] on button "Outdoor Bouldering" at bounding box center [326, 127] width 71 height 13
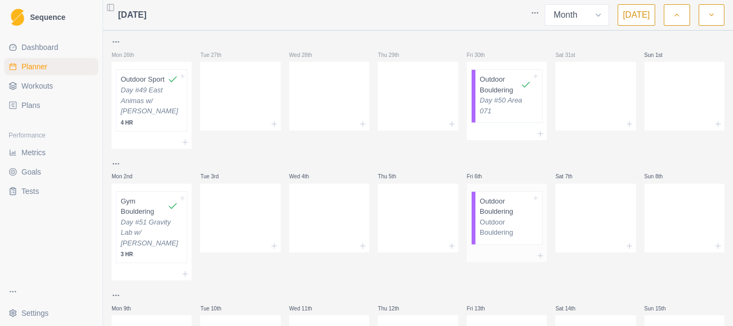
click at [499, 227] on p "Outdoor Bouldering" at bounding box center [506, 227] width 52 height 21
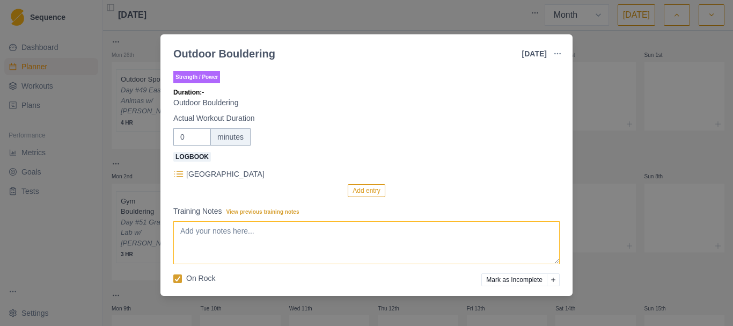
click at [329, 248] on textarea "Training Notes View previous training notes" at bounding box center [366, 242] width 386 height 43
click at [327, 243] on textarea "Training Notes View previous training notes" at bounding box center [366, 242] width 386 height 43
type textarea "Day #52 Bolam Pass"
drag, startPoint x: 187, startPoint y: 135, endPoint x: 176, endPoint y: 136, distance: 11.3
click at [178, 136] on input "0" at bounding box center [192, 136] width 38 height 17
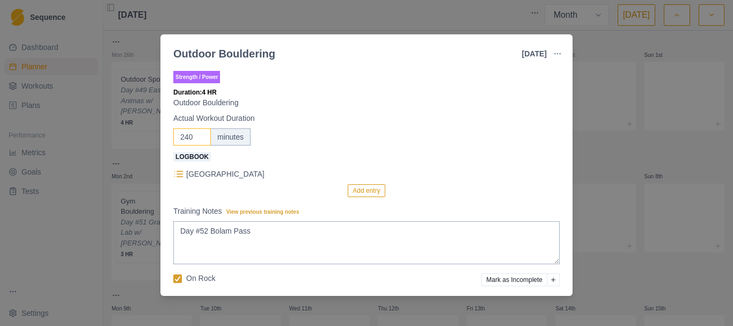
type input "240"
click at [370, 193] on button "Add entry" at bounding box center [366, 190] width 37 height 13
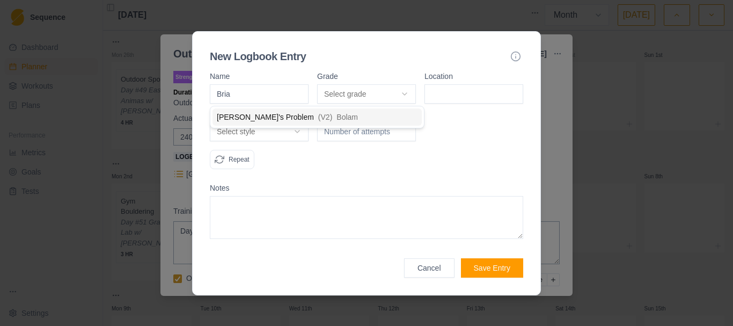
type input "[PERSON_NAME]"
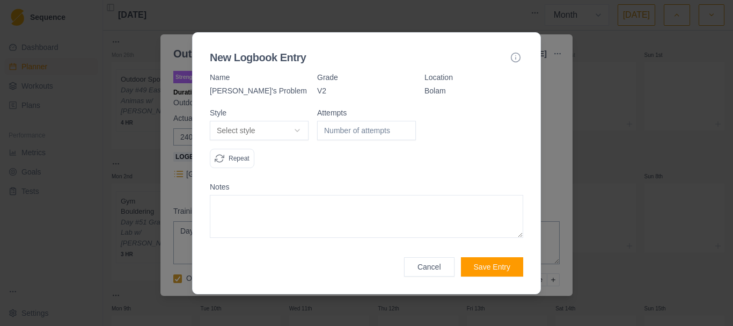
click at [300, 130] on body "Sequence Dashboard Planner Workouts Plans Performance Metrics Goals Tests Setti…" at bounding box center [366, 163] width 733 height 326
select select "attempt"
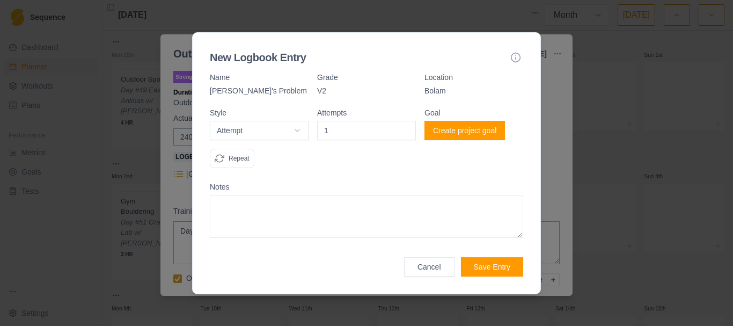
click at [406, 127] on input "1" at bounding box center [366, 130] width 99 height 19
click at [406, 127] on input "2" at bounding box center [366, 130] width 99 height 19
type input "3"
click at [406, 127] on input "3" at bounding box center [366, 130] width 99 height 19
click at [491, 275] on button "Save Entry" at bounding box center [492, 266] width 62 height 19
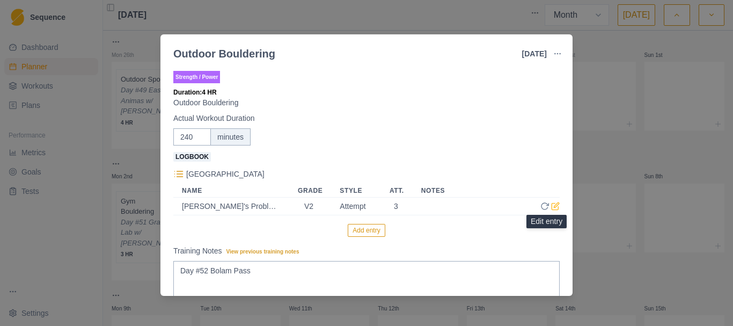
click at [551, 208] on icon at bounding box center [555, 206] width 9 height 9
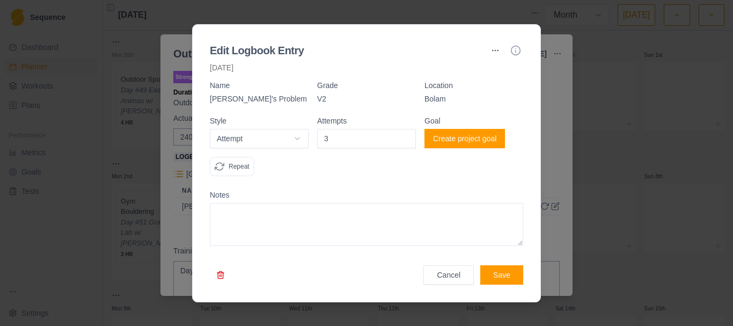
click at [408, 238] on textarea at bounding box center [366, 224] width 313 height 43
type textarea "Couldn't commit to last big move"
click at [515, 273] on button "Save" at bounding box center [501, 274] width 43 height 19
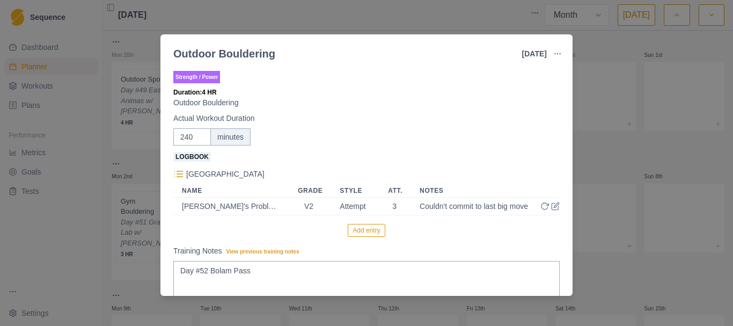
click at [371, 231] on button "Add entry" at bounding box center [366, 230] width 37 height 13
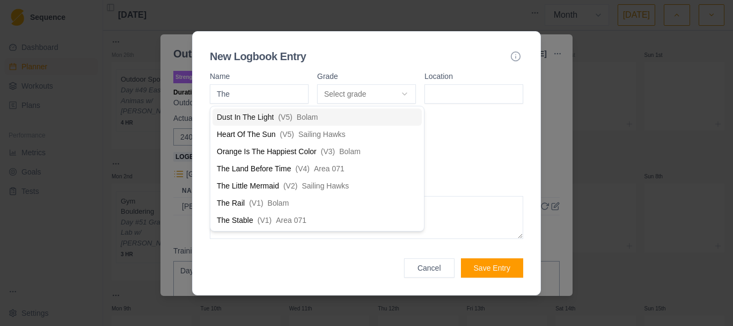
scroll to position [0, 0]
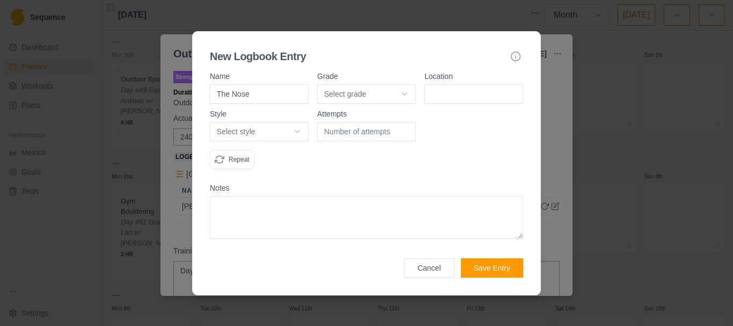
type input "The Nose"
click at [403, 93] on body "Sequence Dashboard Planner Workouts Plans Performance Metrics Goals Tests Setti…" at bounding box center [366, 163] width 733 height 326
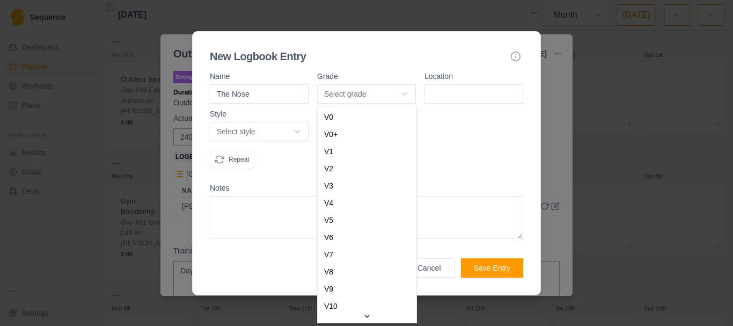
select select "f94f6641-cf14-4dd4-815c-3fad2c452406"
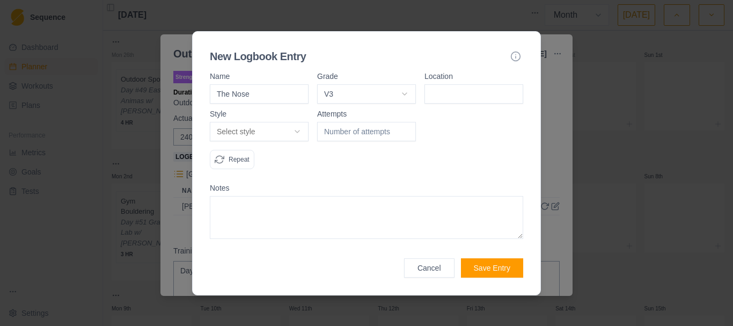
click at [455, 91] on input at bounding box center [474, 93] width 99 height 19
type input "Bolam"
click at [297, 131] on body "Sequence Dashboard Planner Workouts Plans Performance Metrics Goals Tests Setti…" at bounding box center [366, 163] width 733 height 326
select select "attempt"
click at [404, 128] on input "1" at bounding box center [366, 131] width 99 height 19
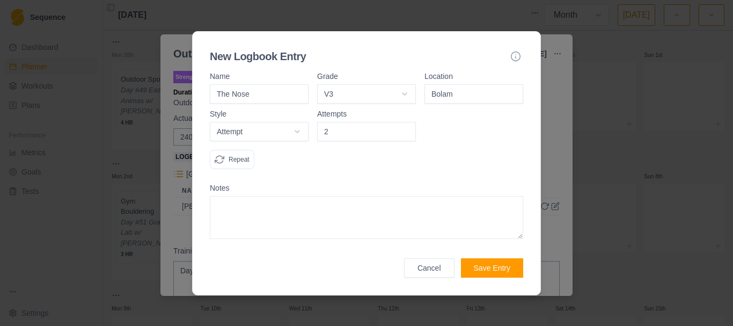
click at [404, 128] on input "2" at bounding box center [366, 131] width 99 height 19
type input "3"
click at [404, 128] on input "3" at bounding box center [366, 131] width 99 height 19
click at [486, 269] on button "Save Entry" at bounding box center [492, 267] width 62 height 19
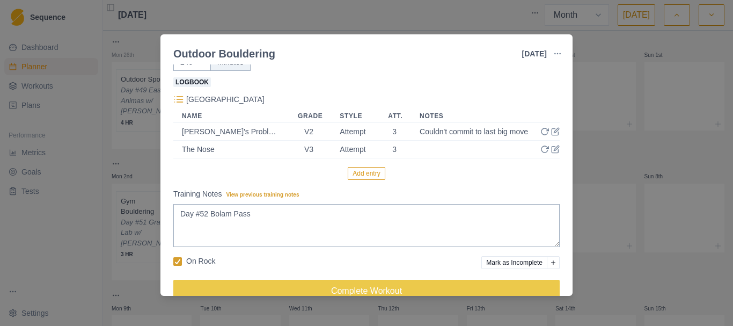
scroll to position [95, 0]
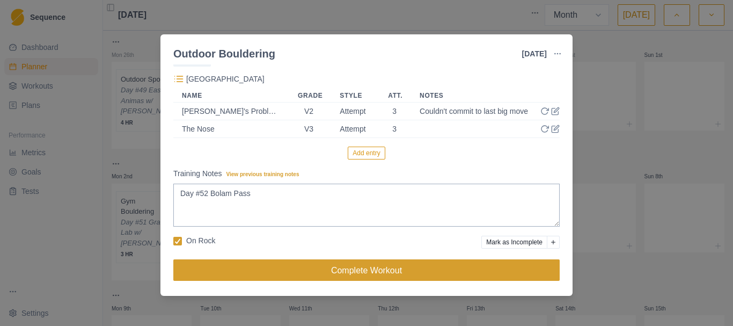
click at [351, 271] on button "Complete Workout" at bounding box center [366, 269] width 386 height 21
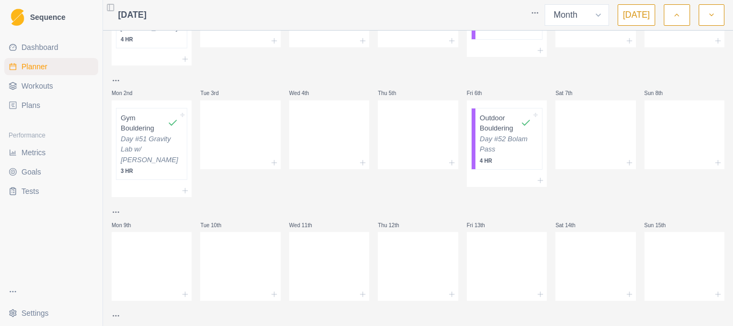
scroll to position [107, 0]
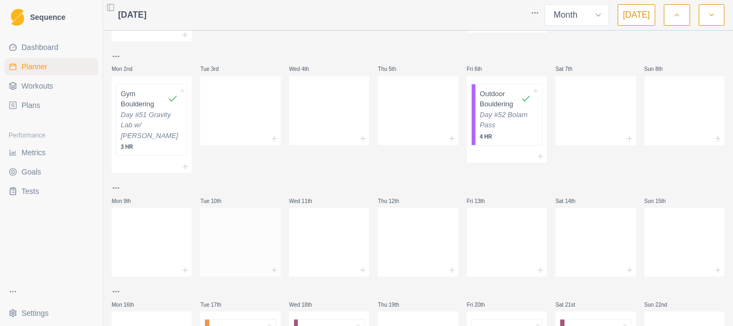
click at [238, 244] on div at bounding box center [240, 239] width 80 height 47
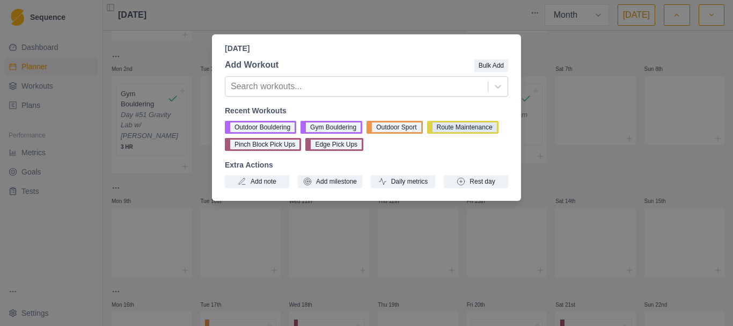
click at [446, 128] on button "Route Maintenance" at bounding box center [462, 127] width 71 height 13
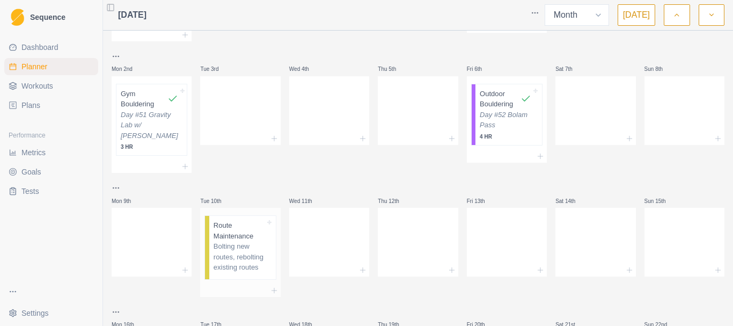
click at [223, 262] on p "Bolting new routes, rebolting existing routes" at bounding box center [240, 257] width 52 height 32
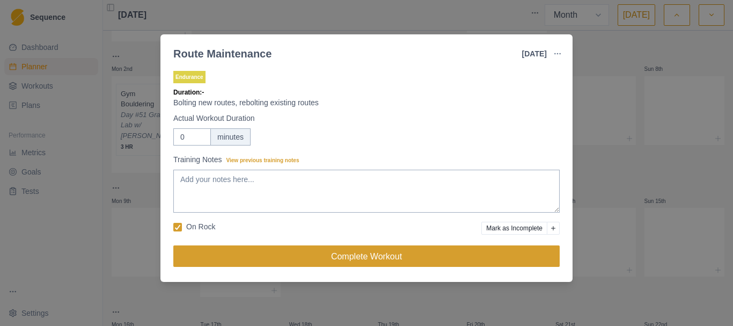
click at [357, 256] on button "Complete Workout" at bounding box center [366, 255] width 386 height 21
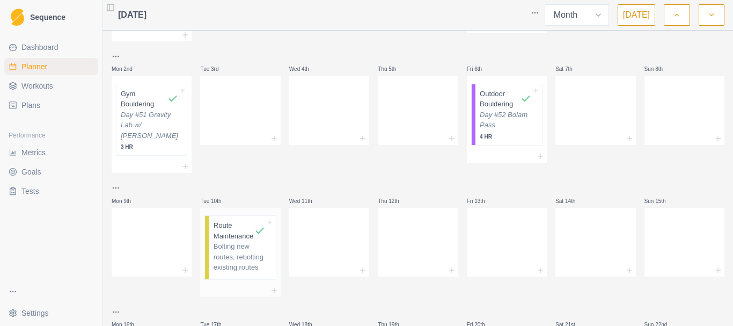
click at [235, 231] on p "Route Maintenance" at bounding box center [234, 230] width 41 height 21
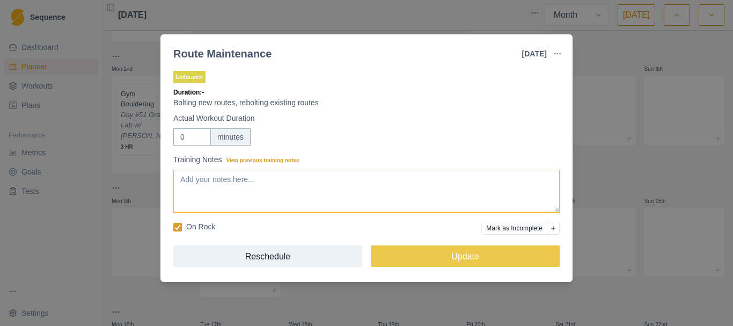
click at [240, 178] on textarea "Training Notes View previous training notes" at bounding box center [366, 191] width 386 height 43
type textarea "Day #53 [GEOGRAPHIC_DATA] w/ Luke"
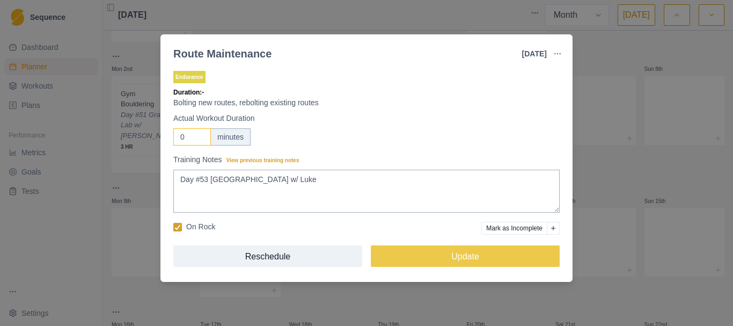
click at [182, 133] on input "0" at bounding box center [192, 136] width 38 height 17
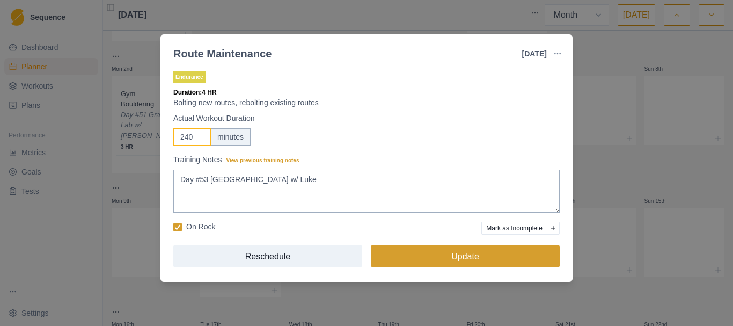
type input "240"
click at [476, 257] on button "Update" at bounding box center [465, 255] width 189 height 21
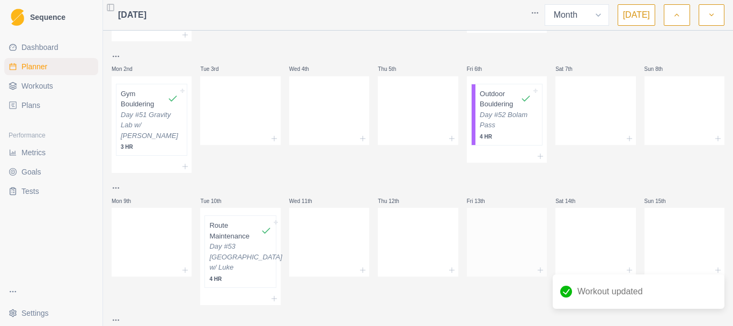
click at [487, 239] on div at bounding box center [507, 239] width 80 height 47
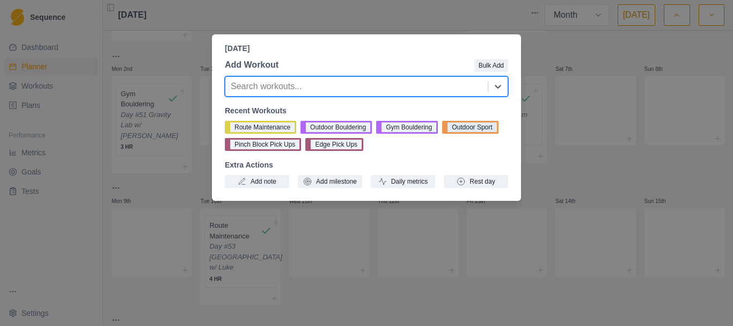
click at [484, 129] on button "Outdoor Sport" at bounding box center [470, 127] width 56 height 13
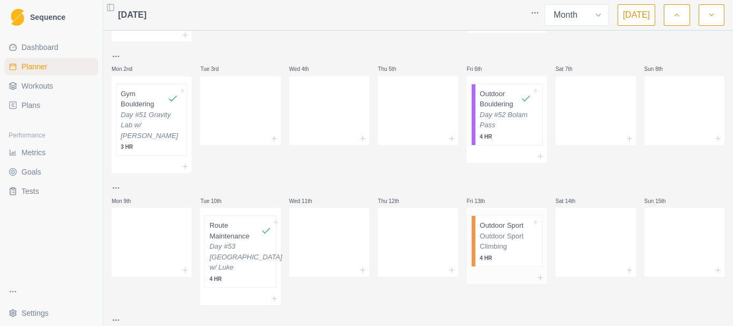
click at [500, 245] on p "Outdoor Sport Climbing" at bounding box center [506, 241] width 52 height 21
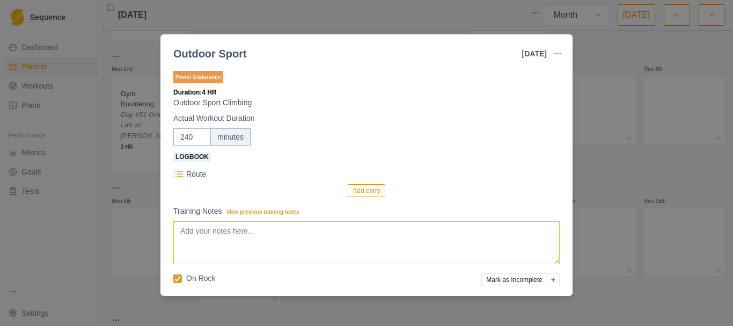
click at [256, 257] on textarea "Training Notes View previous training notes" at bounding box center [366, 242] width 386 height 43
type textarea "Day #54 Golf Wall w/ [PERSON_NAME]"
click at [361, 189] on button "Add entry" at bounding box center [366, 190] width 37 height 13
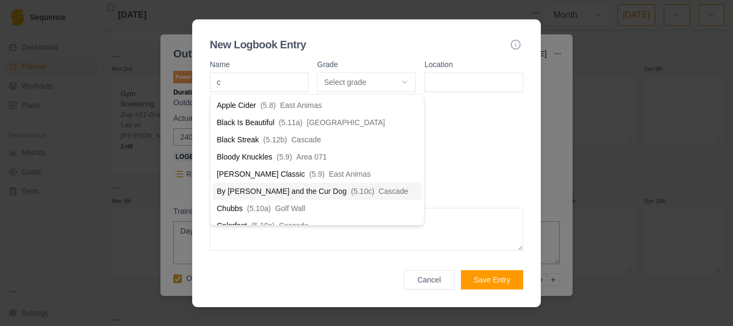
type input "ch"
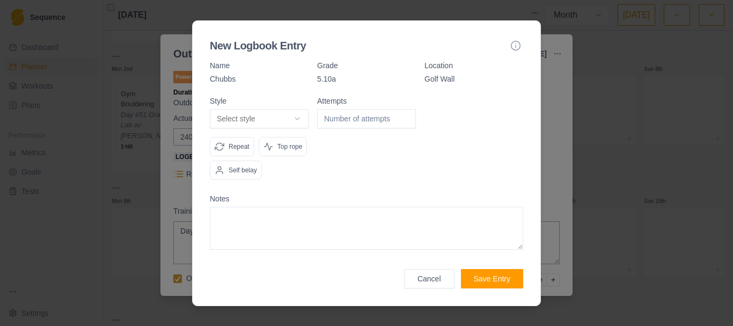
click at [290, 124] on body "Sequence Dashboard Planner Workouts Plans Performance Metrics Goals Tests Setti…" at bounding box center [366, 163] width 733 height 326
select select "redpoint"
type input "1"
click at [406, 115] on input "1" at bounding box center [366, 118] width 99 height 19
click at [486, 277] on button "Save Entry" at bounding box center [492, 278] width 62 height 19
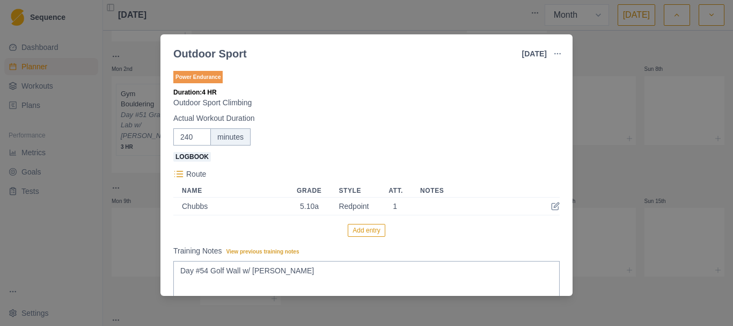
click at [370, 232] on button "Add entry" at bounding box center [366, 230] width 37 height 13
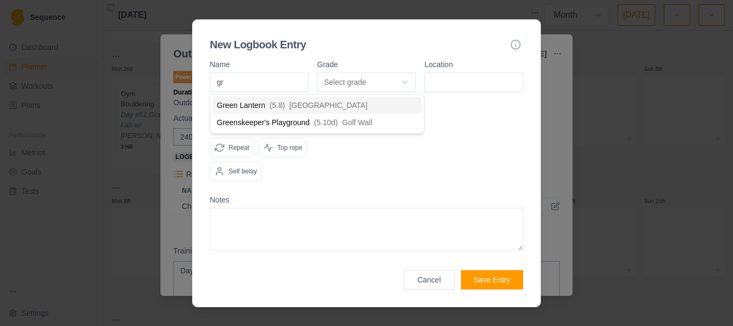
type input "gre"
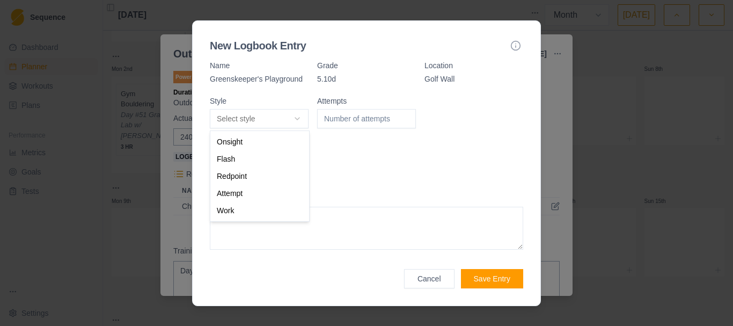
click at [296, 121] on body "Sequence Dashboard Planner Workouts Plans Performance Metrics Goals Tests Setti…" at bounding box center [366, 163] width 733 height 326
select select "redpoint"
type input "1"
click at [406, 116] on input "1" at bounding box center [366, 118] width 99 height 19
click at [497, 276] on button "Save Entry" at bounding box center [492, 278] width 62 height 19
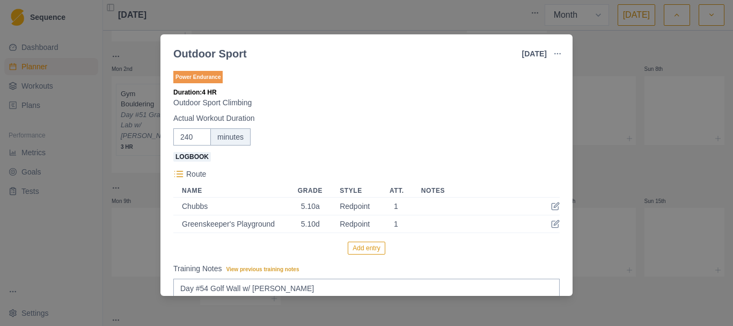
click at [356, 245] on button "Add entry" at bounding box center [366, 248] width 37 height 13
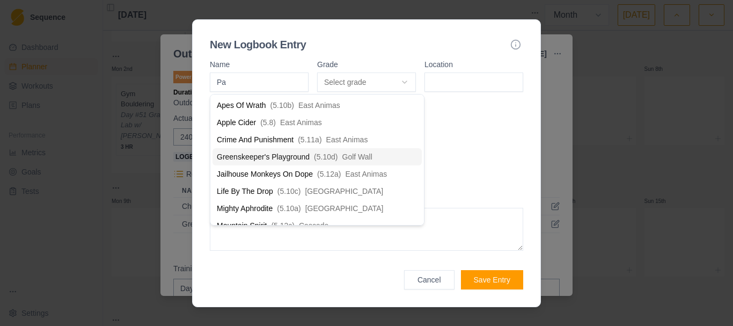
type input "Par"
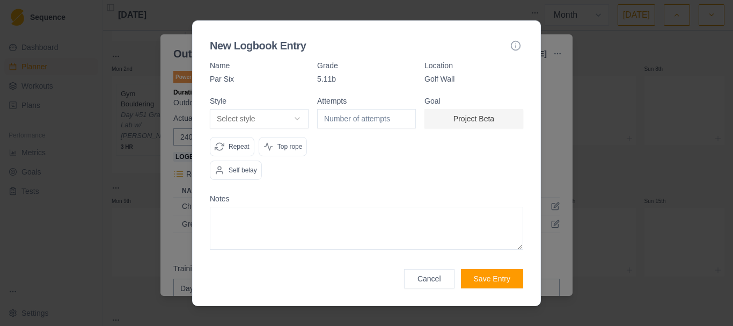
click at [293, 116] on button "Select style" at bounding box center [259, 118] width 99 height 19
select select "attempt"
type input "1"
click at [406, 115] on input "1" at bounding box center [366, 118] width 99 height 19
click at [497, 276] on button "Save Entry" at bounding box center [492, 278] width 62 height 19
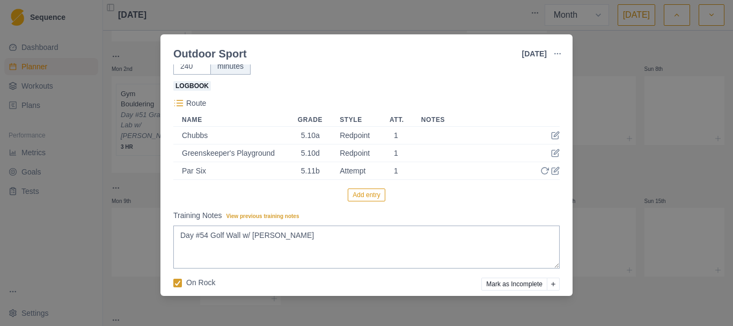
scroll to position [113, 0]
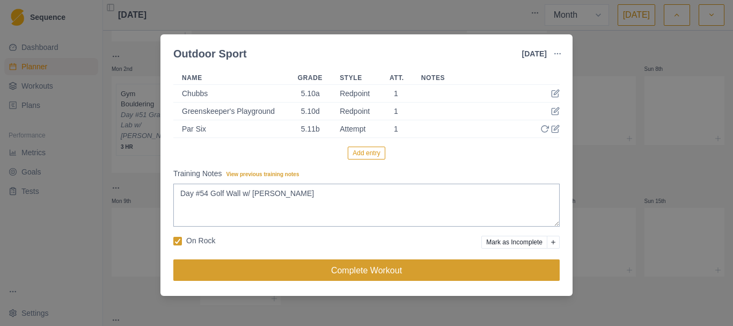
click at [351, 274] on button "Complete Workout" at bounding box center [366, 269] width 386 height 21
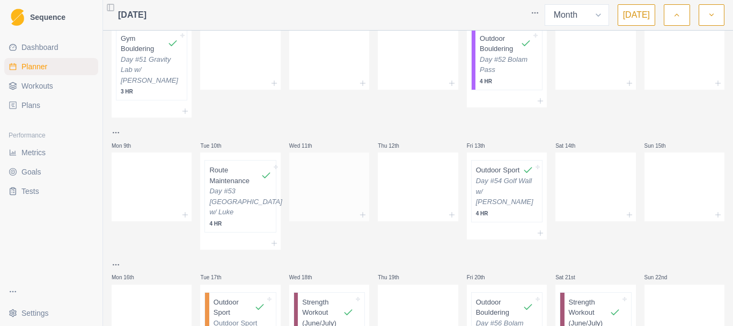
scroll to position [215, 0]
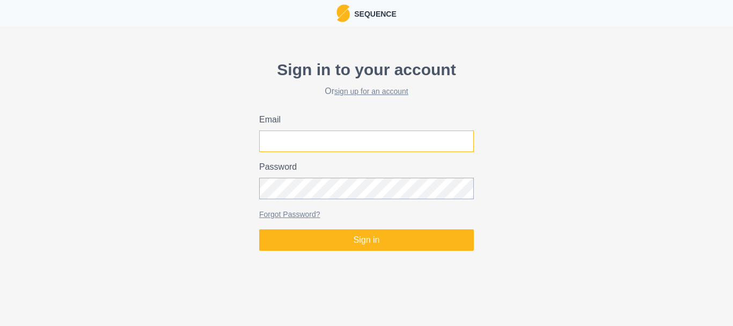
click at [315, 150] on input "Email" at bounding box center [366, 140] width 215 height 21
type input "[EMAIL_ADDRESS][DOMAIN_NAME]"
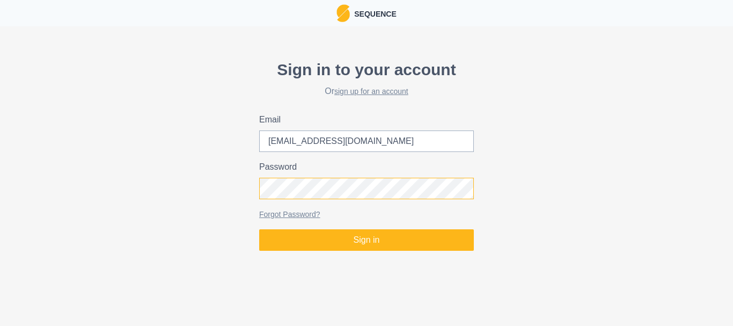
click at [259, 229] on button "Sign in" at bounding box center [366, 239] width 215 height 21
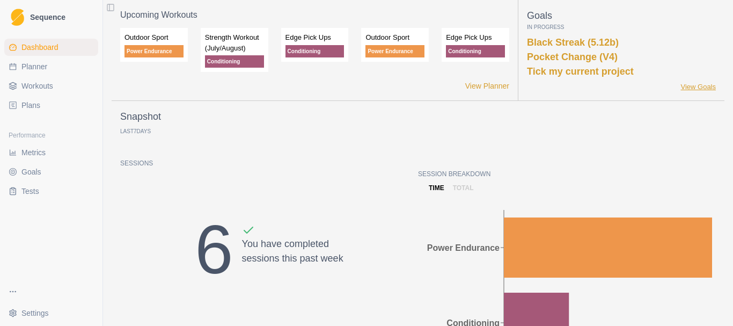
click at [682, 90] on link "View Goals" at bounding box center [698, 87] width 35 height 11
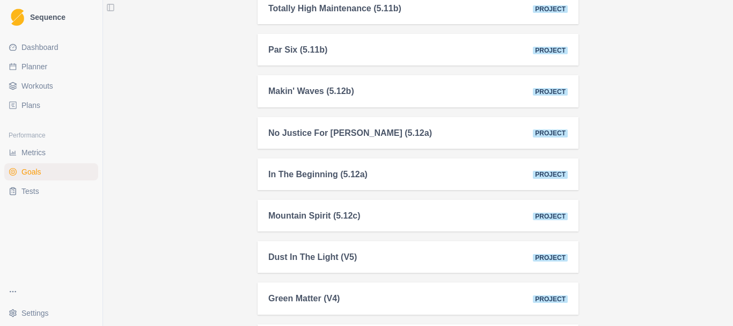
scroll to position [107, 0]
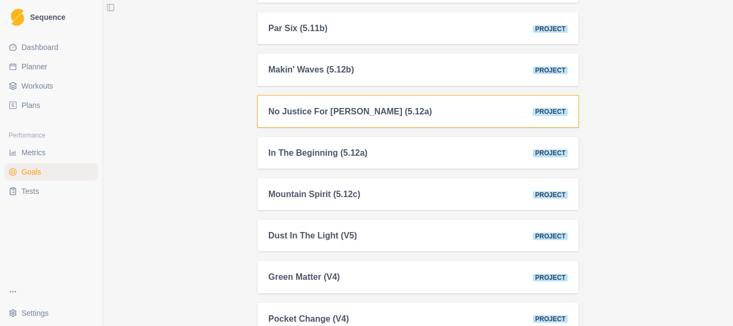
click at [407, 112] on div "No Justice For [PERSON_NAME] (5.12a) Project" at bounding box center [418, 111] width 300 height 10
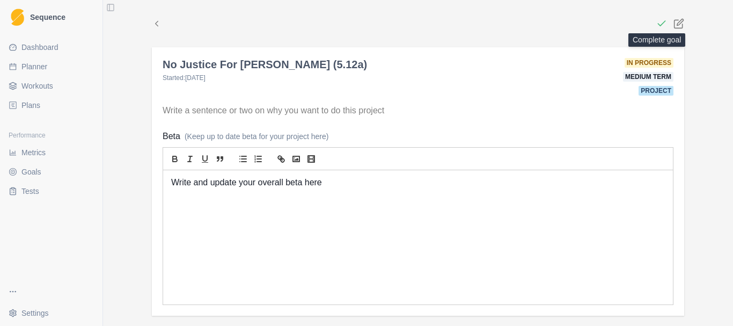
click at [656, 25] on icon at bounding box center [661, 23] width 11 height 11
click at [155, 19] on icon at bounding box center [157, 24] width 10 height 10
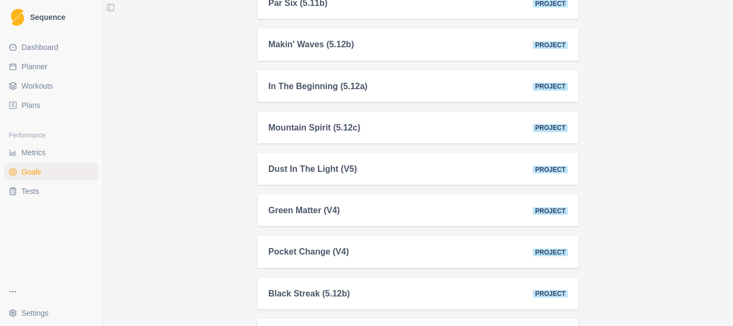
scroll to position [107, 0]
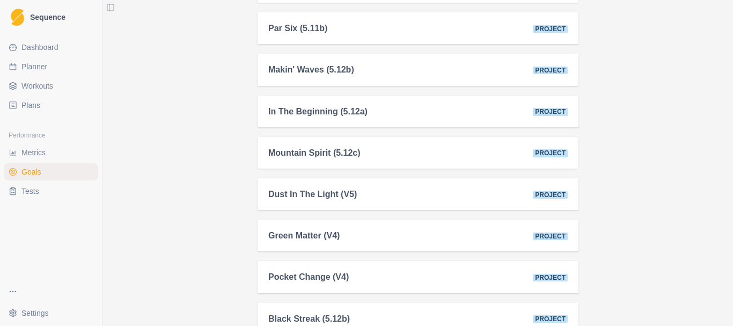
click at [56, 71] on link "Planner" at bounding box center [51, 66] width 94 height 17
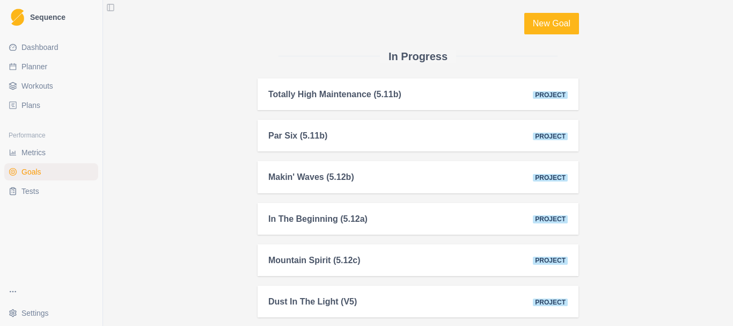
select select "month"
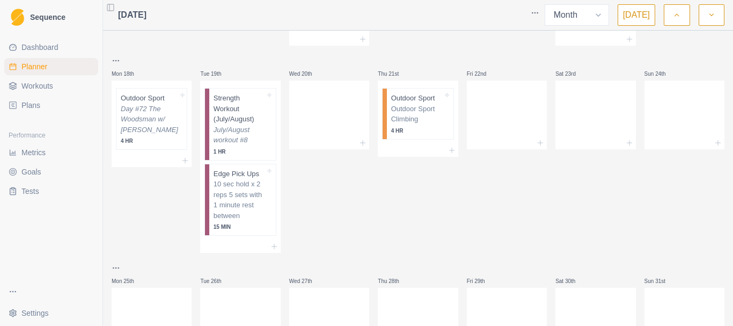
scroll to position [859, 0]
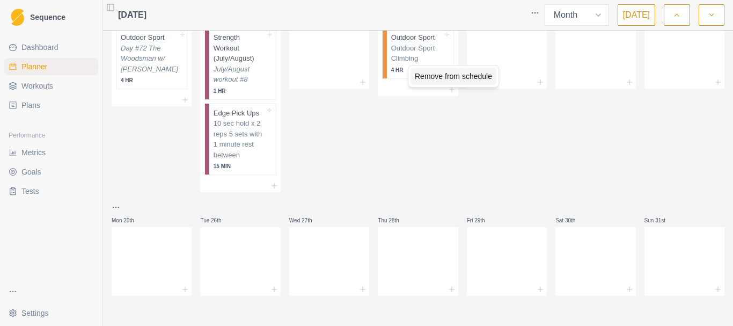
click at [436, 71] on div "Remove from schedule" at bounding box center [454, 76] width 86 height 17
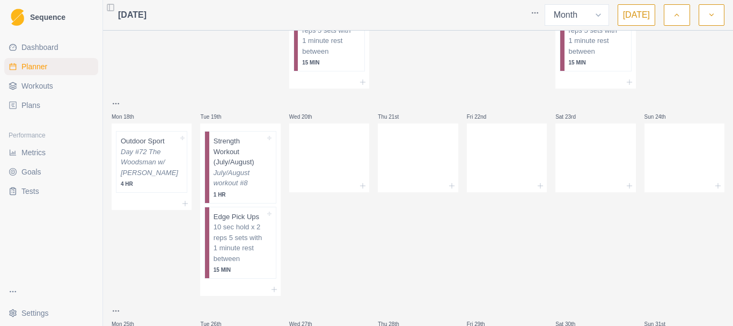
scroll to position [650, 0]
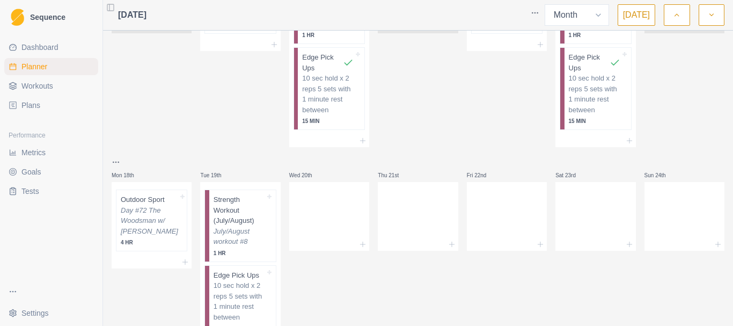
click at [34, 156] on span "Metrics" at bounding box center [33, 152] width 24 height 11
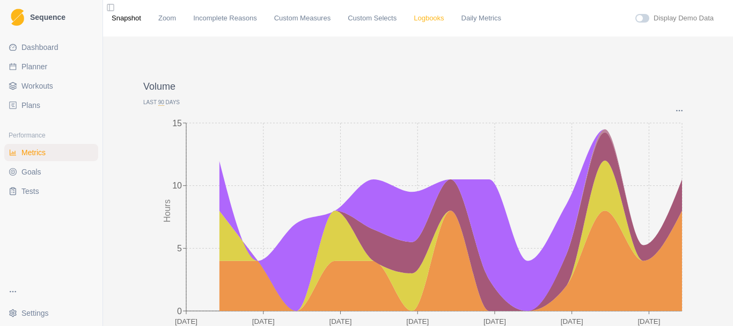
click at [415, 19] on link "Logbooks" at bounding box center [429, 18] width 30 height 11
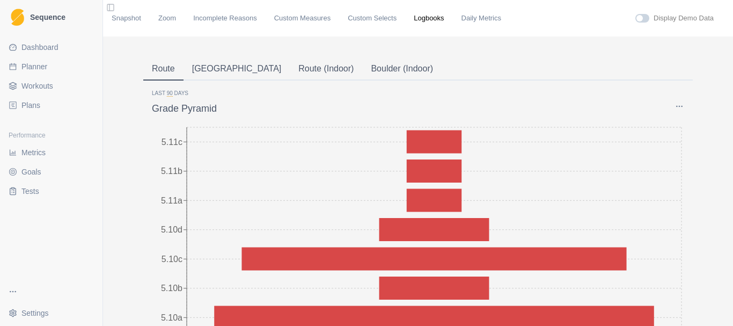
click at [169, 92] on p "Last 90 Days" at bounding box center [418, 93] width 532 height 8
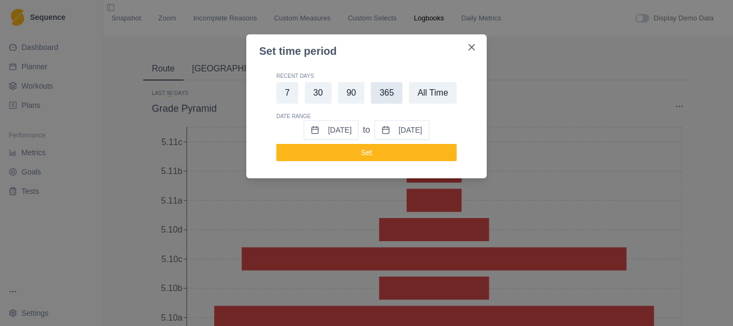
click at [389, 91] on button "365" at bounding box center [387, 92] width 32 height 21
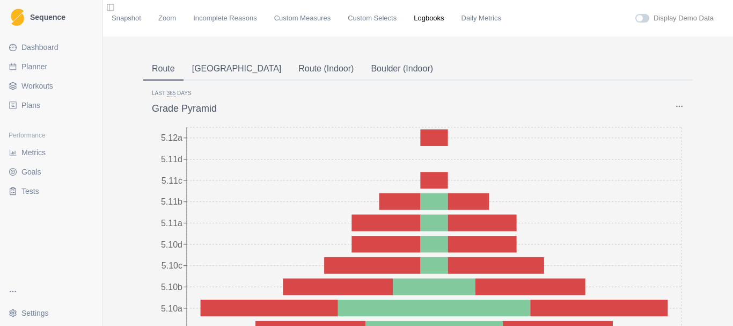
click at [204, 65] on button "[GEOGRAPHIC_DATA]" at bounding box center [237, 69] width 107 height 23
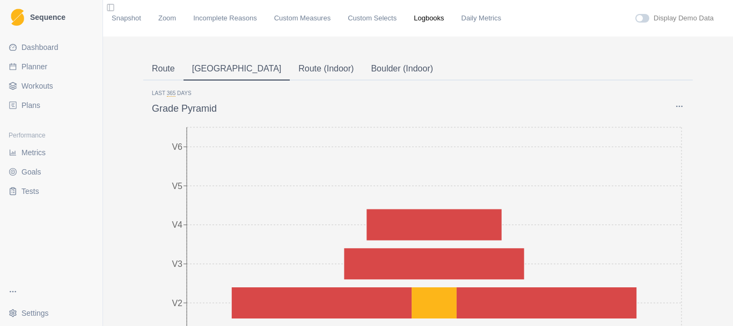
click at [35, 62] on span "Planner" at bounding box center [34, 66] width 26 height 11
select select "month"
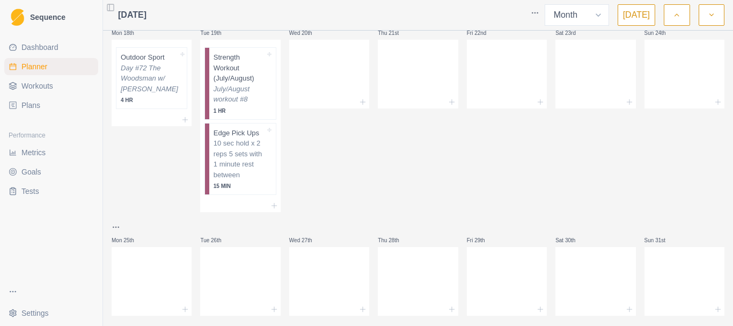
scroll to position [752, 0]
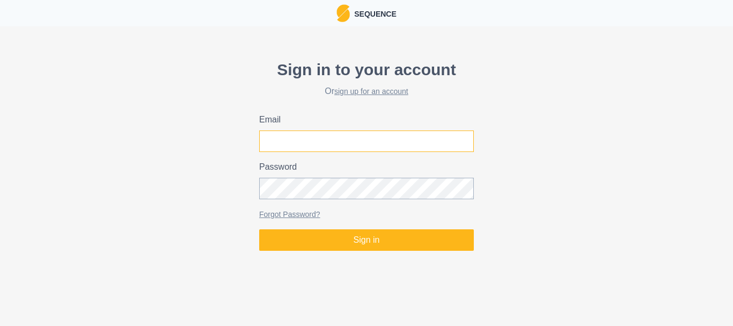
click at [312, 145] on input "Email" at bounding box center [366, 140] width 215 height 21
type input "[EMAIL_ADDRESS][DOMAIN_NAME]"
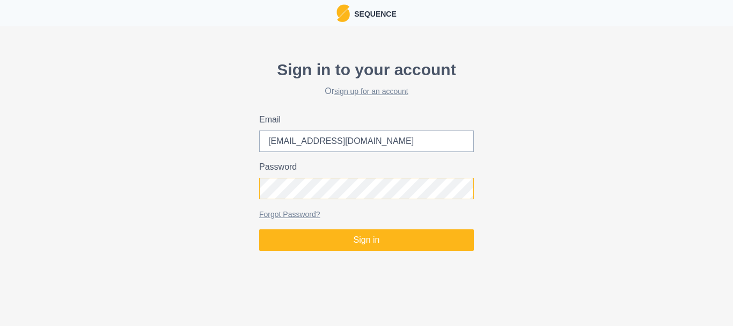
click at [259, 229] on button "Sign in" at bounding box center [366, 239] width 215 height 21
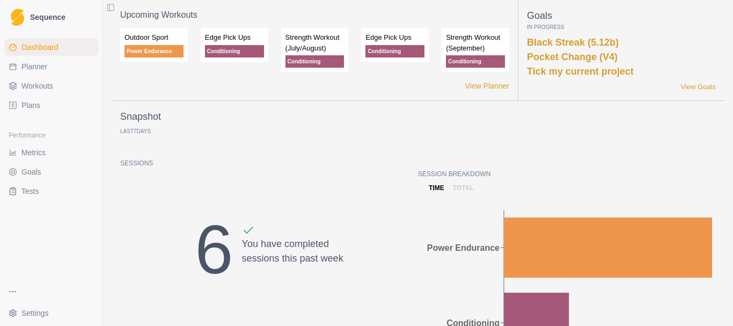
click at [42, 60] on link "Planner" at bounding box center [51, 66] width 94 height 17
select select "month"
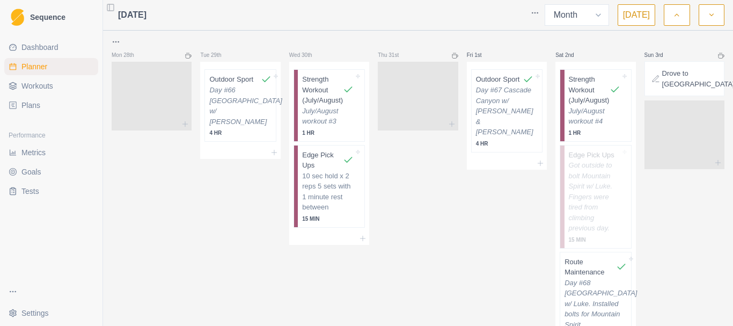
click at [34, 150] on span "Metrics" at bounding box center [33, 152] width 24 height 11
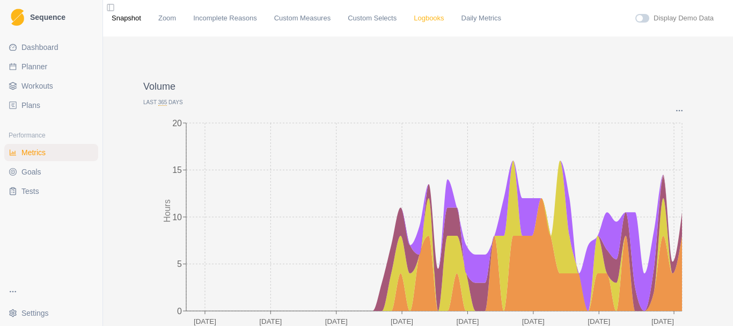
click at [415, 22] on link "Logbooks" at bounding box center [429, 18] width 30 height 11
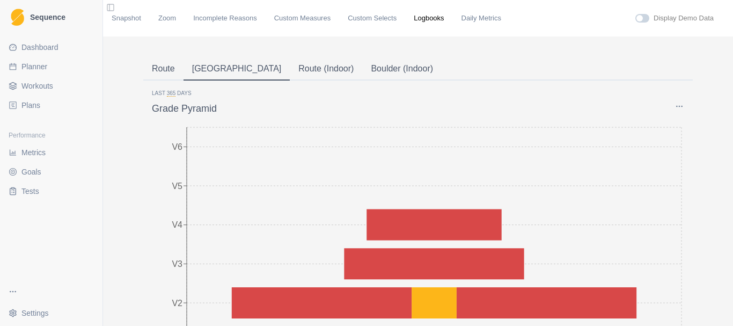
click at [157, 65] on button "Route" at bounding box center [163, 69] width 40 height 23
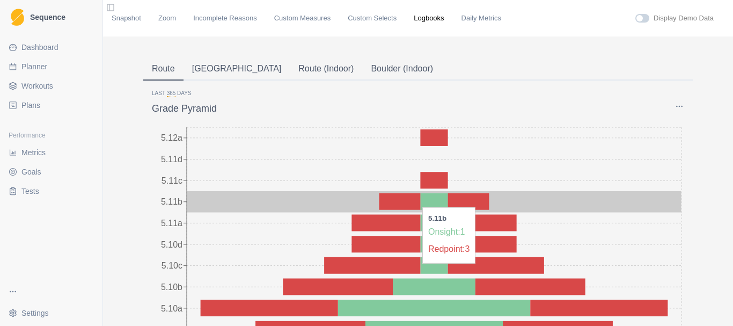
click at [413, 205] on icon at bounding box center [400, 201] width 41 height 17
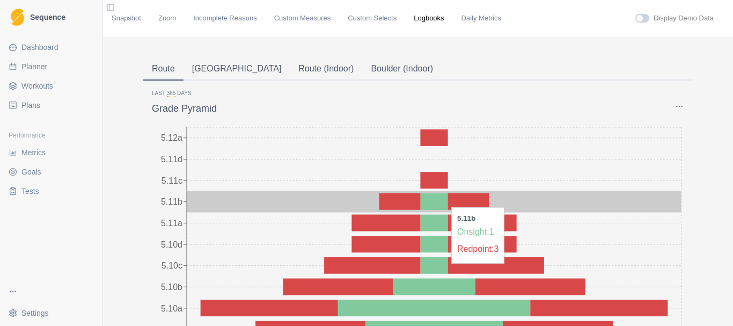
click at [442, 200] on icon at bounding box center [441, 201] width 14 height 17
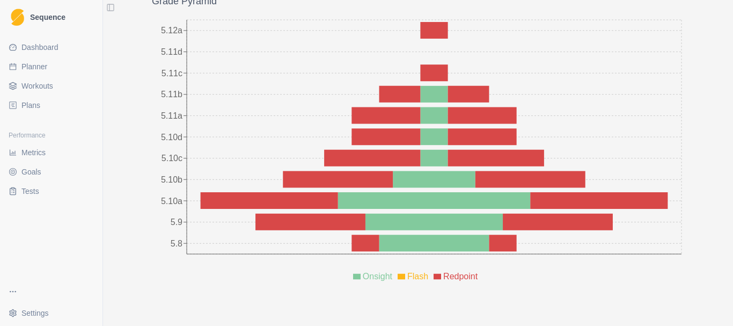
click at [305, 285] on icon "5.8 5.9 5.10a 5.10b 5.10c 5.10d 5.11a 5.11b 5.11c 5.11d 5.12a" at bounding box center [418, 151] width 532 height 268
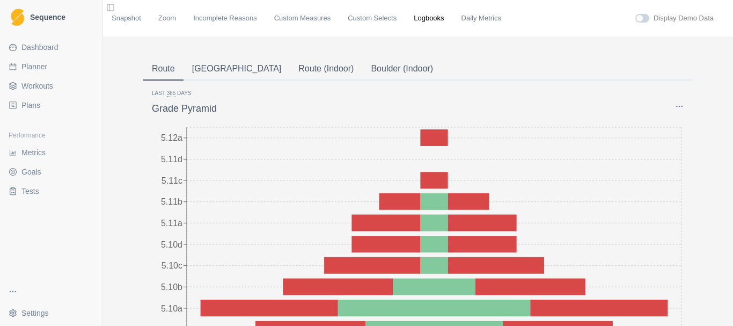
click at [42, 63] on span "Planner" at bounding box center [34, 66] width 26 height 11
select select "month"
